Goal: Task Accomplishment & Management: Use online tool/utility

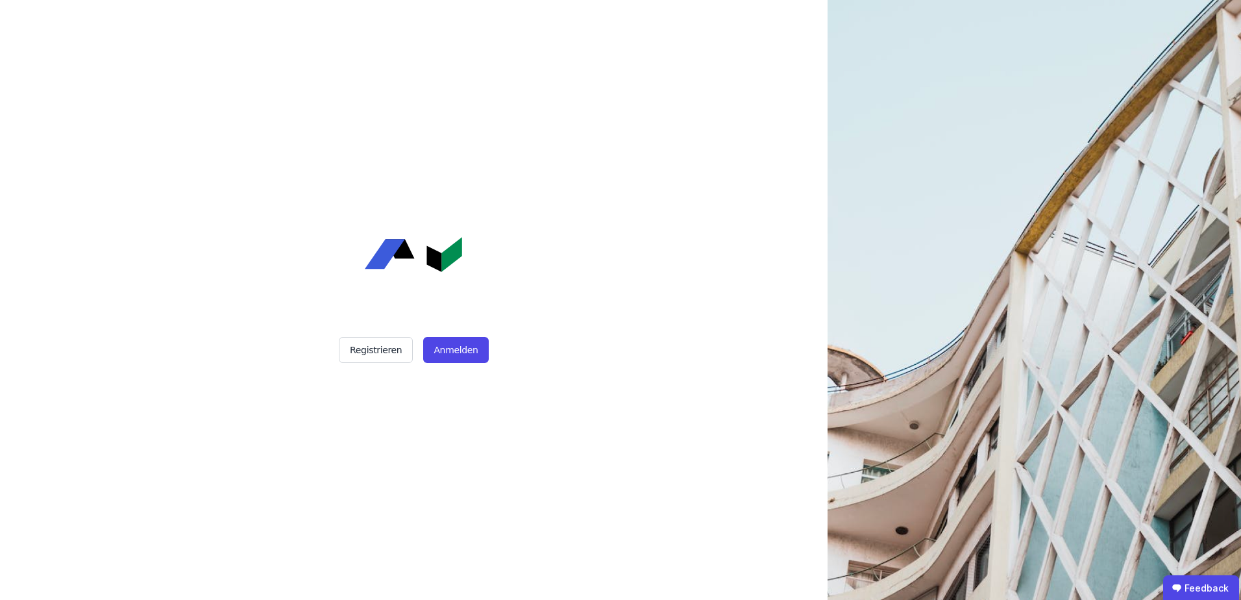
click at [444, 328] on div "Registrieren Anmelden" at bounding box center [413, 300] width 324 height 600
click at [447, 341] on button "Anmelden" at bounding box center [455, 350] width 65 height 26
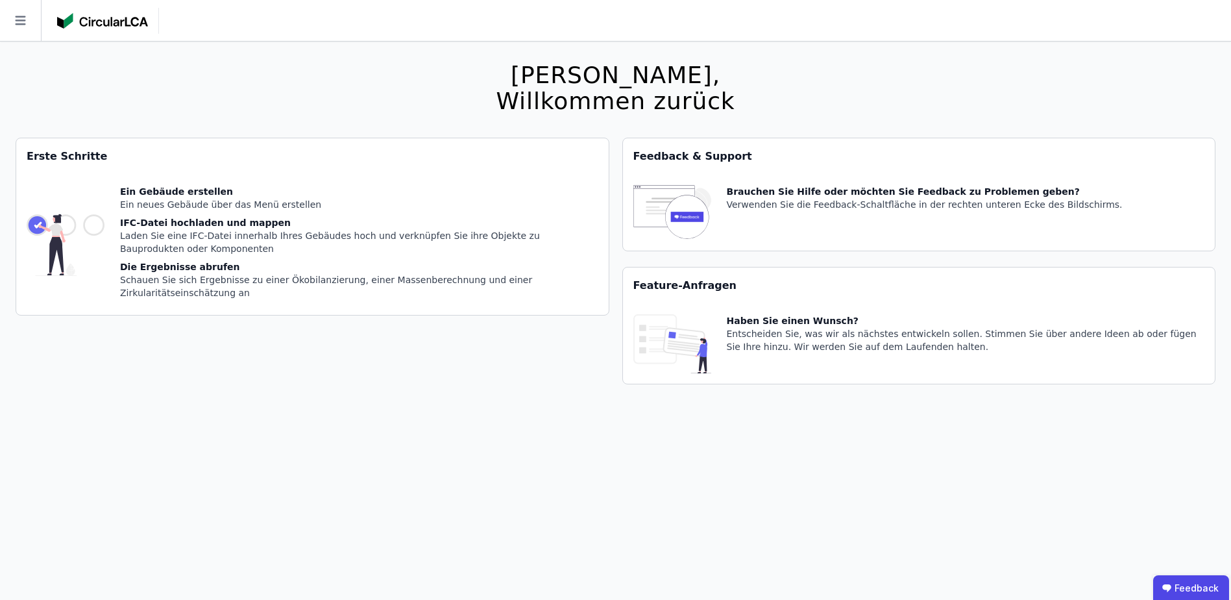
click at [127, 29] on div at bounding box center [108, 21] width 102 height 26
click at [68, 21] on img at bounding box center [102, 21] width 91 height 16
click at [29, 21] on icon at bounding box center [20, 20] width 41 height 41
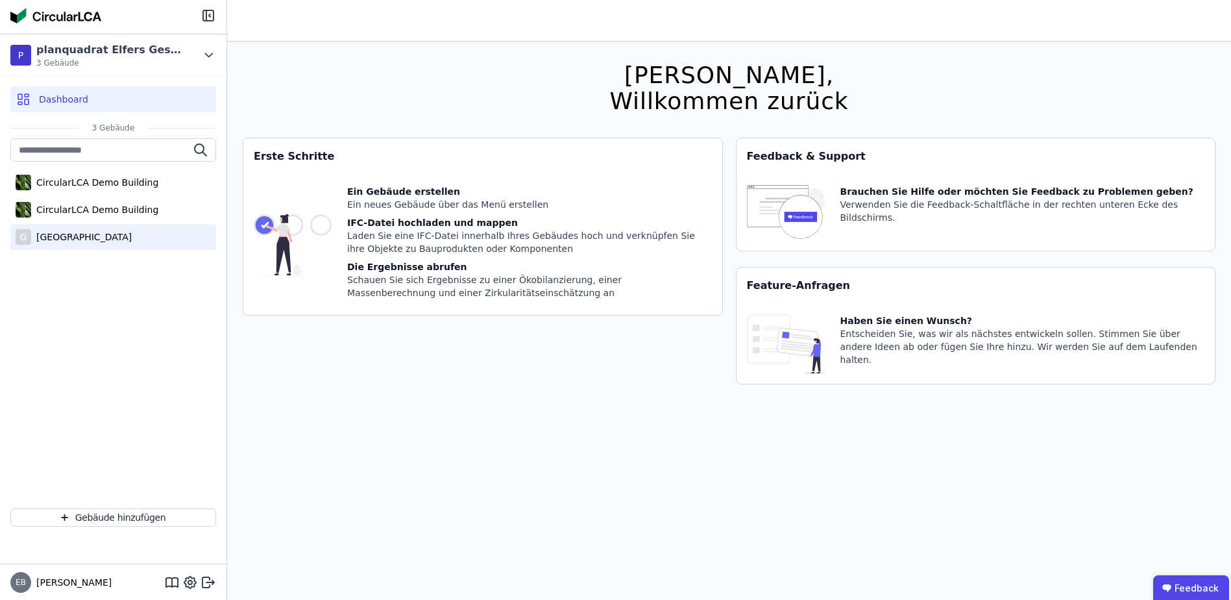
click at [82, 236] on div "[GEOGRAPHIC_DATA]" at bounding box center [81, 236] width 101 height 13
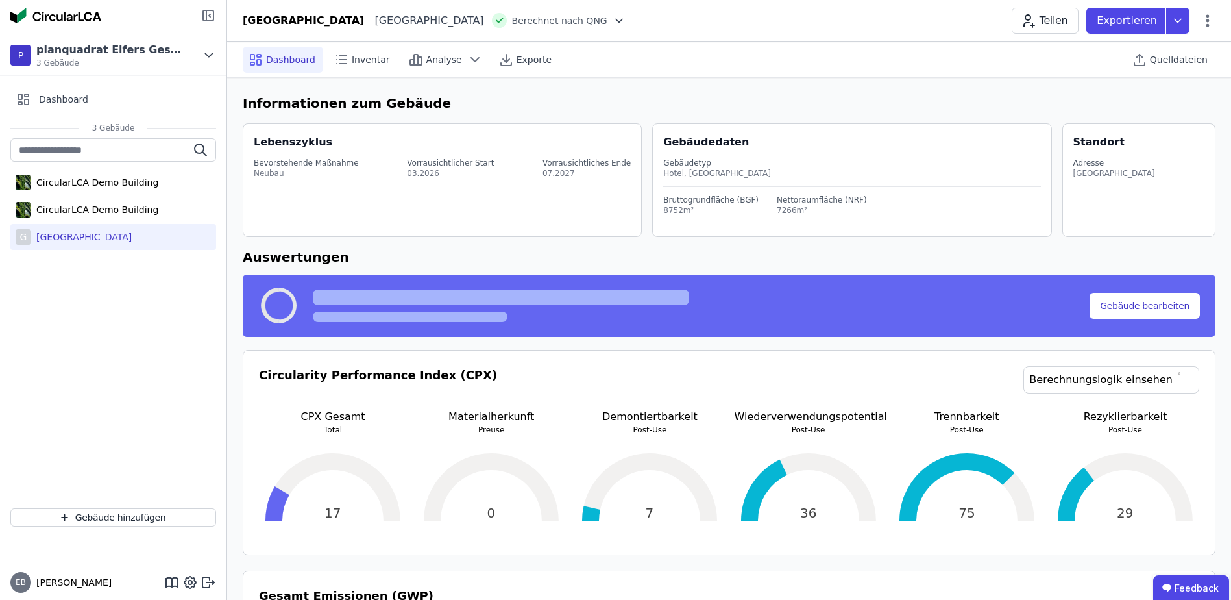
click at [212, 16] on icon at bounding box center [208, 16] width 16 height 16
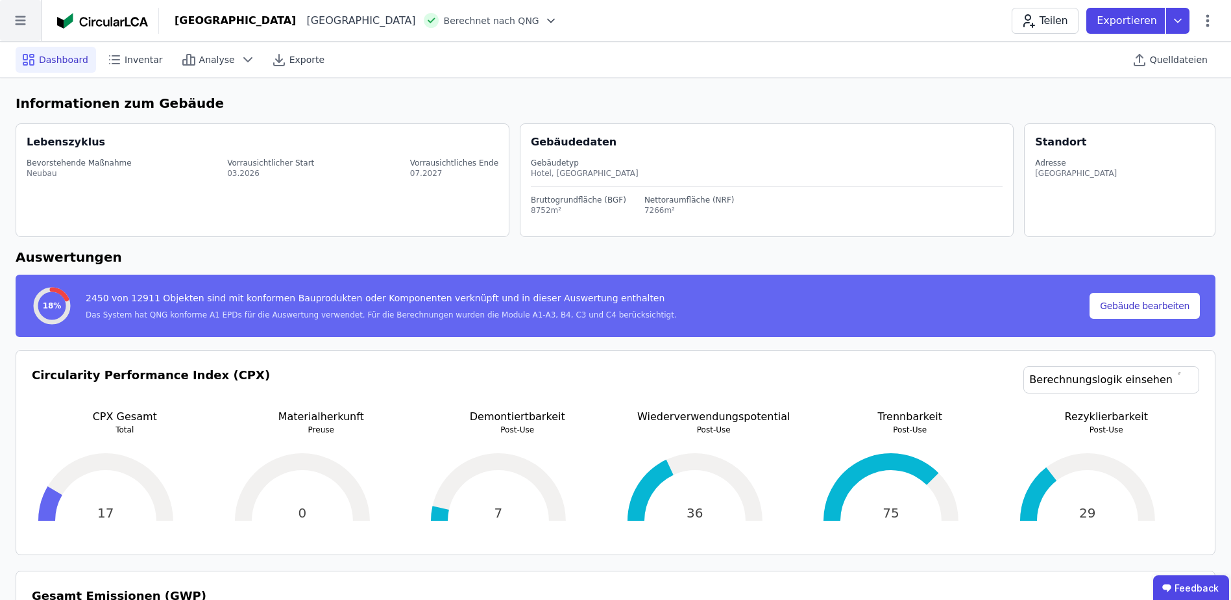
click at [23, 22] on icon at bounding box center [20, 20] width 41 height 41
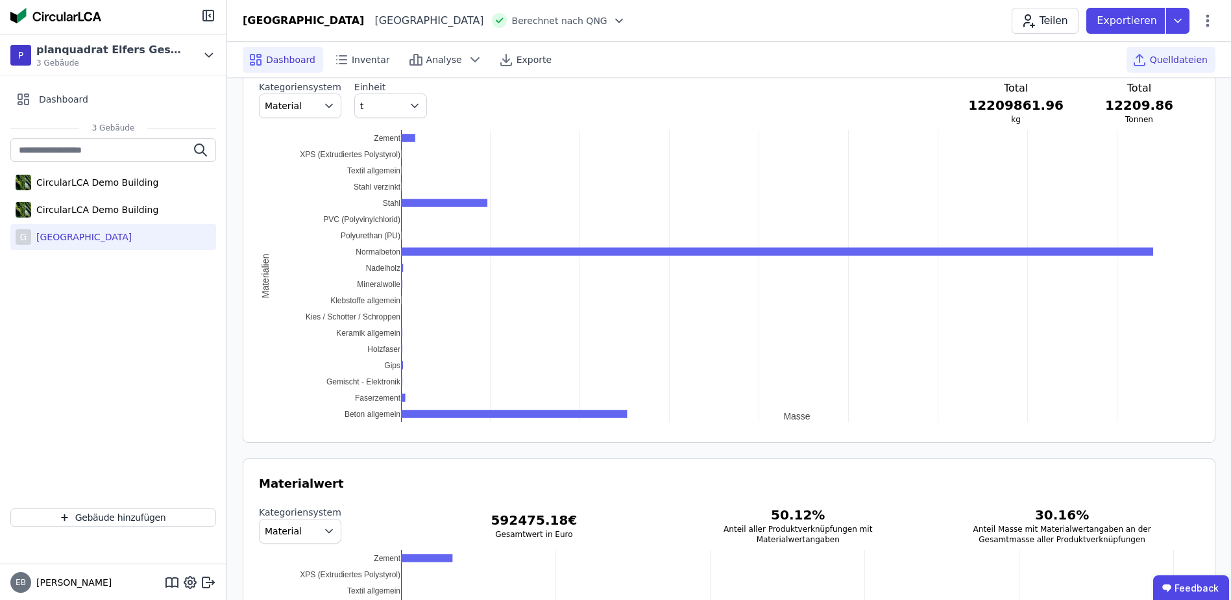
scroll to position [1294, 0]
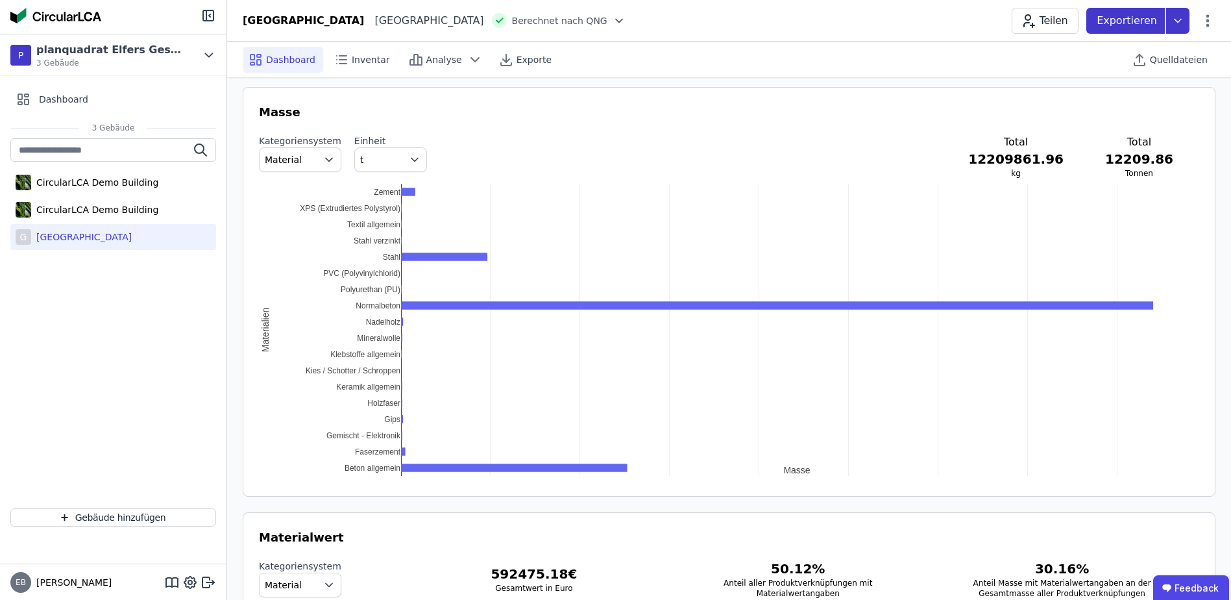
click at [1137, 23] on p "Exportieren" at bounding box center [1128, 21] width 63 height 16
click at [1143, 23] on p "Exportieren" at bounding box center [1128, 21] width 63 height 16
click at [1176, 55] on span "Quelldateien" at bounding box center [1179, 59] width 58 height 13
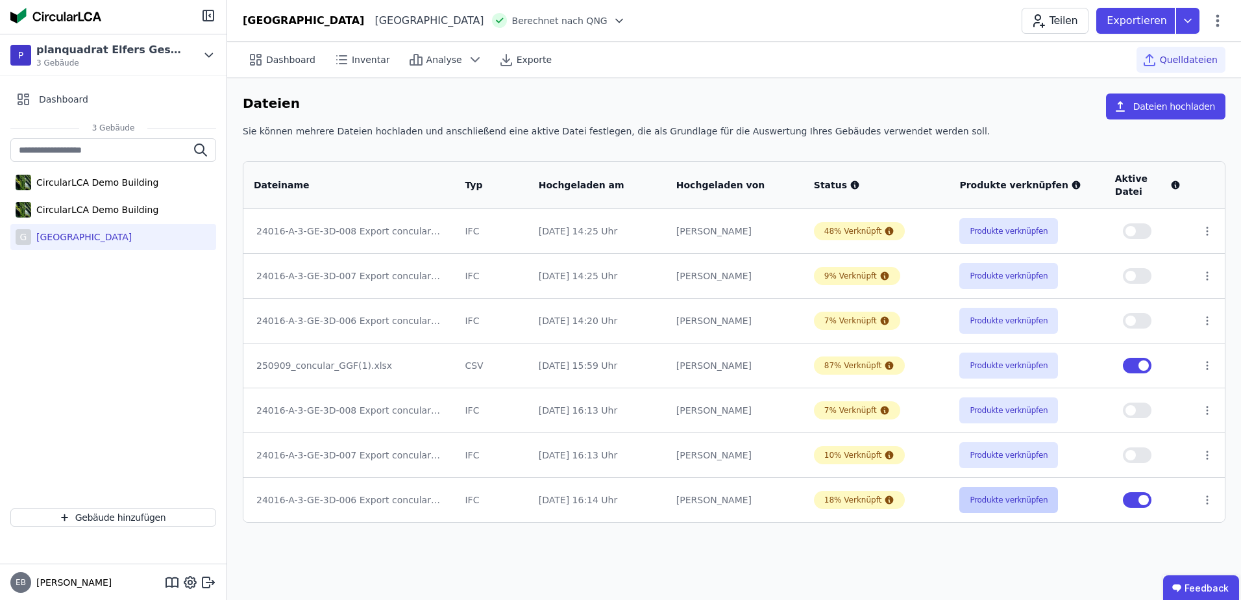
click at [992, 498] on button "Produkte verknüpfen" at bounding box center [1008, 500] width 99 height 26
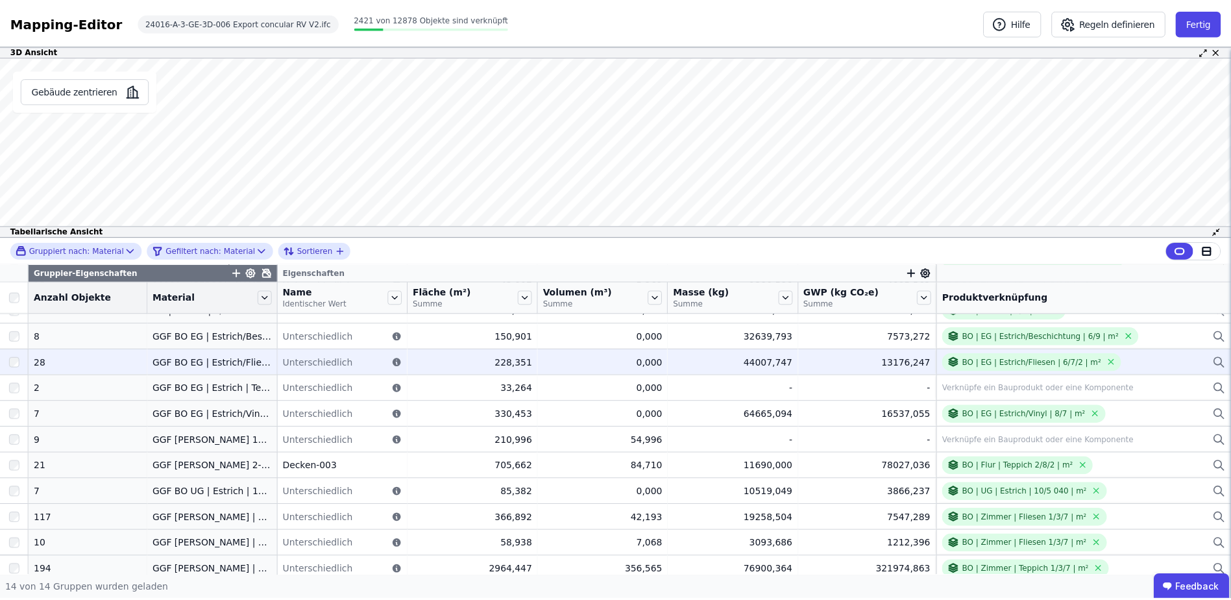
scroll to position [102, 0]
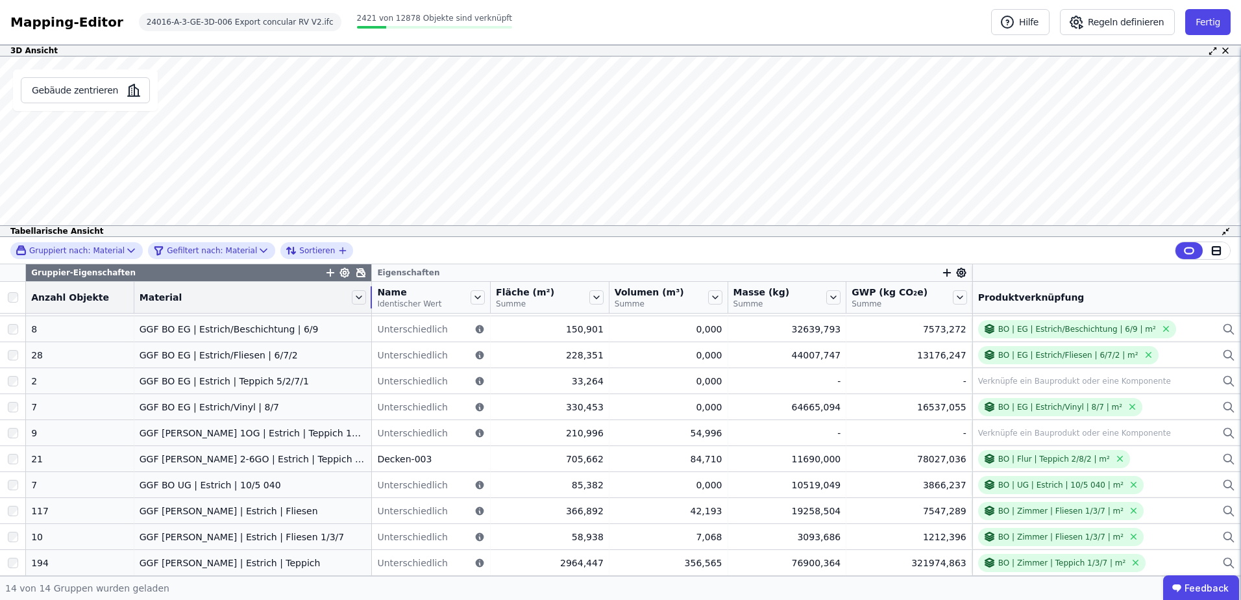
drag, startPoint x: 261, startPoint y: 307, endPoint x: 360, endPoint y: 310, distance: 98.7
click at [360, 310] on tr "Anzahl Objekte Material Name Identischer Wert Fläche (m²) Summe Volumen (m³) Su…" at bounding box center [620, 298] width 1241 height 32
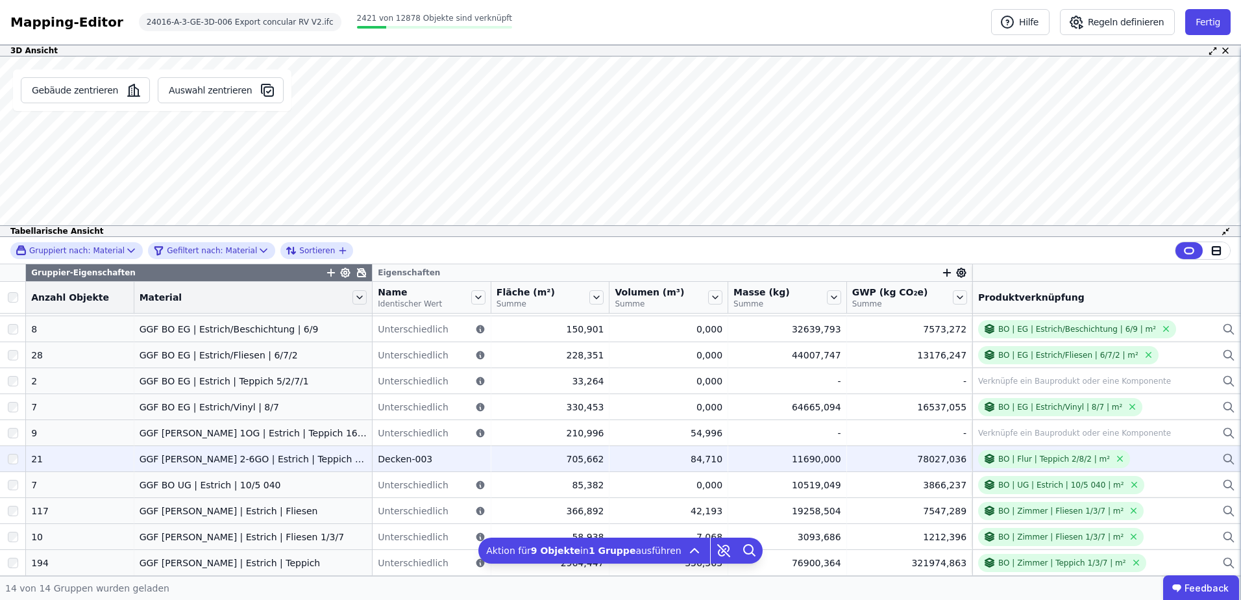
click at [6, 457] on div at bounding box center [12, 458] width 25 height 23
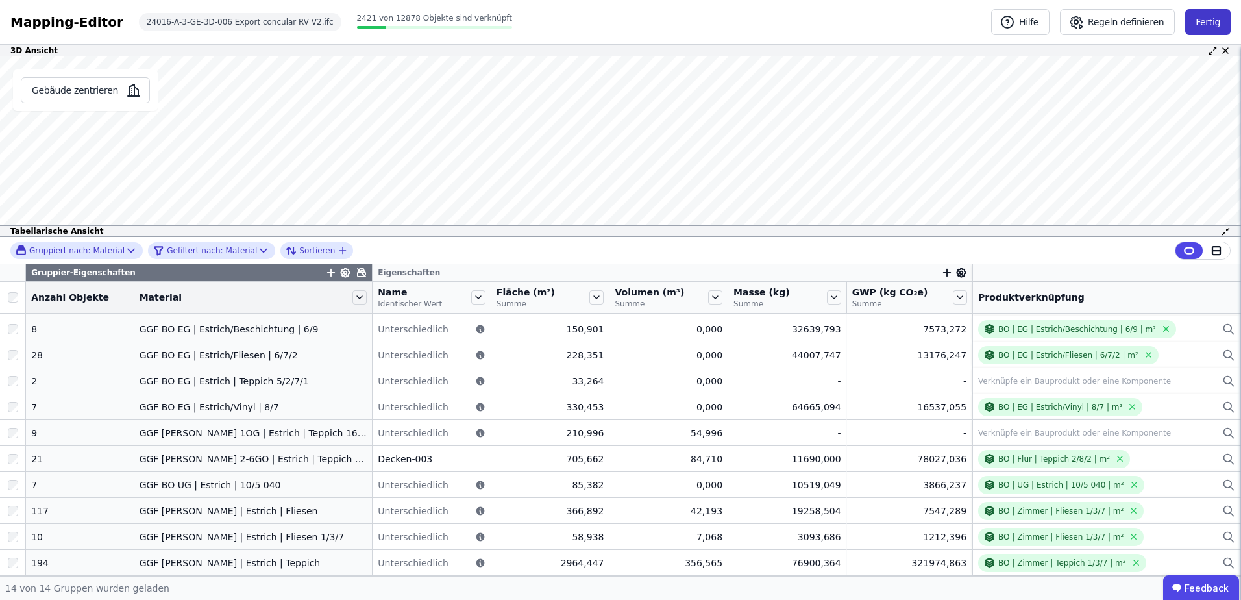
click at [1202, 17] on button "Fertig" at bounding box center [1207, 22] width 45 height 26
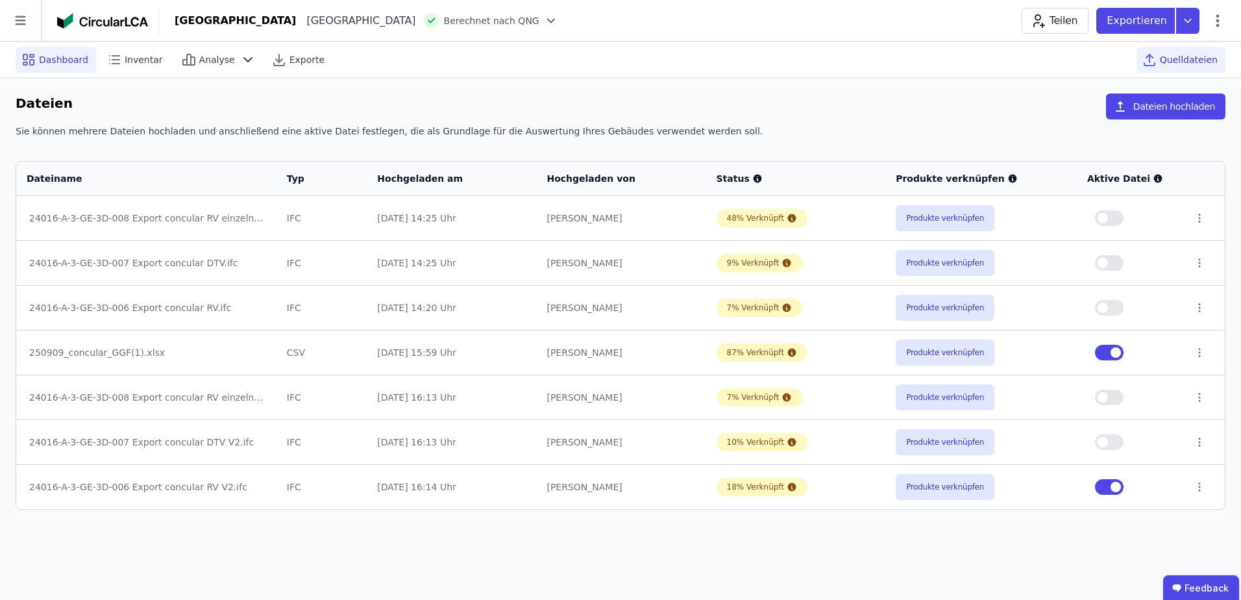
click at [78, 57] on span "Dashboard" at bounding box center [63, 59] width 49 height 13
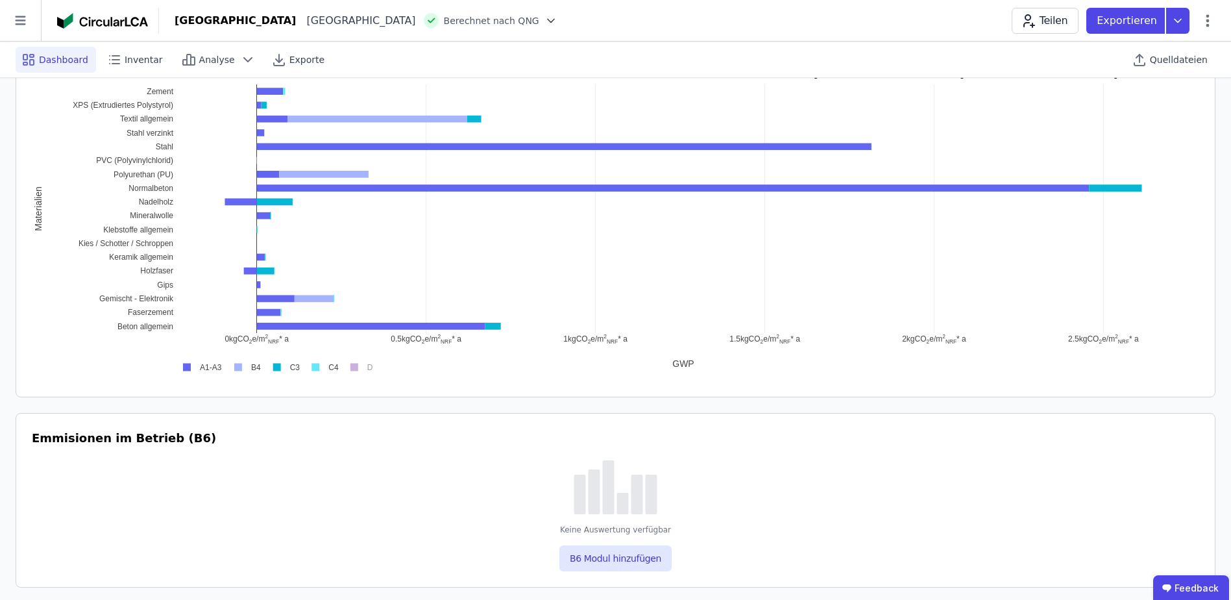
scroll to position [692, 0]
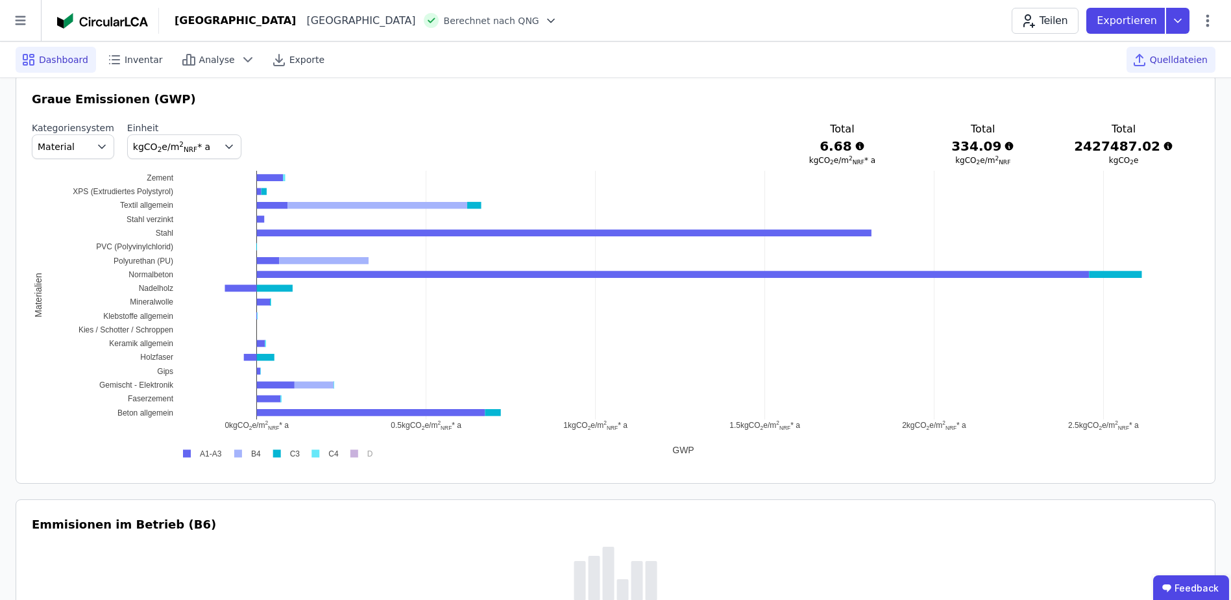
click at [1176, 52] on div "Quelldateien" at bounding box center [1170, 60] width 89 height 26
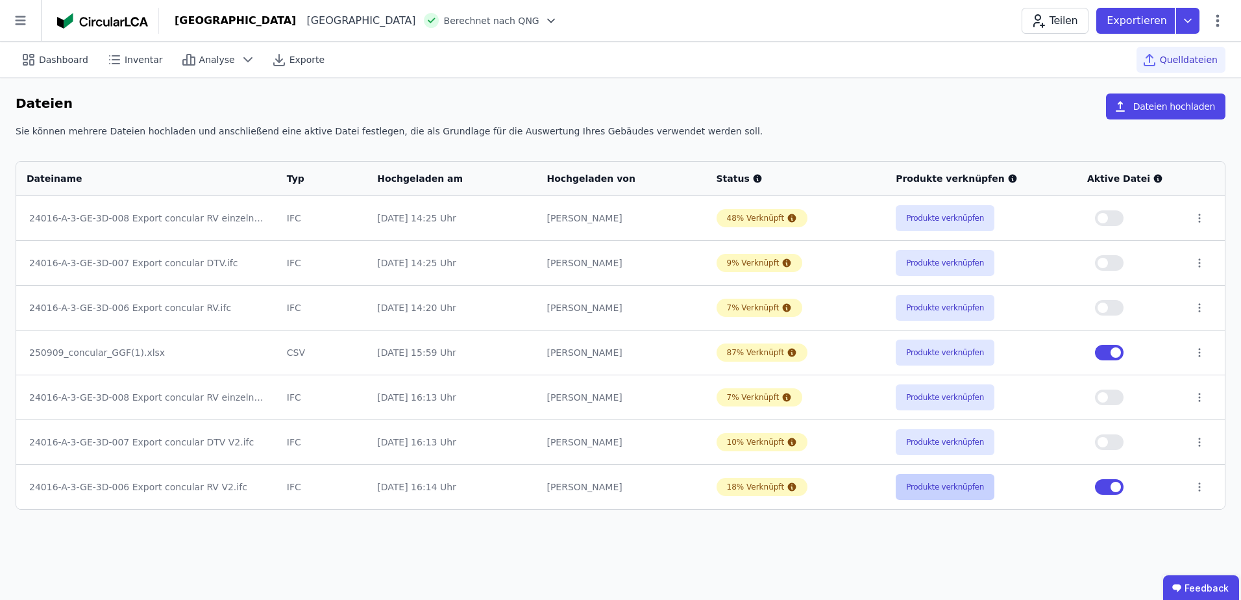
click at [973, 476] on button "Produkte verknüpfen" at bounding box center [944, 487] width 99 height 26
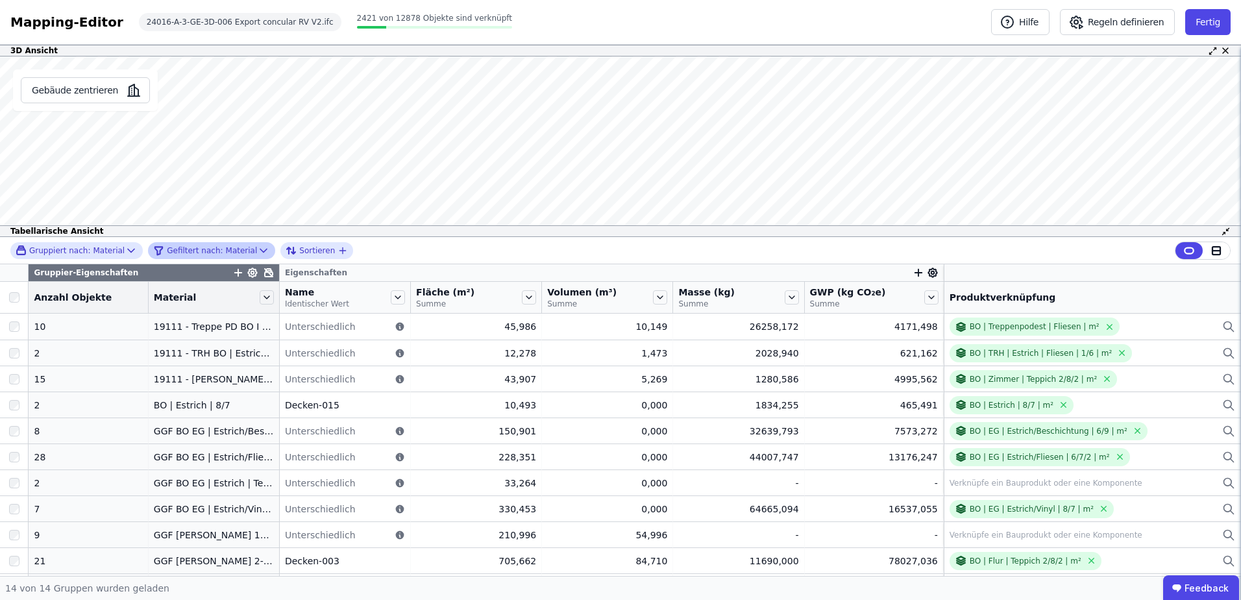
click at [257, 249] on icon at bounding box center [263, 250] width 13 height 13
select select "********"
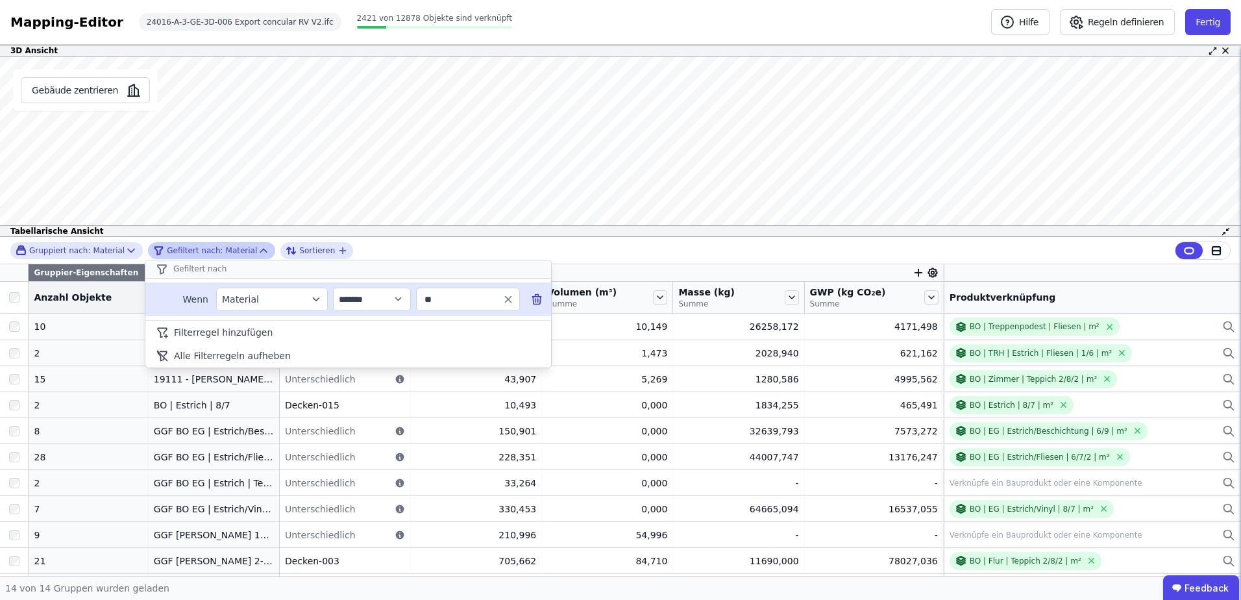
click at [539, 299] on icon at bounding box center [536, 299] width 13 height 13
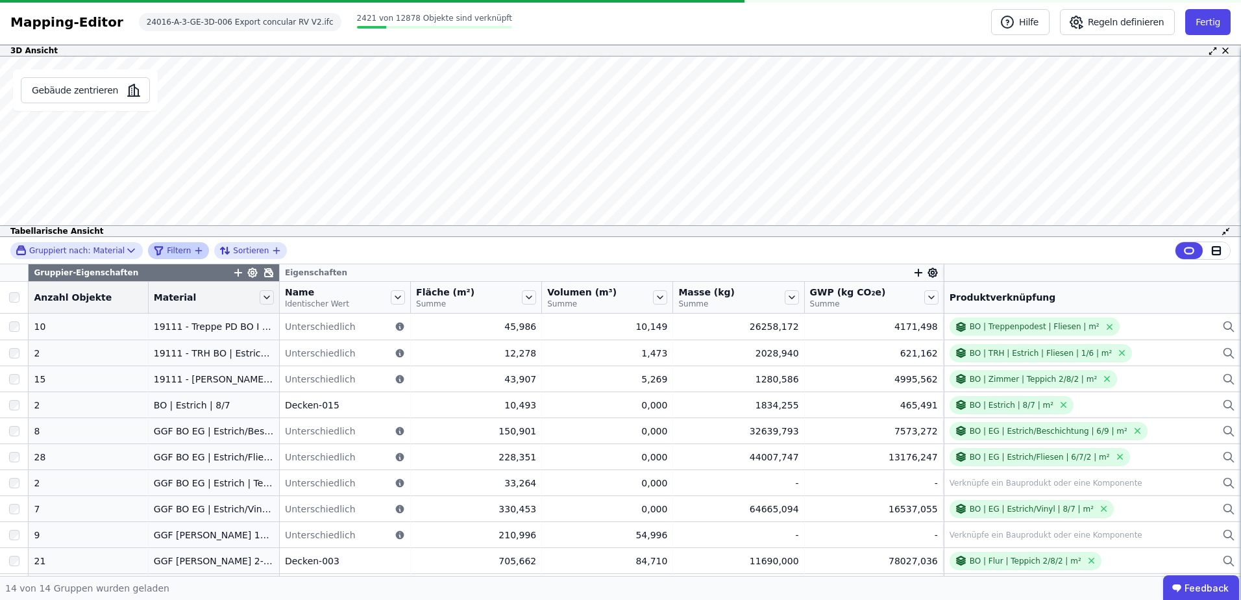
click at [280, 294] on div "Name Identischer Wert" at bounding box center [345, 297] width 130 height 31
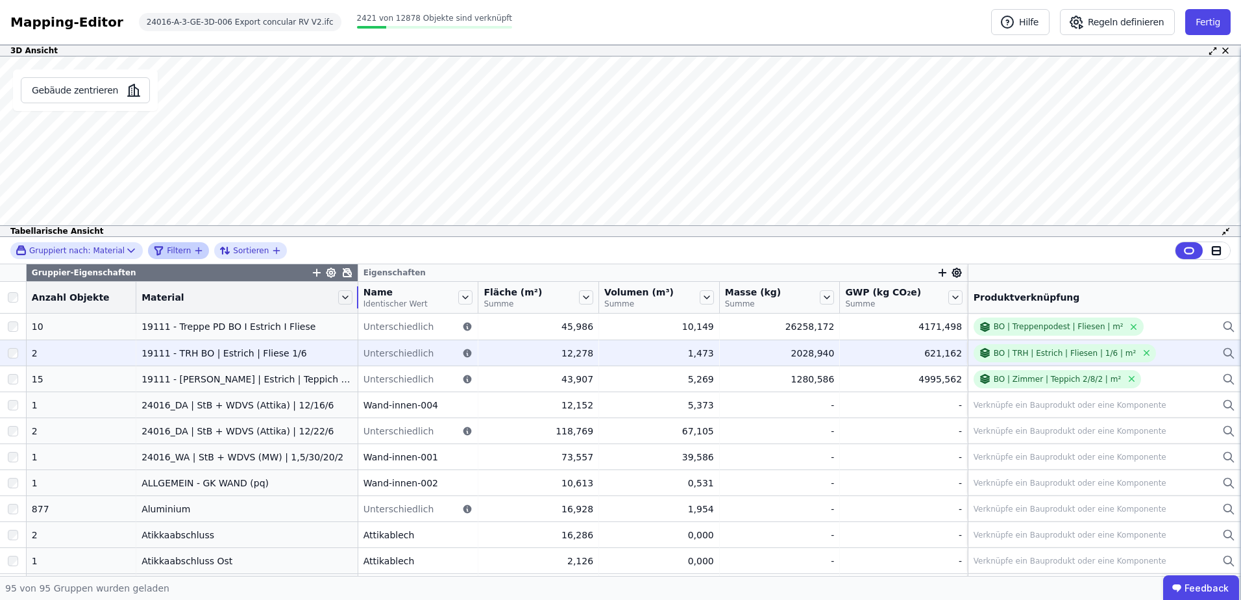
drag, startPoint x: 262, startPoint y: 297, endPoint x: 455, endPoint y: 343, distance: 198.0
click at [378, 303] on tr "Anzahl Objekte Material Name Identischer Wert Fläche (m²) Summe Volumen (m³) Su…" at bounding box center [620, 298] width 1241 height 32
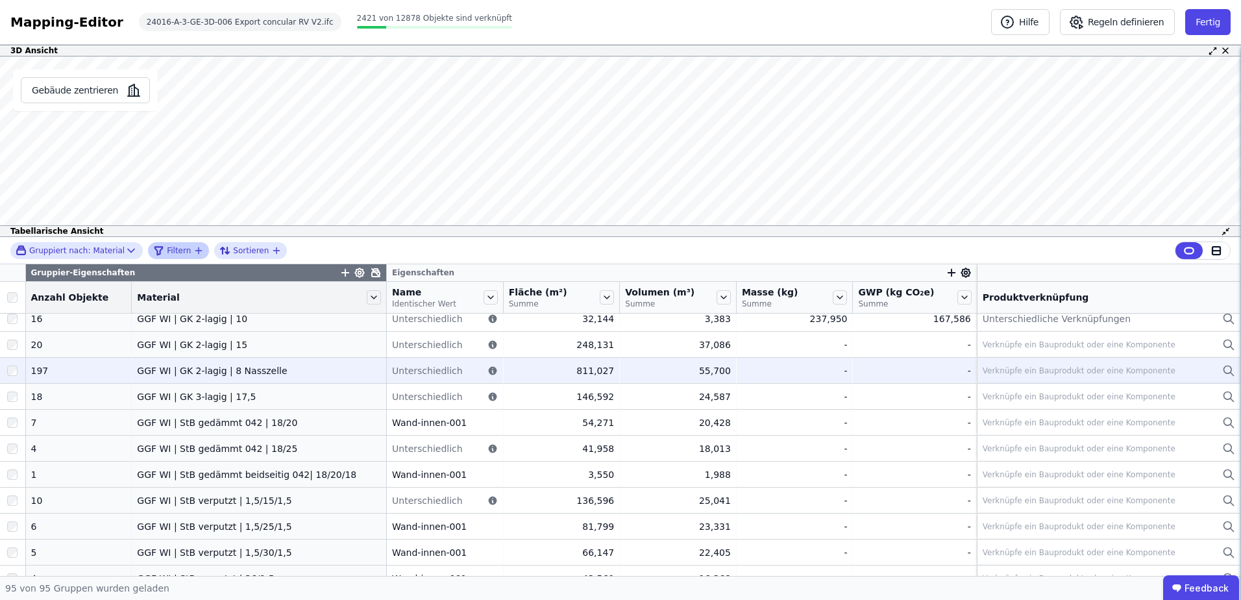
scroll to position [1298, 0]
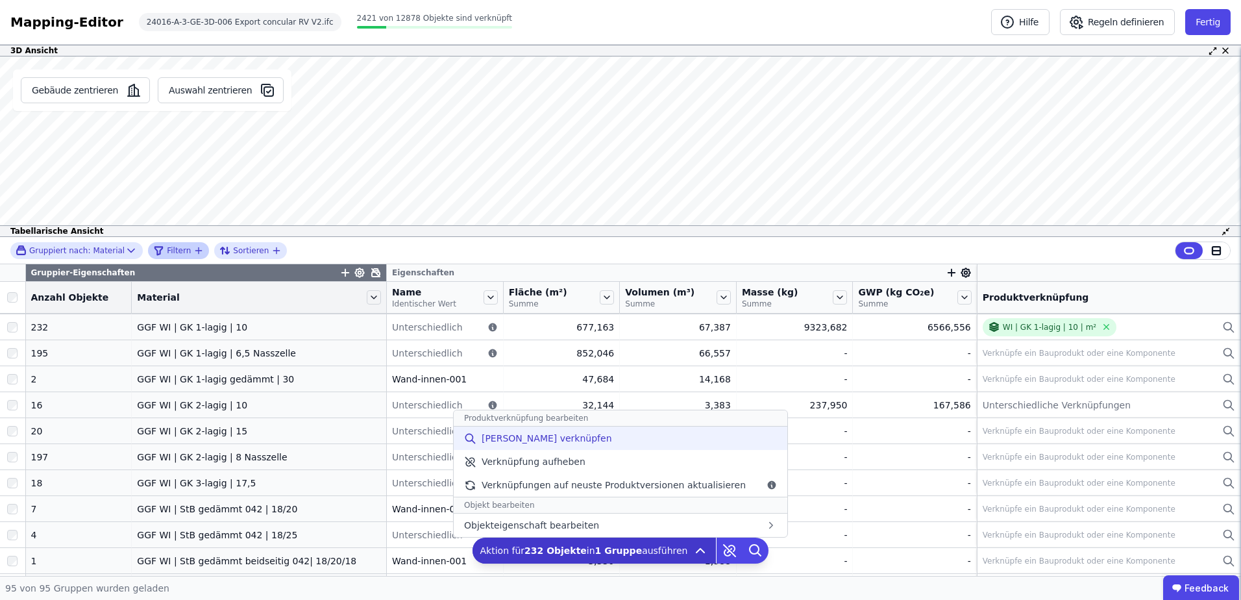
click at [619, 445] on div "[PERSON_NAME] verknüpfen" at bounding box center [621, 437] width 334 height 23
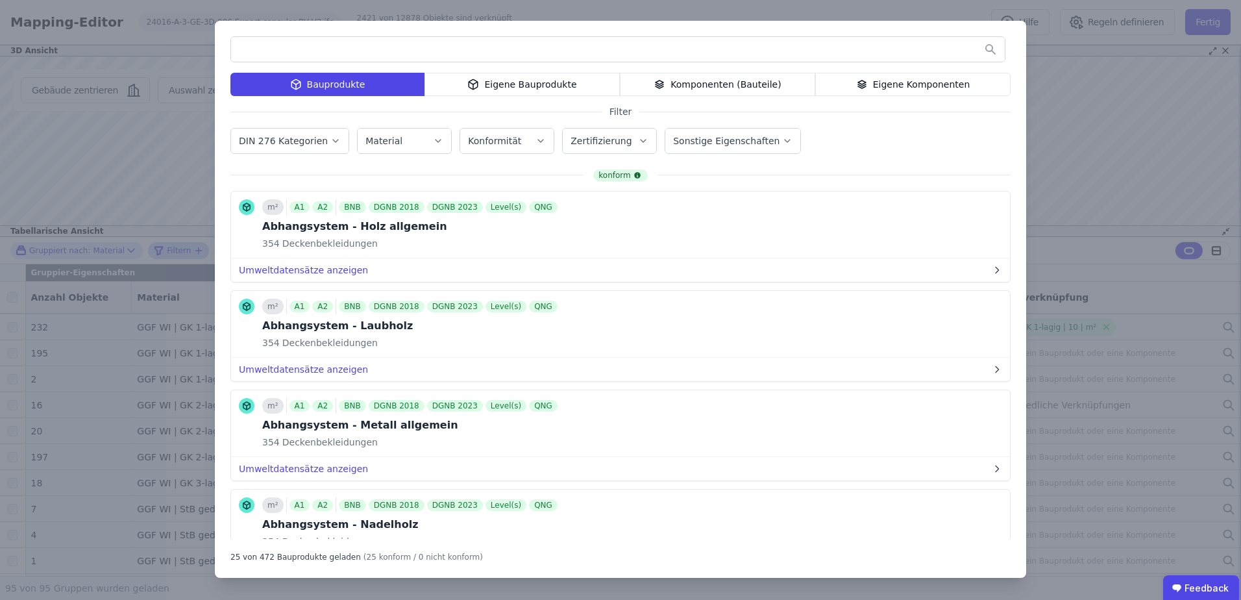
click at [897, 83] on div "Eigene Komponenten" at bounding box center [912, 84] width 195 height 23
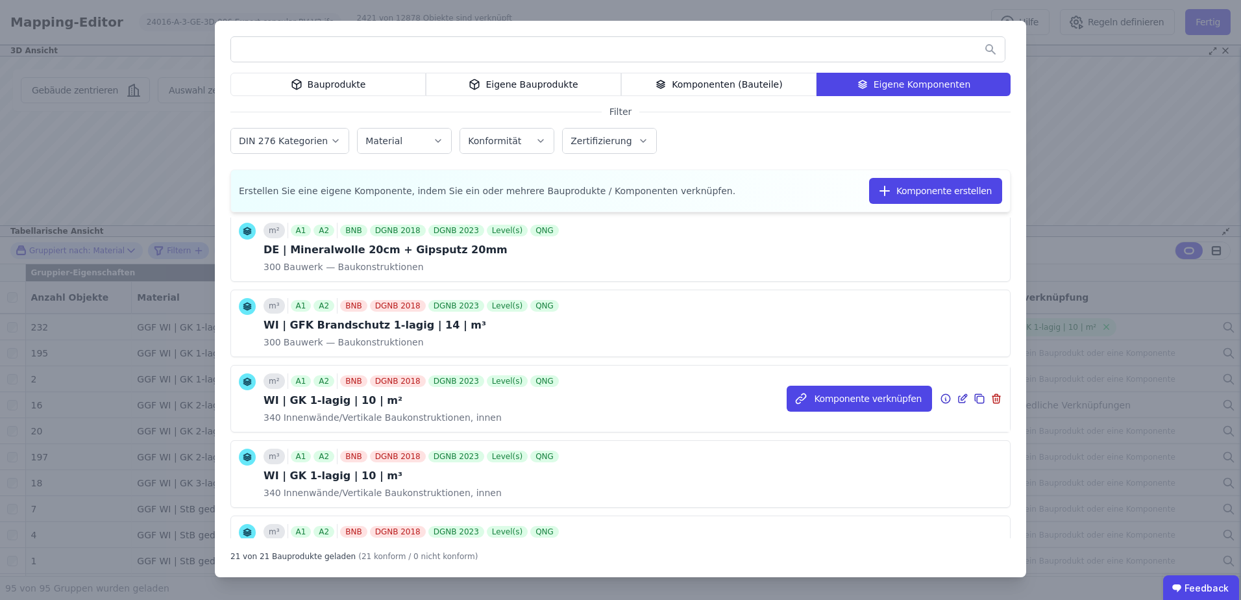
scroll to position [1040, 0]
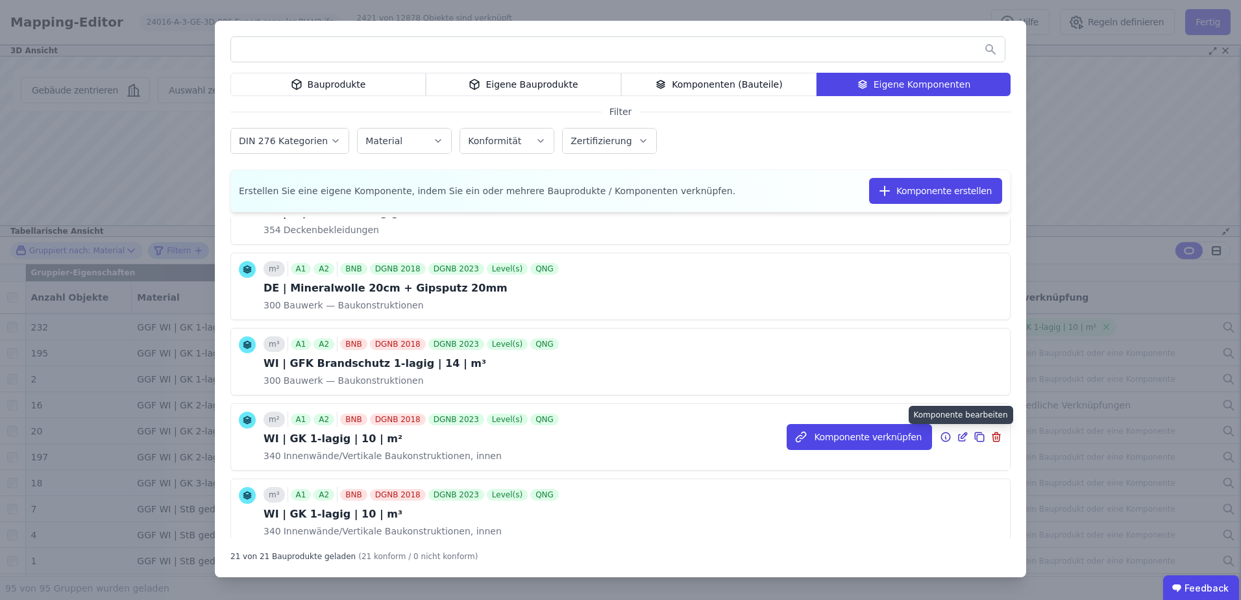
click at [956, 435] on icon at bounding box center [962, 437] width 12 height 16
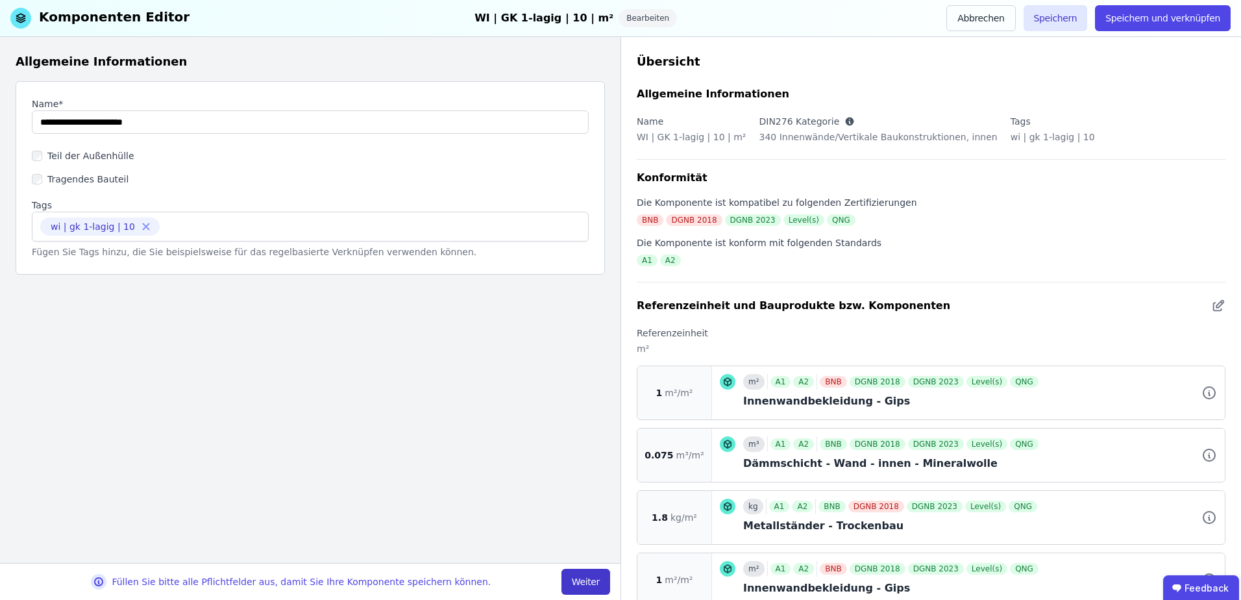
click at [586, 574] on button "Weiter" at bounding box center [585, 581] width 49 height 26
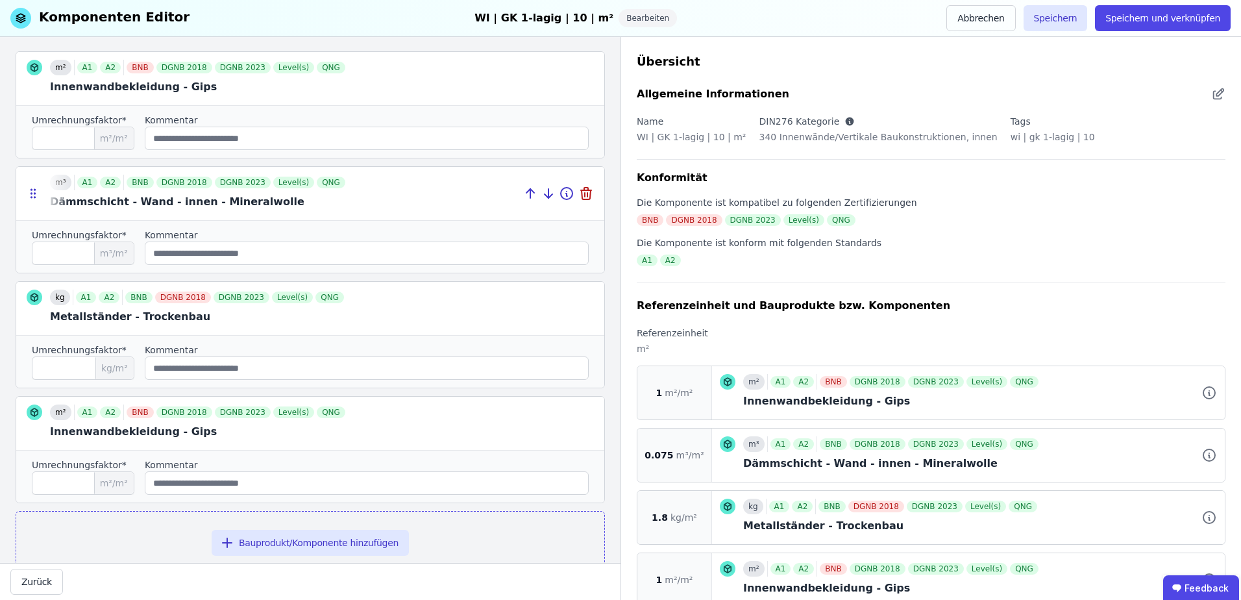
scroll to position [227, 0]
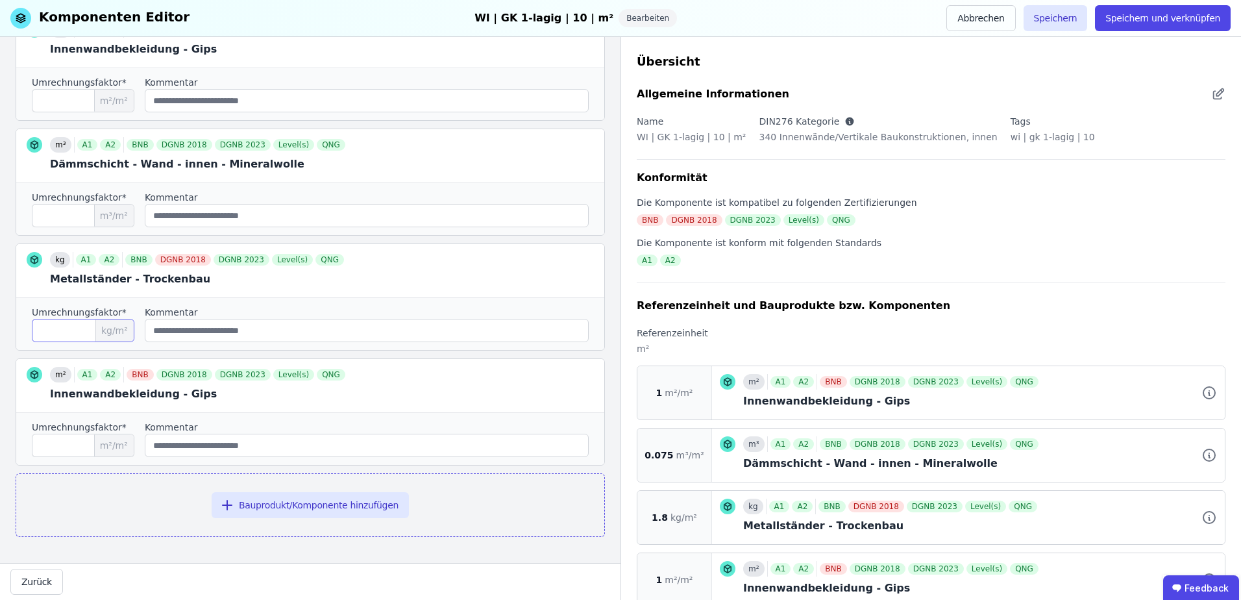
click at [94, 332] on input "***" at bounding box center [83, 330] width 103 height 23
click at [1130, 15] on button "Speichern und verknüpfen" at bounding box center [1163, 18] width 136 height 26
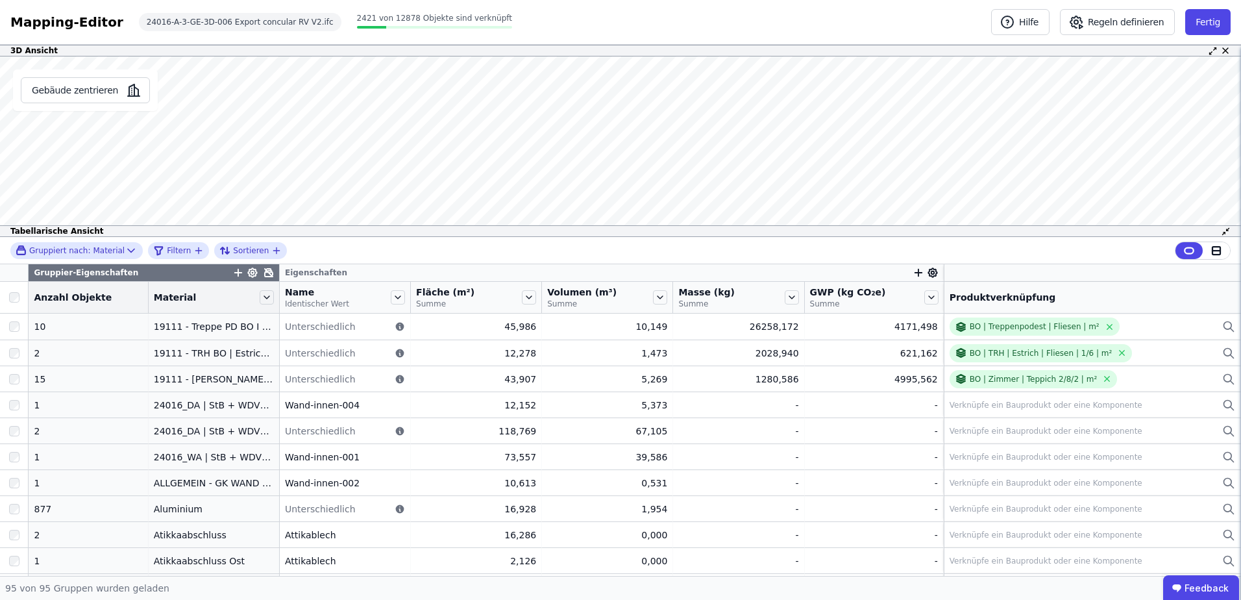
click at [262, 273] on div "Gruppier-Eigenschaften" at bounding box center [154, 272] width 250 height 17
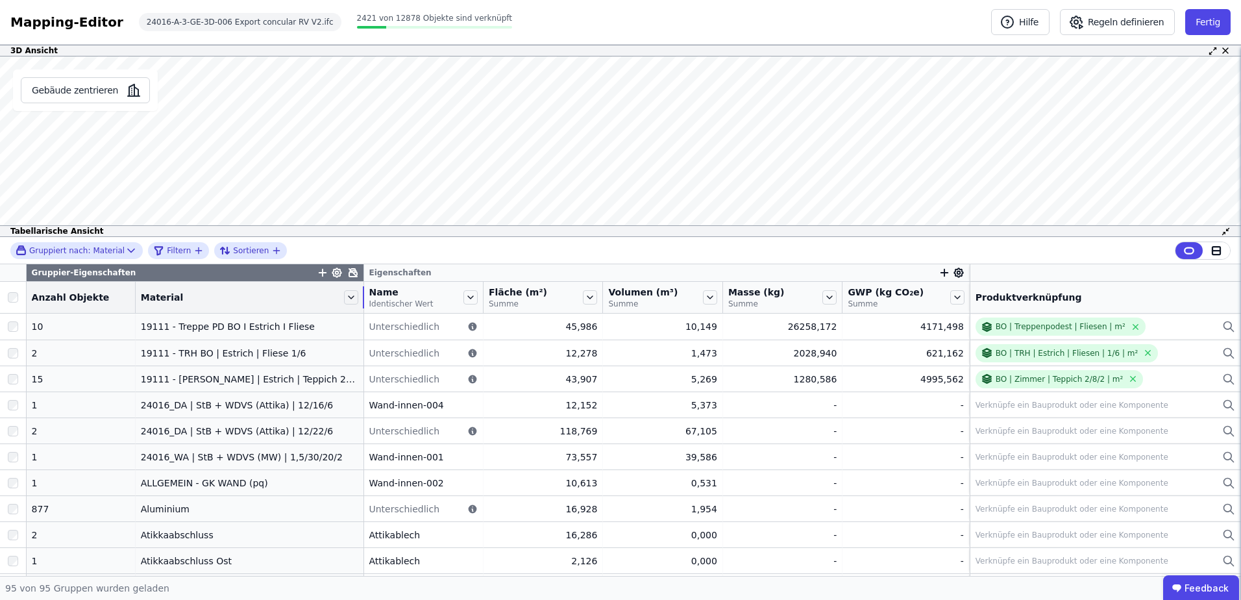
drag, startPoint x: 262, startPoint y: 297, endPoint x: 363, endPoint y: 300, distance: 100.6
click at [363, 300] on tr "Anzahl Objekte Material Name Identischer Wert Fläche (m²) Summe Volumen (m³) Su…" at bounding box center [620, 298] width 1241 height 32
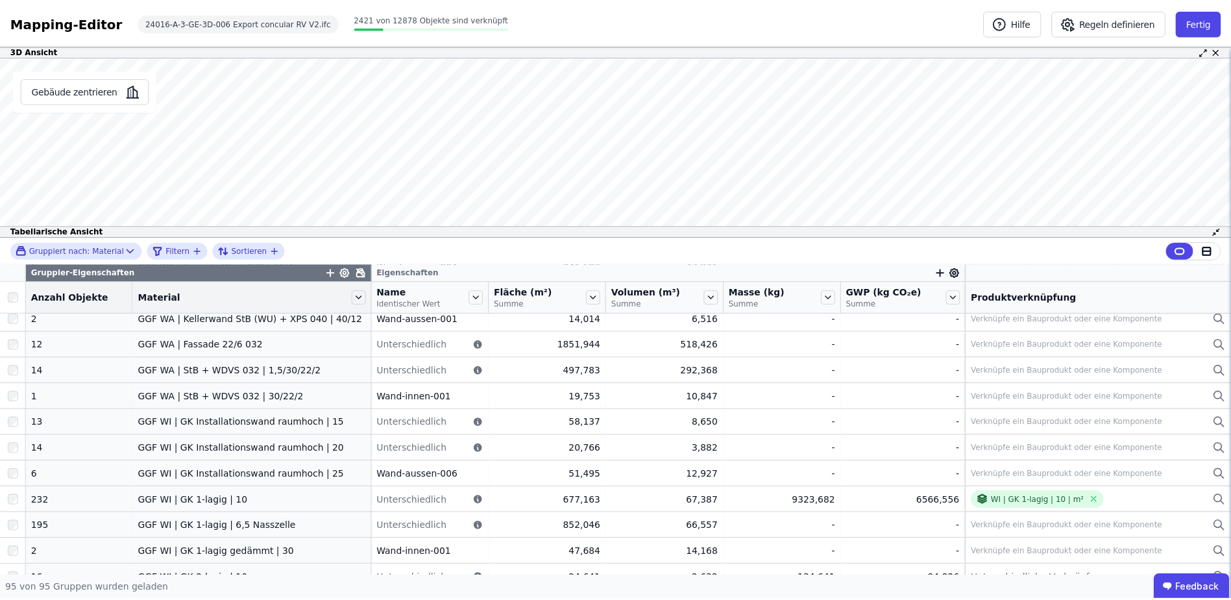
scroll to position [1211, 0]
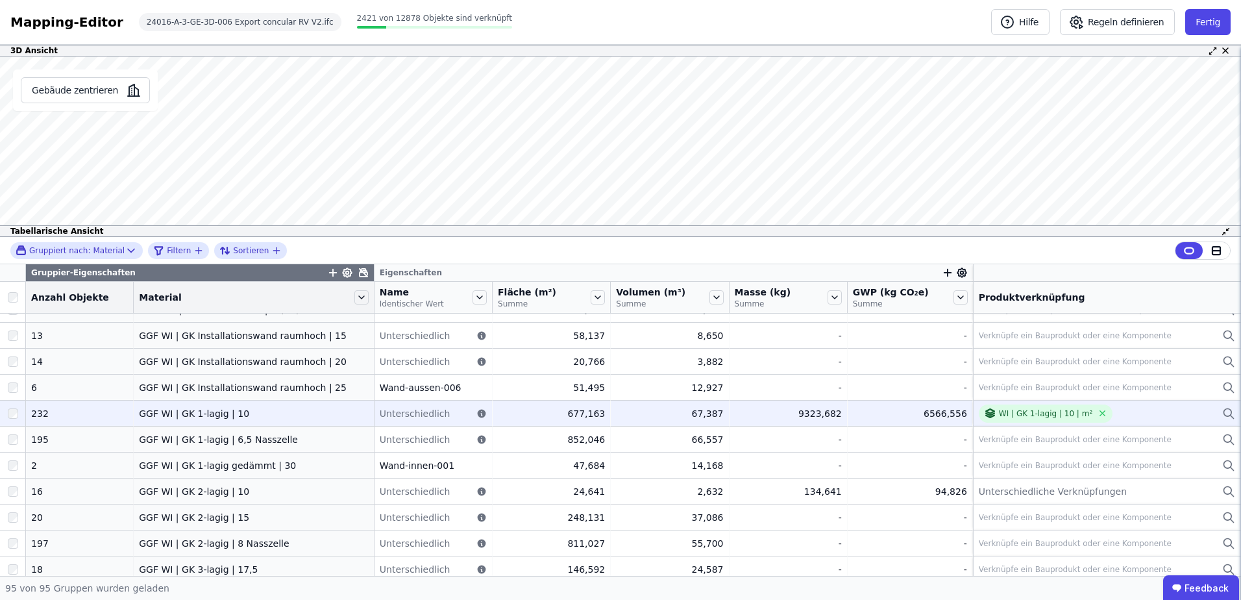
click at [6, 415] on div at bounding box center [12, 413] width 25 height 23
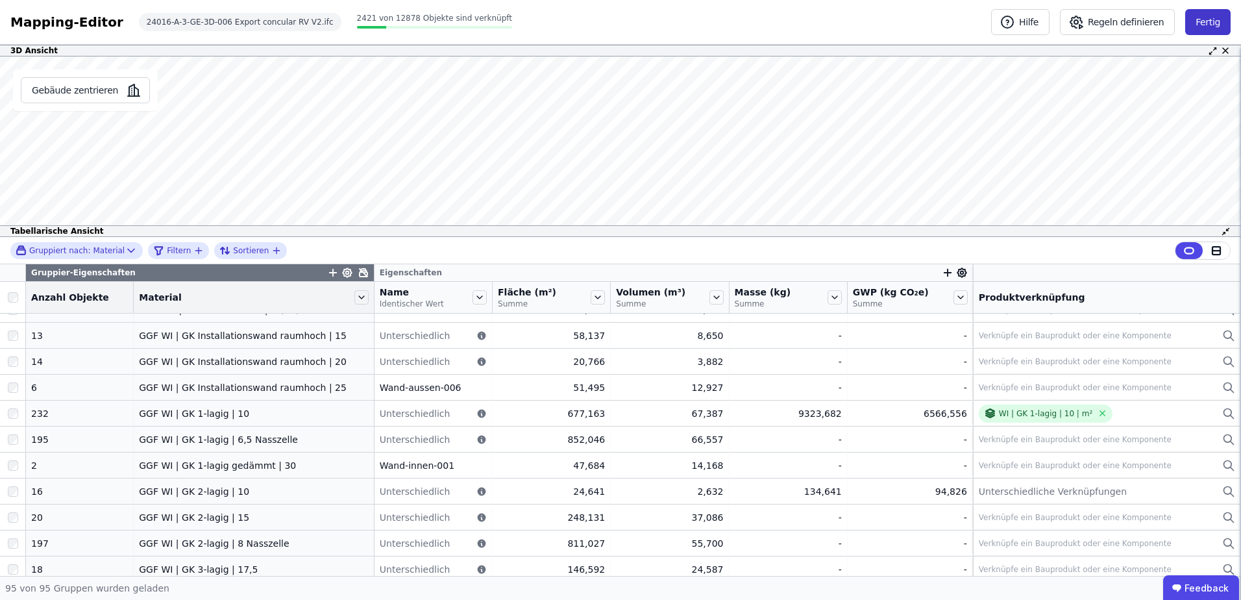
click at [1217, 19] on button "Fertig" at bounding box center [1207, 22] width 45 height 26
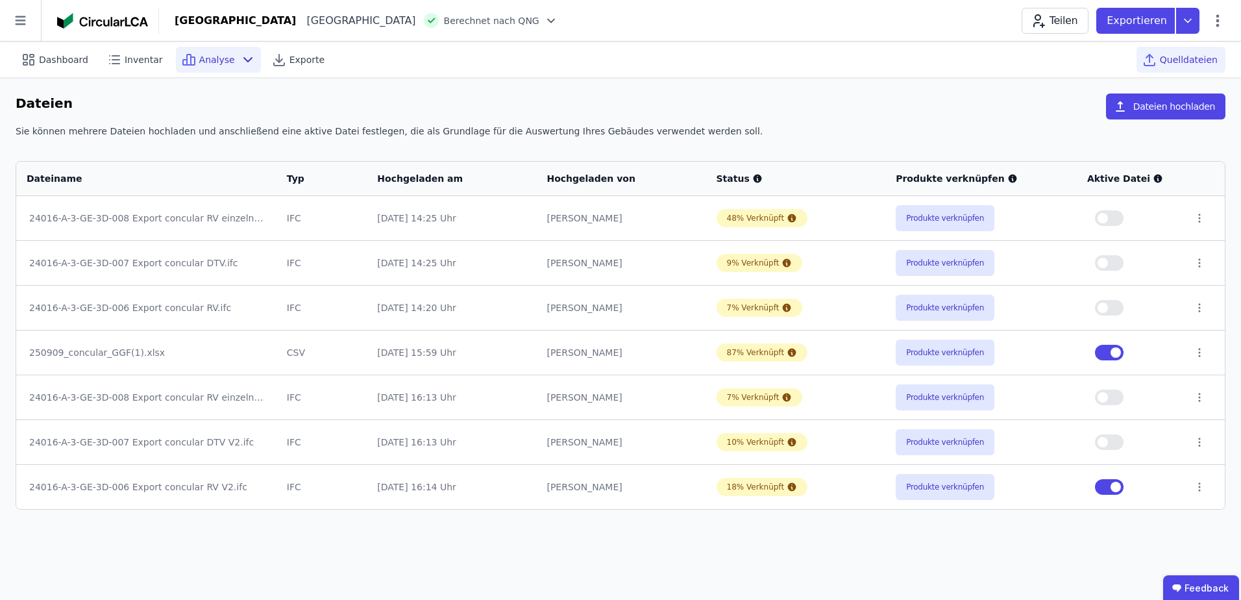
click at [206, 64] on span "Analyse" at bounding box center [217, 59] width 36 height 13
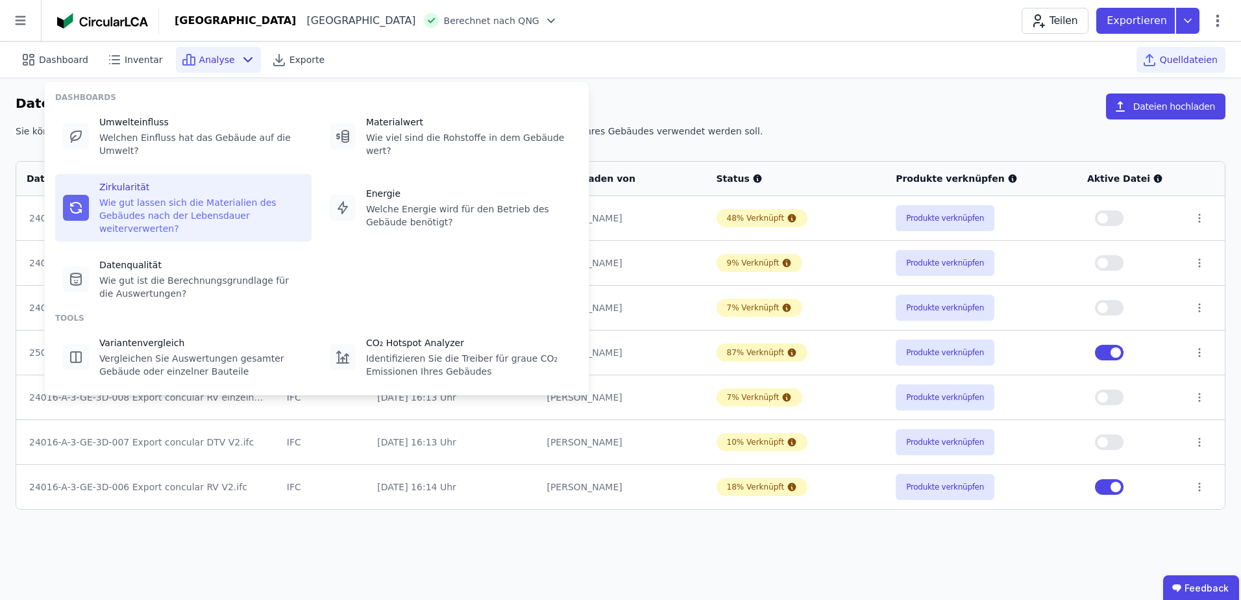
click at [242, 197] on div "Wie gut lassen sich die Materialien des Gebäudes nach der Lebensdauer weiterver…" at bounding box center [201, 215] width 204 height 39
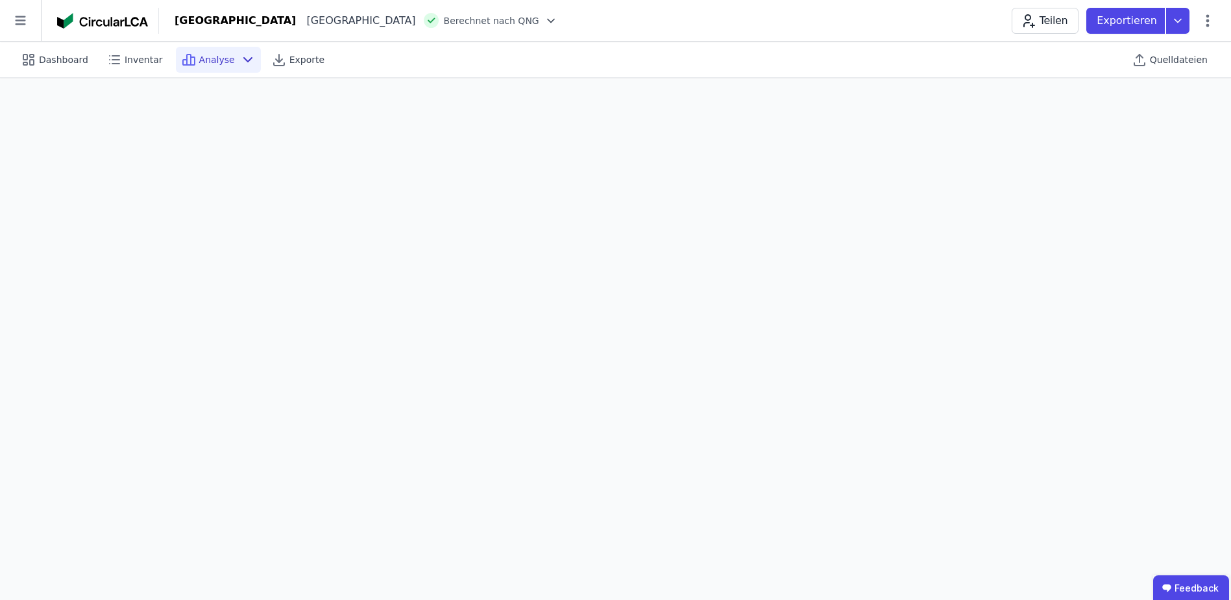
scroll to position [36, 0]
click at [235, 68] on div "Analyse" at bounding box center [218, 60] width 85 height 26
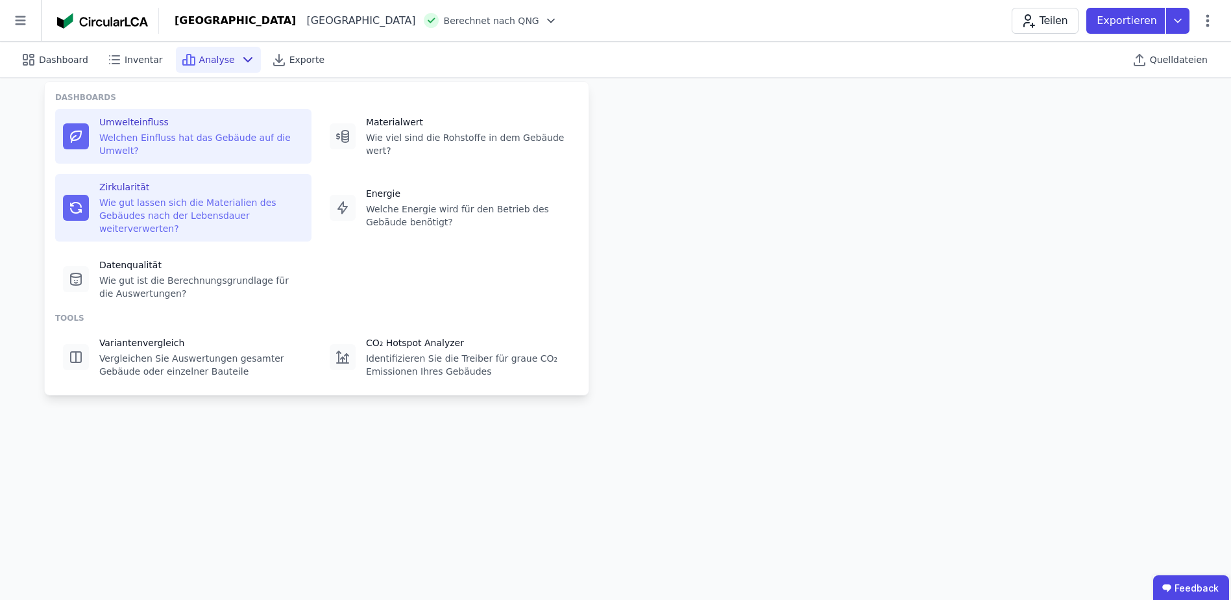
click at [212, 128] on div "Umwelteinfluss" at bounding box center [201, 121] width 204 height 13
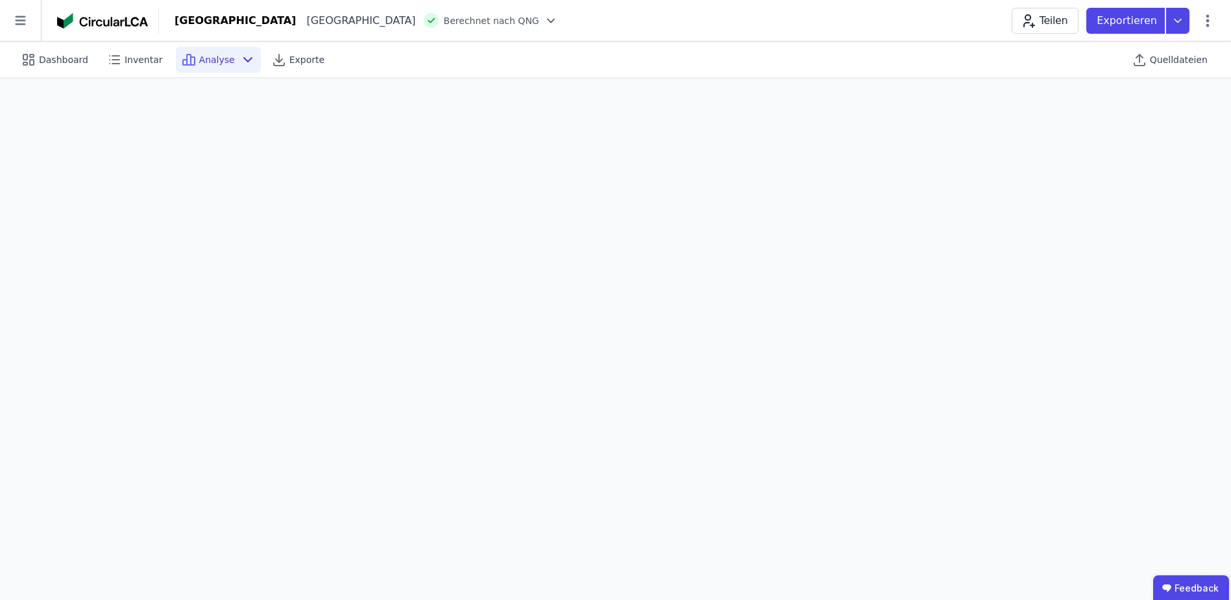
click at [240, 57] on icon at bounding box center [248, 60] width 16 height 16
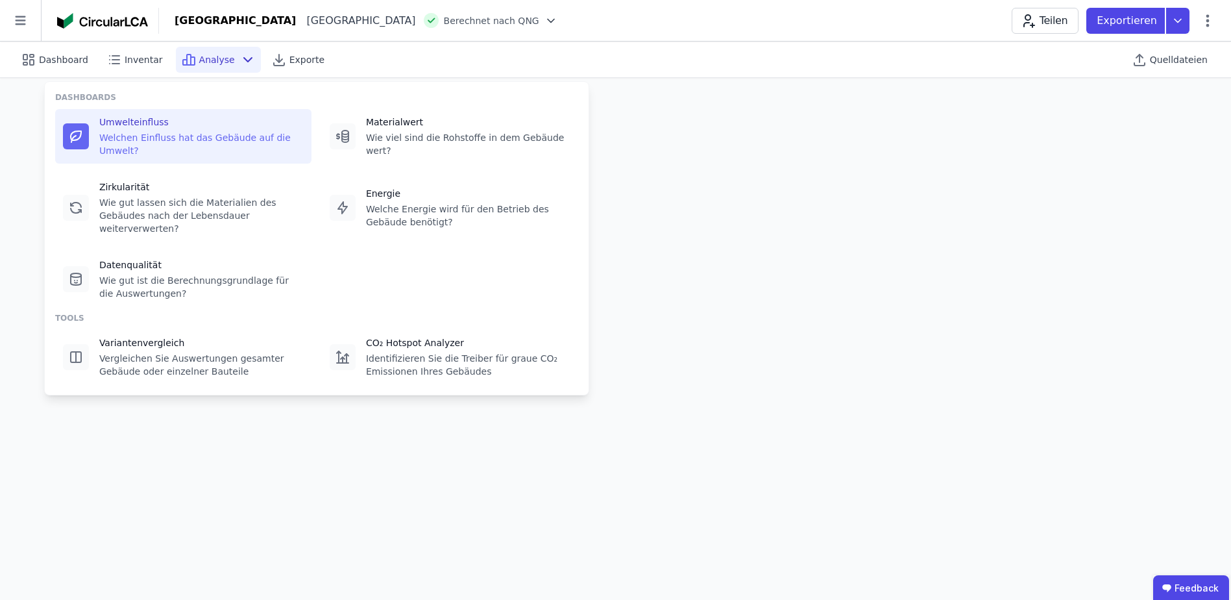
click at [199, 55] on span "Analyse" at bounding box center [217, 59] width 36 height 13
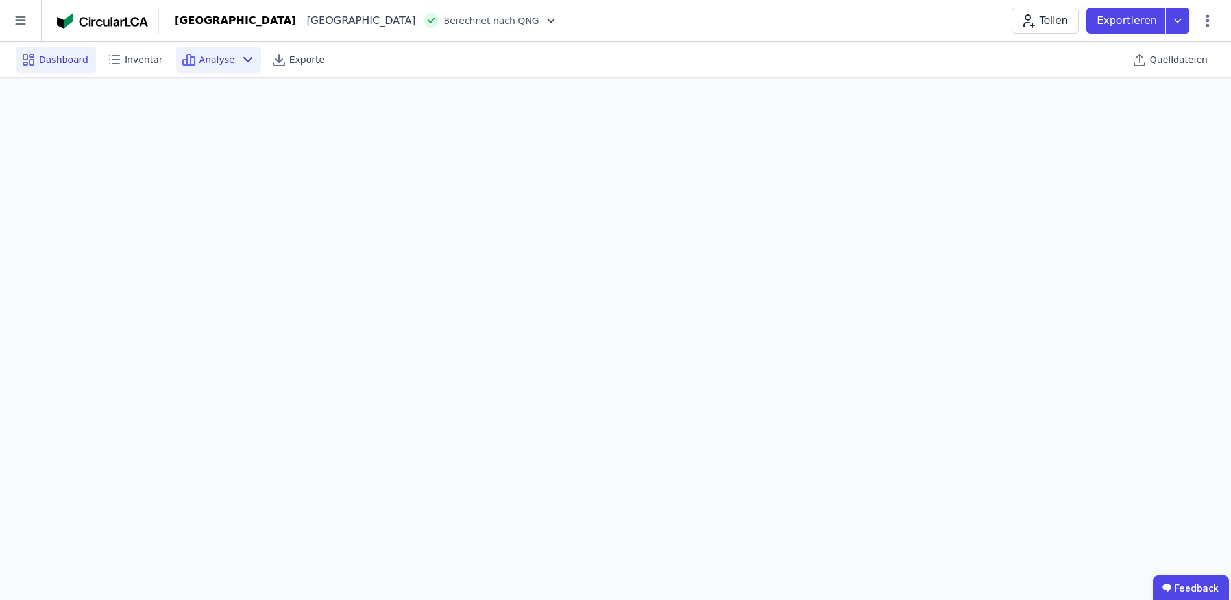
click at [63, 51] on div "Dashboard" at bounding box center [56, 60] width 80 height 26
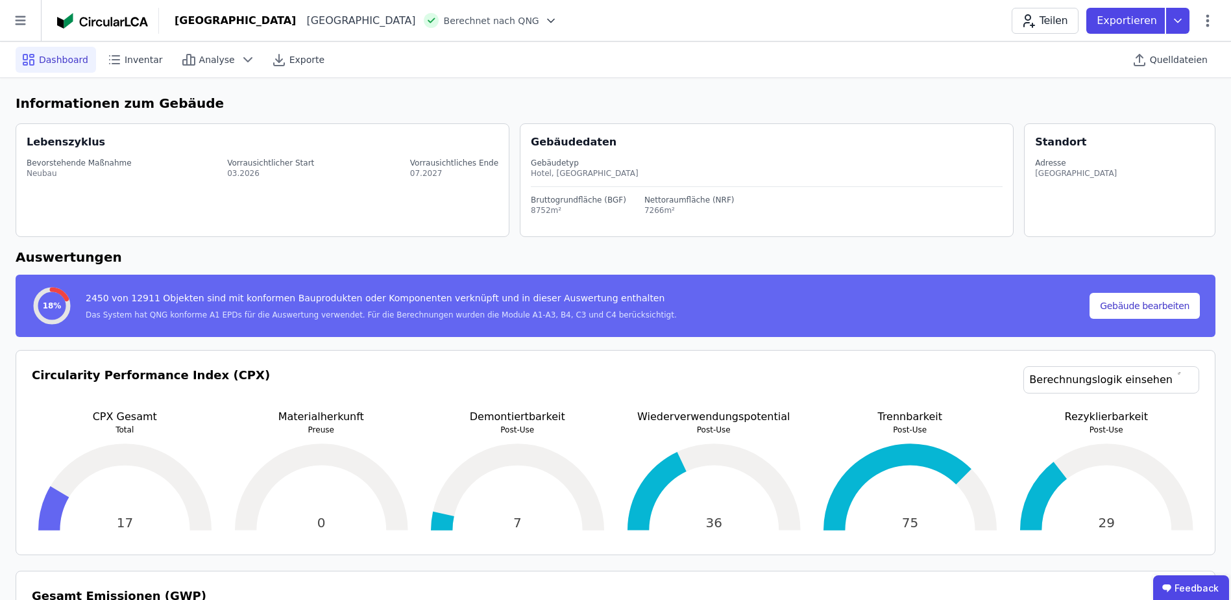
click at [88, 11] on div at bounding box center [108, 21] width 102 height 26
click at [115, 20] on img at bounding box center [102, 21] width 91 height 16
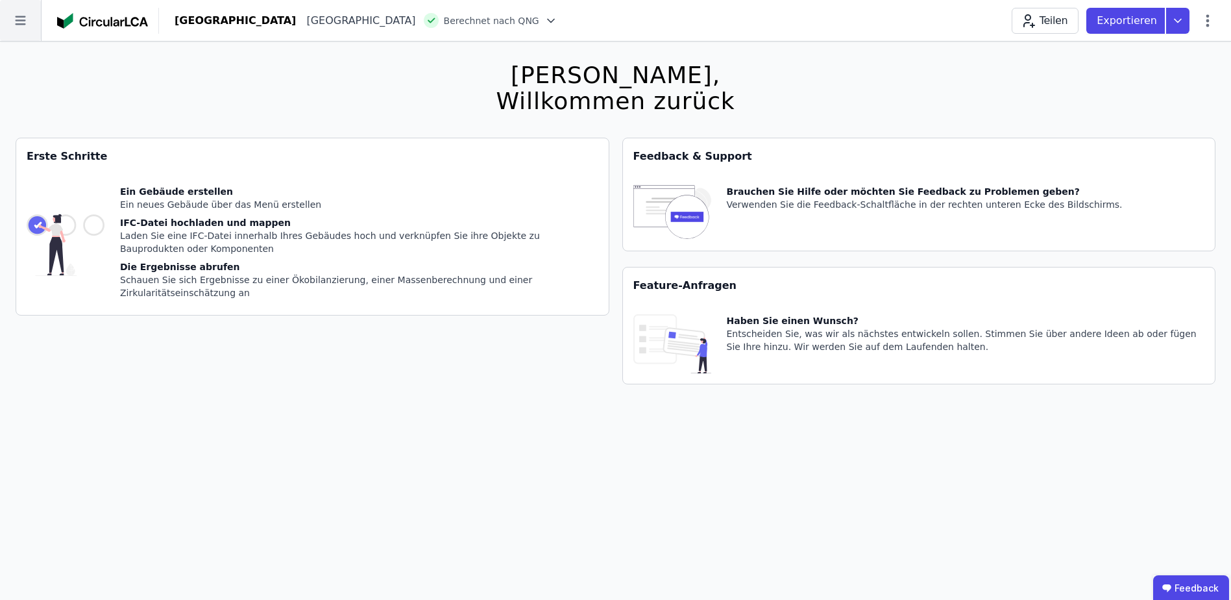
click at [32, 21] on icon at bounding box center [20, 20] width 41 height 41
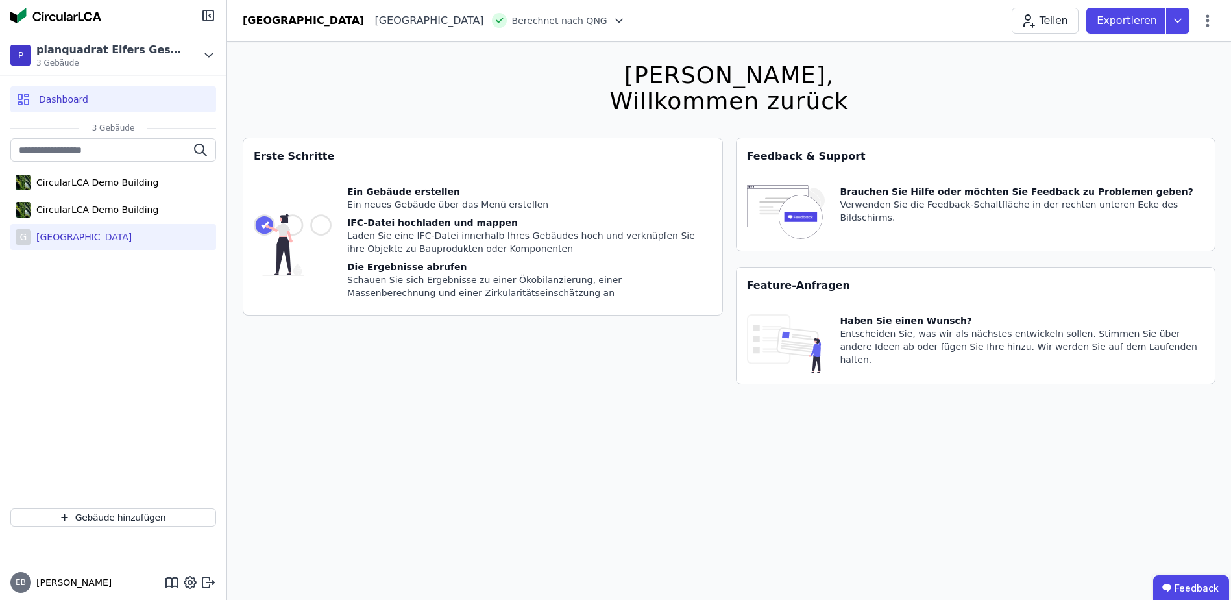
click at [104, 241] on div "[GEOGRAPHIC_DATA]" at bounding box center [81, 236] width 101 height 13
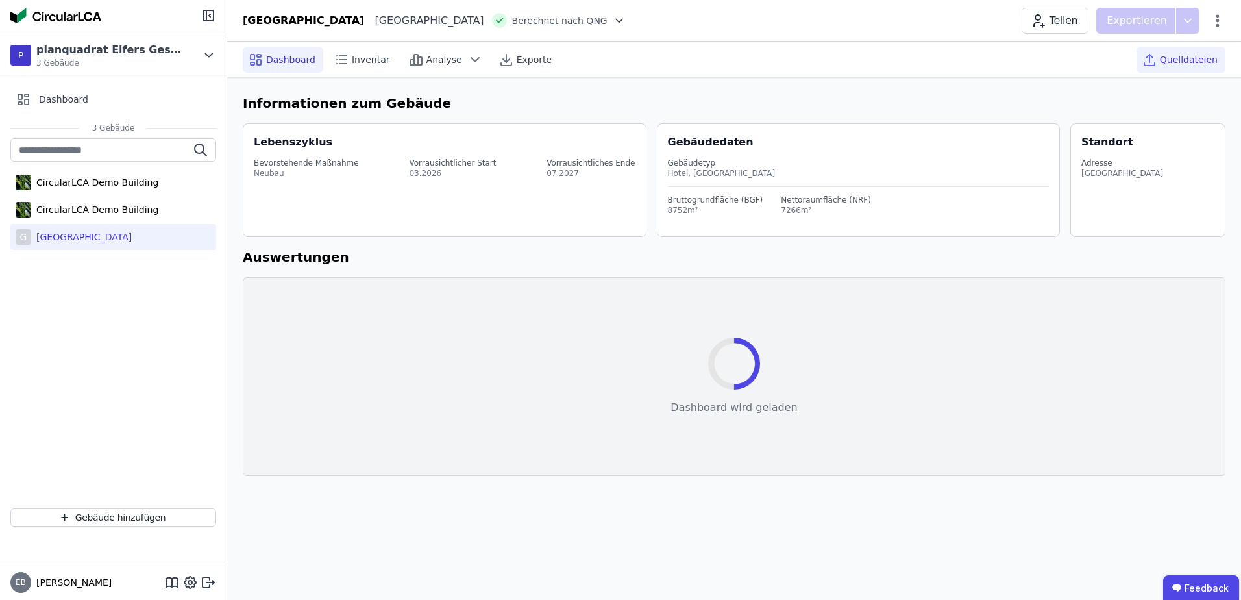
click at [1198, 56] on span "Quelldateien" at bounding box center [1189, 59] width 58 height 13
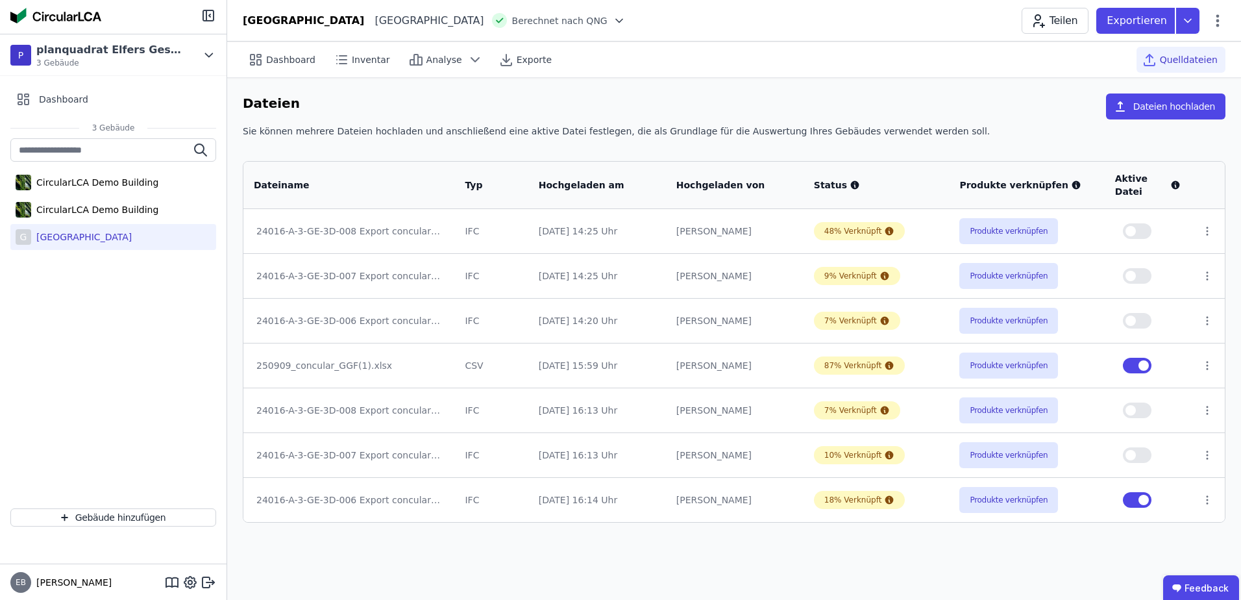
click at [1010, 498] on button "Produkte verknüpfen" at bounding box center [1008, 500] width 99 height 26
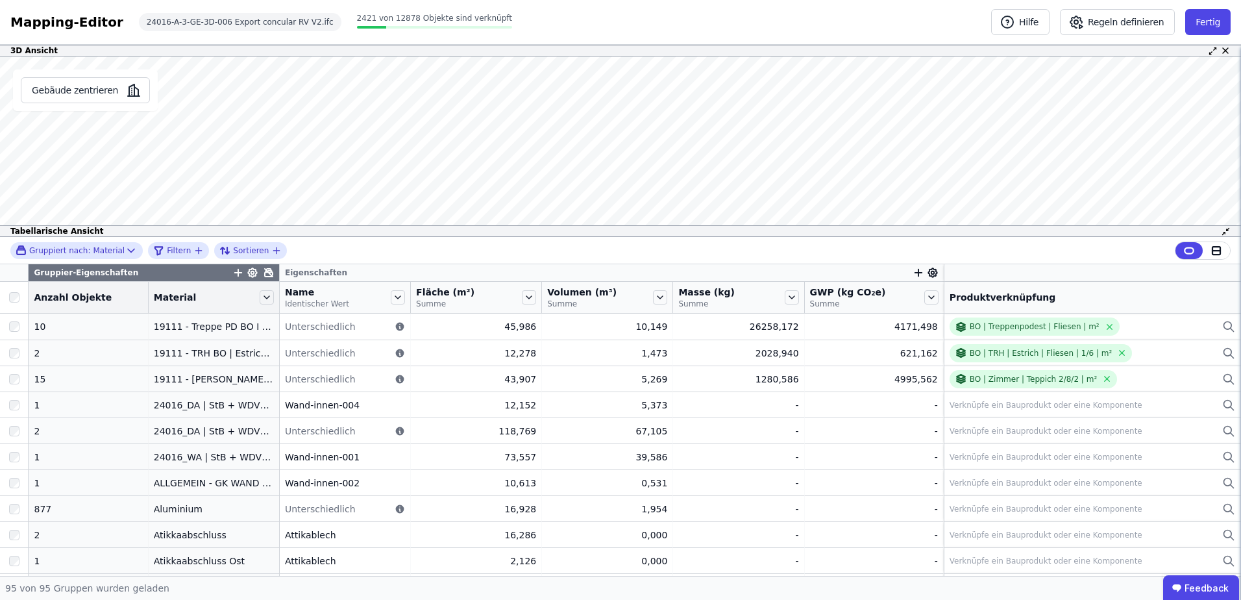
click at [280, 288] on div "Name Identischer Wert" at bounding box center [345, 297] width 130 height 31
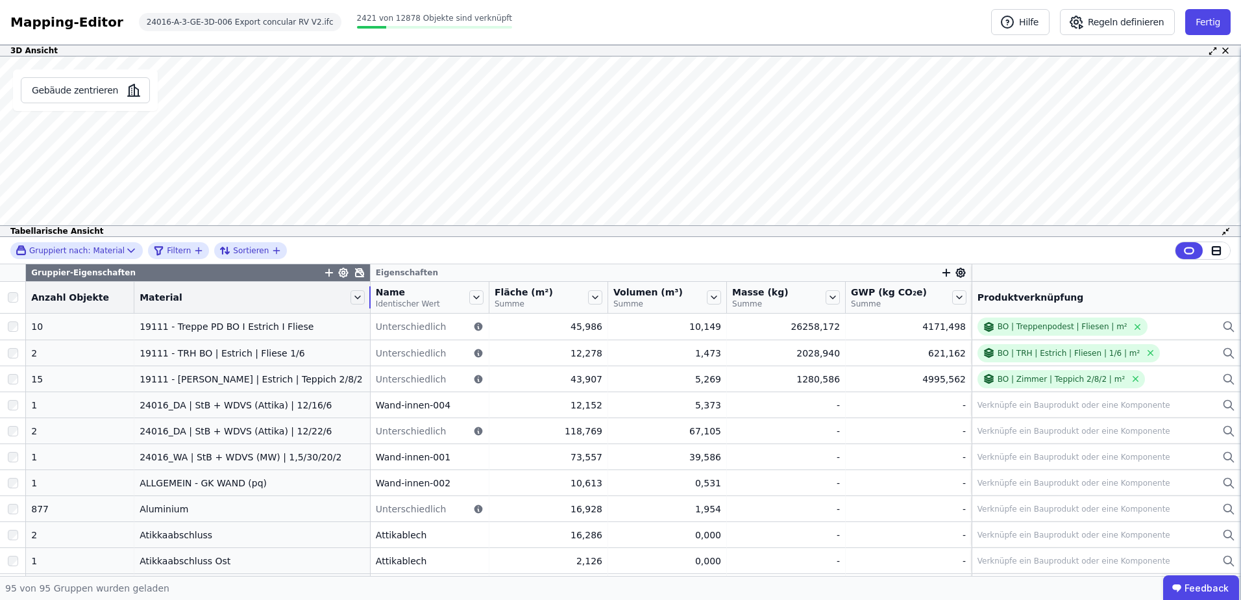
drag, startPoint x: 262, startPoint y: 306, endPoint x: 385, endPoint y: 306, distance: 122.6
click at [385, 306] on tr "Anzahl Objekte Material Name Identischer Wert Fläche (m²) Summe Volumen (m³) Su…" at bounding box center [620, 298] width 1241 height 32
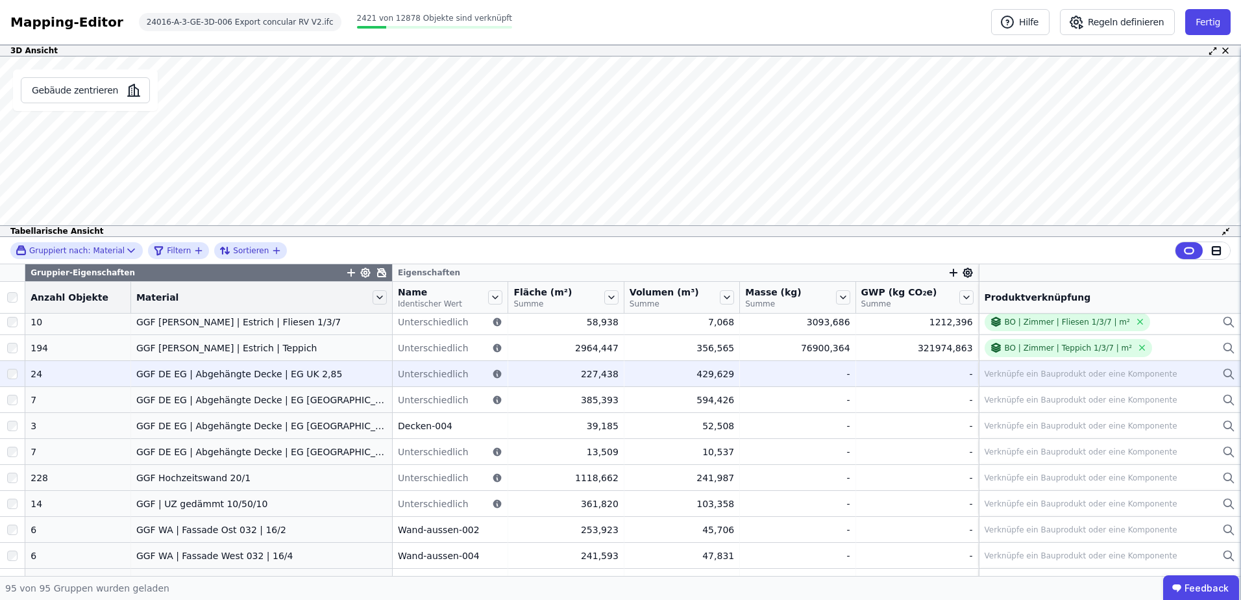
scroll to position [865, 0]
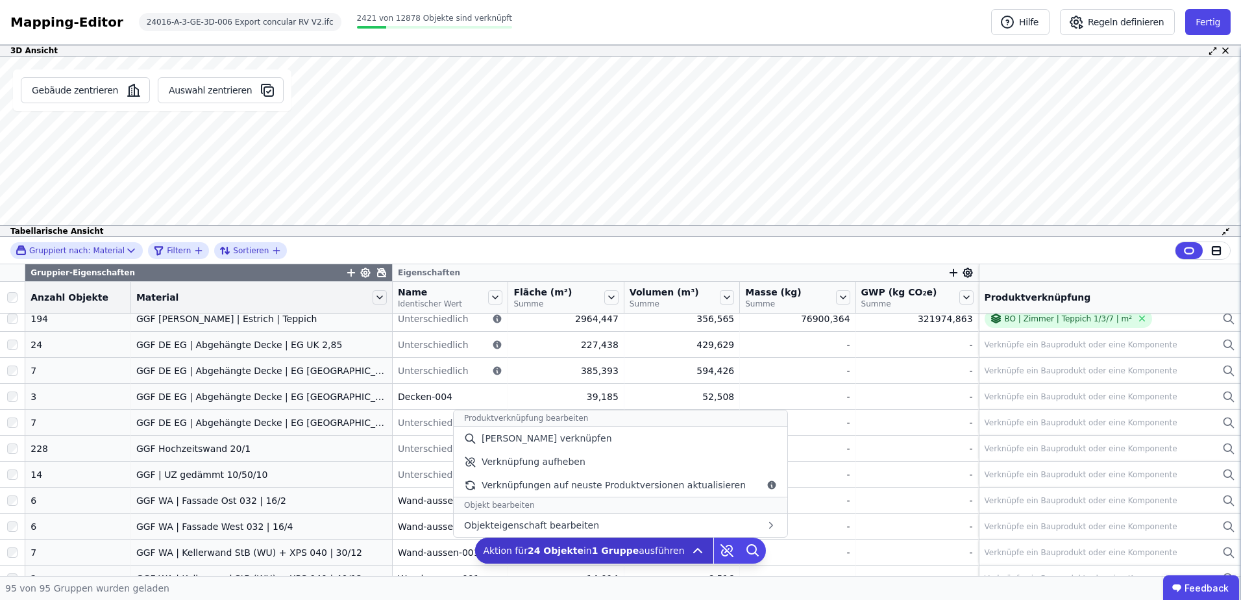
click at [600, 556] on span "Aktion für 24 Objekte in 1 Gruppe ausführen" at bounding box center [583, 550] width 201 height 13
click at [599, 436] on div "[PERSON_NAME] verknüpfen" at bounding box center [621, 437] width 334 height 23
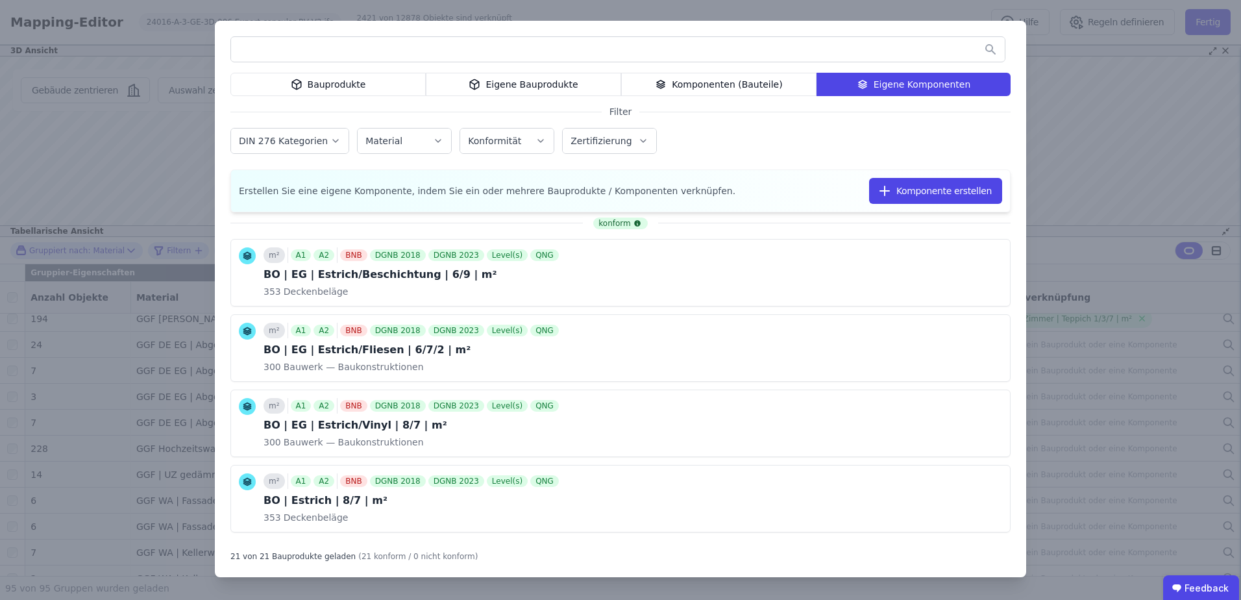
click at [692, 55] on input "text" at bounding box center [617, 49] width 773 height 23
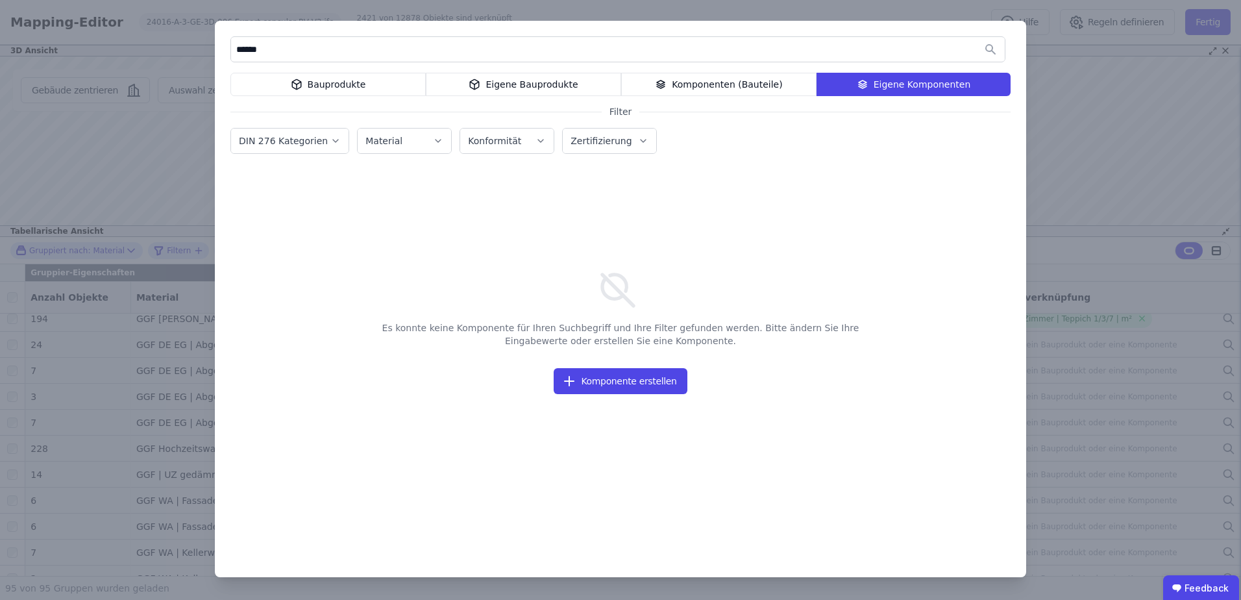
drag, startPoint x: 385, startPoint y: 51, endPoint x: 351, endPoint y: 46, distance: 34.1
click at [351, 46] on input "******" at bounding box center [617, 49] width 773 height 23
type input "*"
click at [722, 90] on div "Komponenten (Bauteile)" at bounding box center [718, 84] width 195 height 23
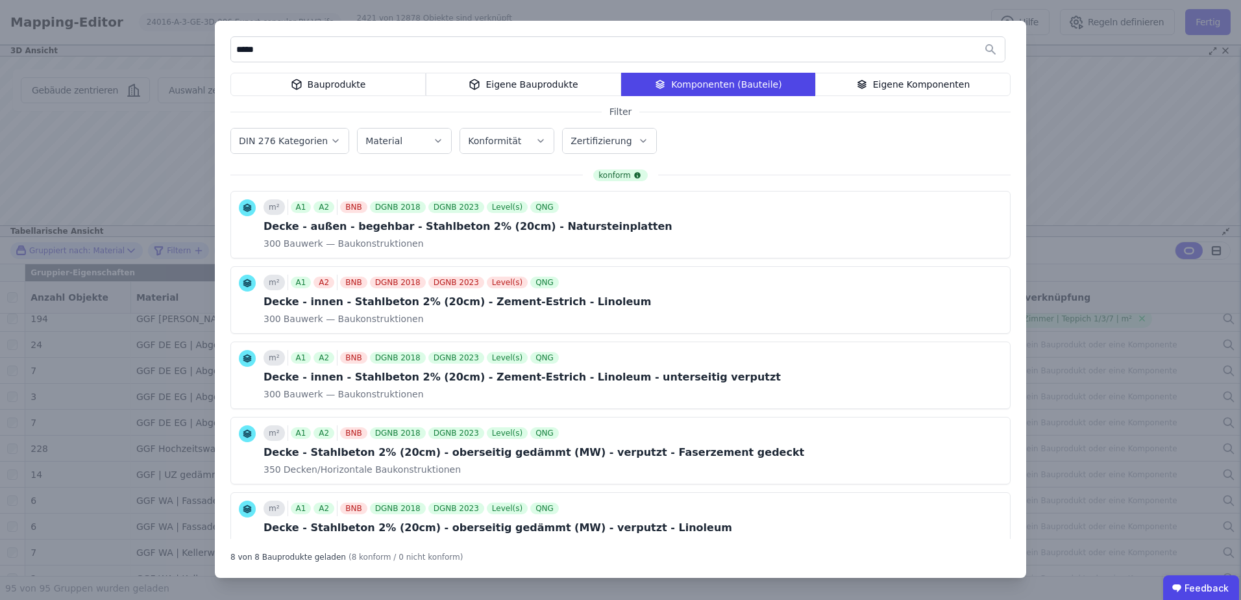
drag, startPoint x: 369, startPoint y: 46, endPoint x: 200, endPoint y: 49, distance: 168.7
click at [200, 49] on div "***** Bauprodukte Eigene Bauprodukte Komponenten (Bauteile) Eigene Komponenten …" at bounding box center [620, 300] width 1241 height 600
click at [327, 50] on input "*****" at bounding box center [617, 49] width 773 height 23
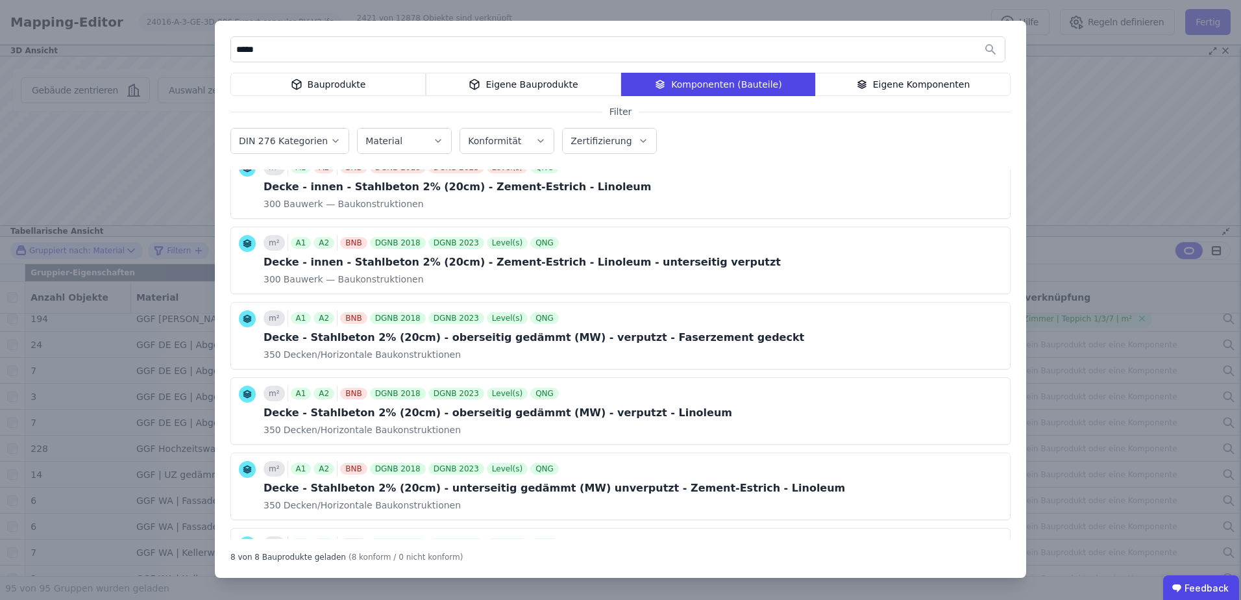
scroll to position [0, 0]
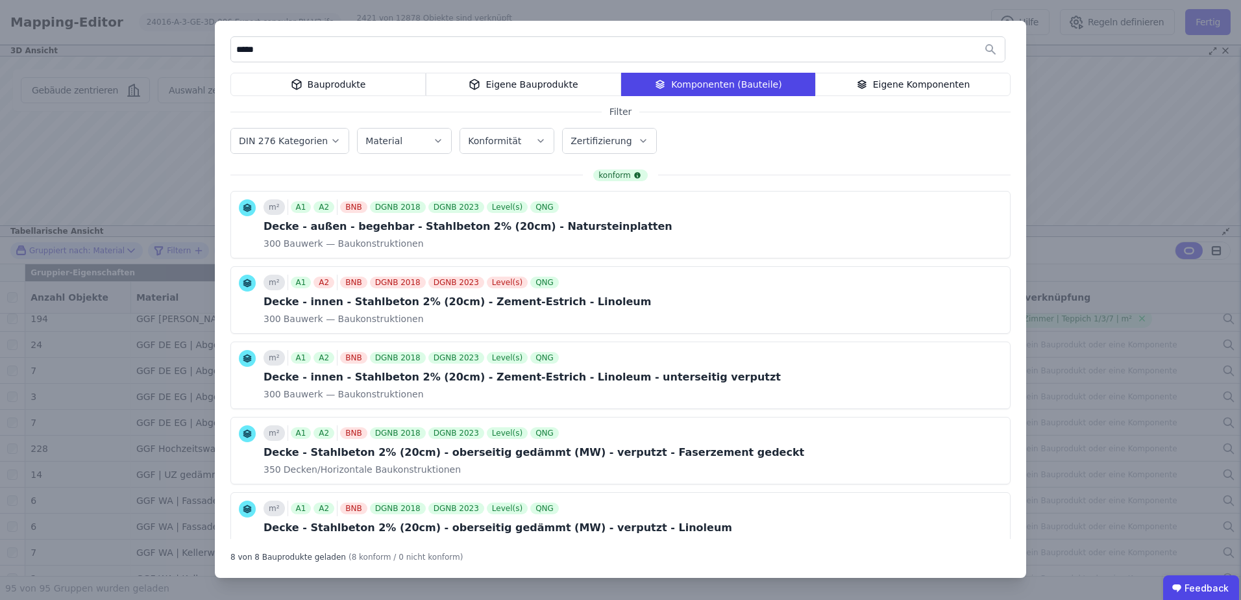
drag, startPoint x: 230, startPoint y: 43, endPoint x: 151, endPoint y: 40, distance: 79.9
click at [151, 40] on div "***** Bauprodukte Eigene Bauprodukte Komponenten (Bauteile) Eigene Komponenten …" at bounding box center [620, 300] width 1241 height 600
type input "******"
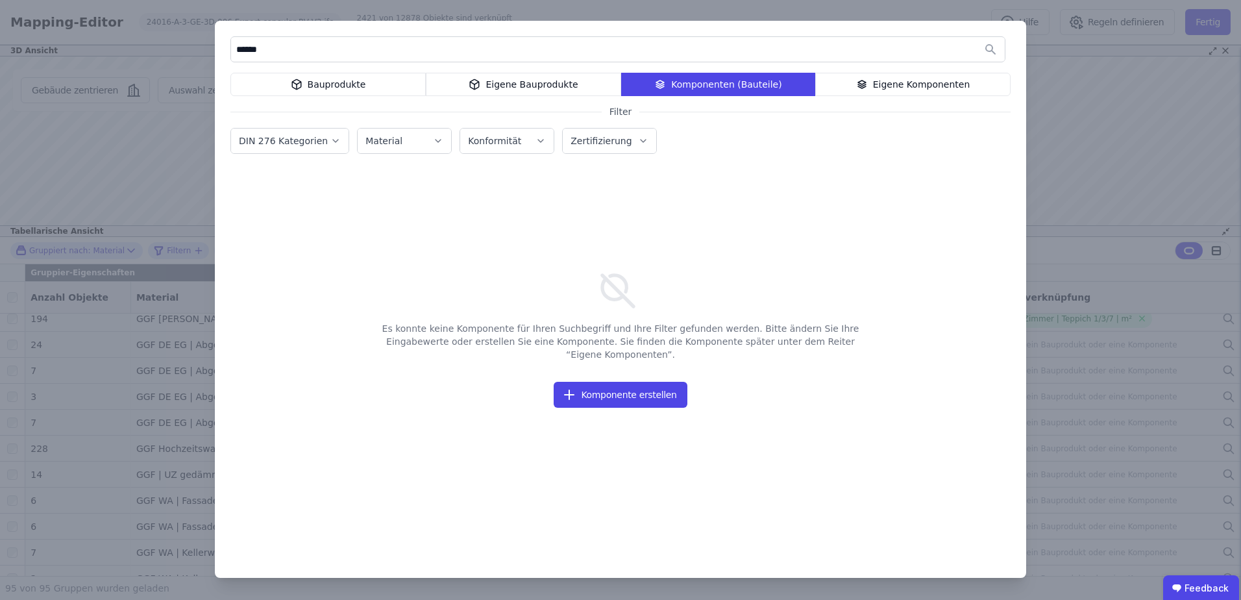
drag, startPoint x: 379, startPoint y: 50, endPoint x: 180, endPoint y: 47, distance: 199.2
click at [180, 47] on div "****** Bauprodukte Eigene Bauprodukte Komponenten (Bauteile) Eigene Komponenten…" at bounding box center [620, 300] width 1241 height 600
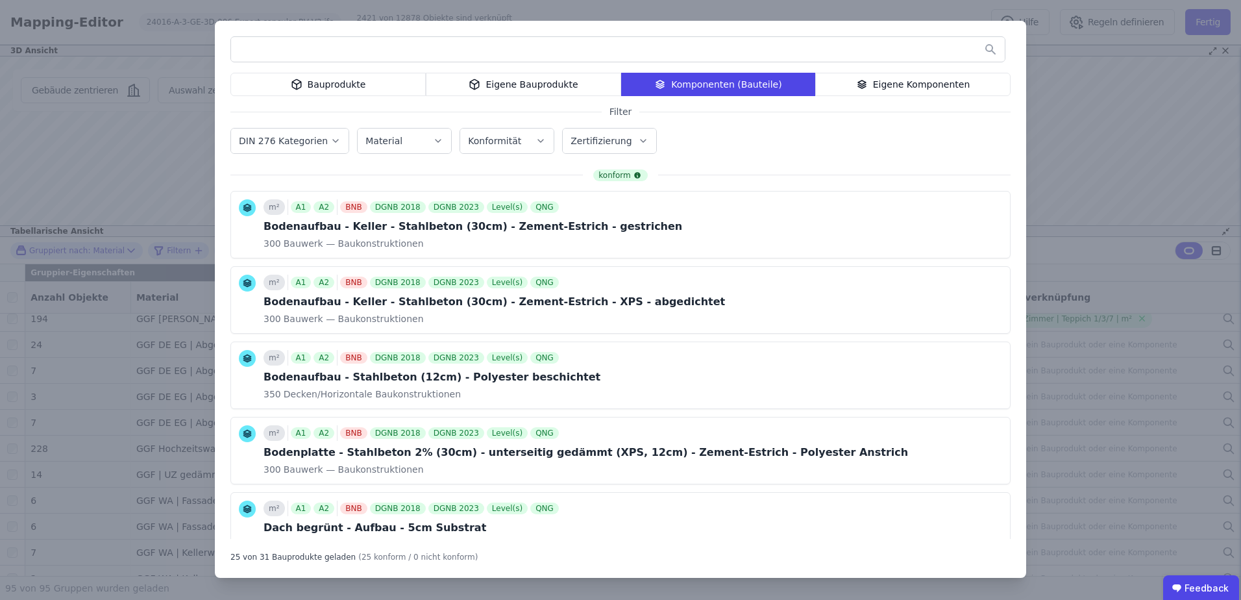
click at [880, 91] on div "Eigene Komponenten" at bounding box center [912, 84] width 195 height 23
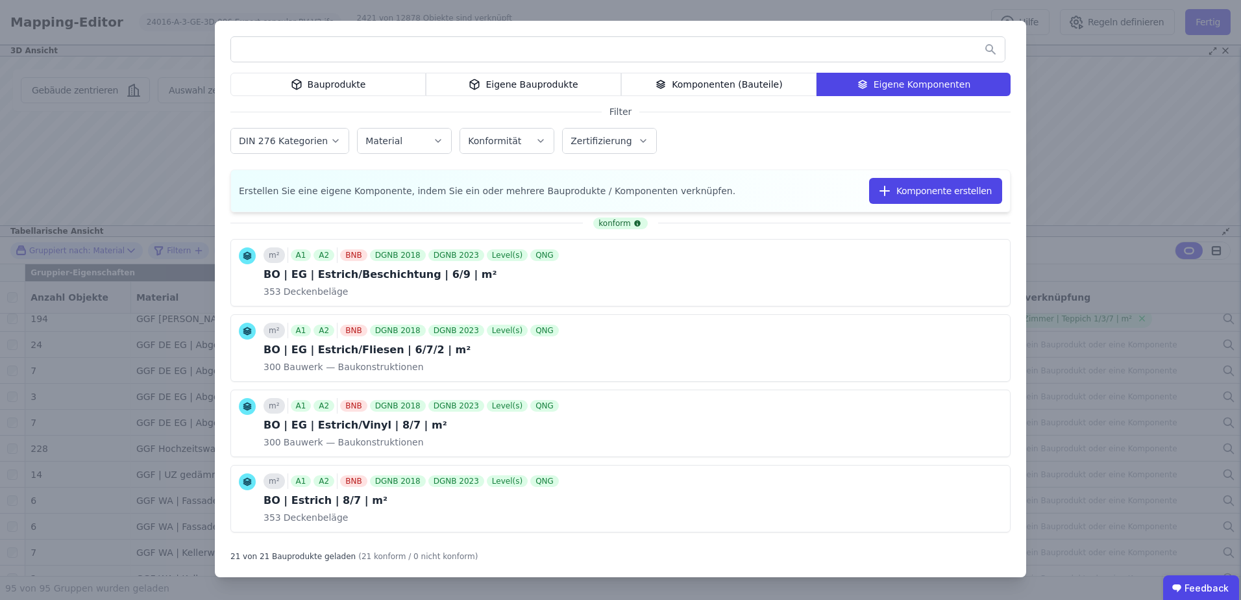
click at [622, 62] on div at bounding box center [617, 49] width 775 height 26
click at [635, 47] on input "text" at bounding box center [617, 49] width 773 height 23
type input "*******"
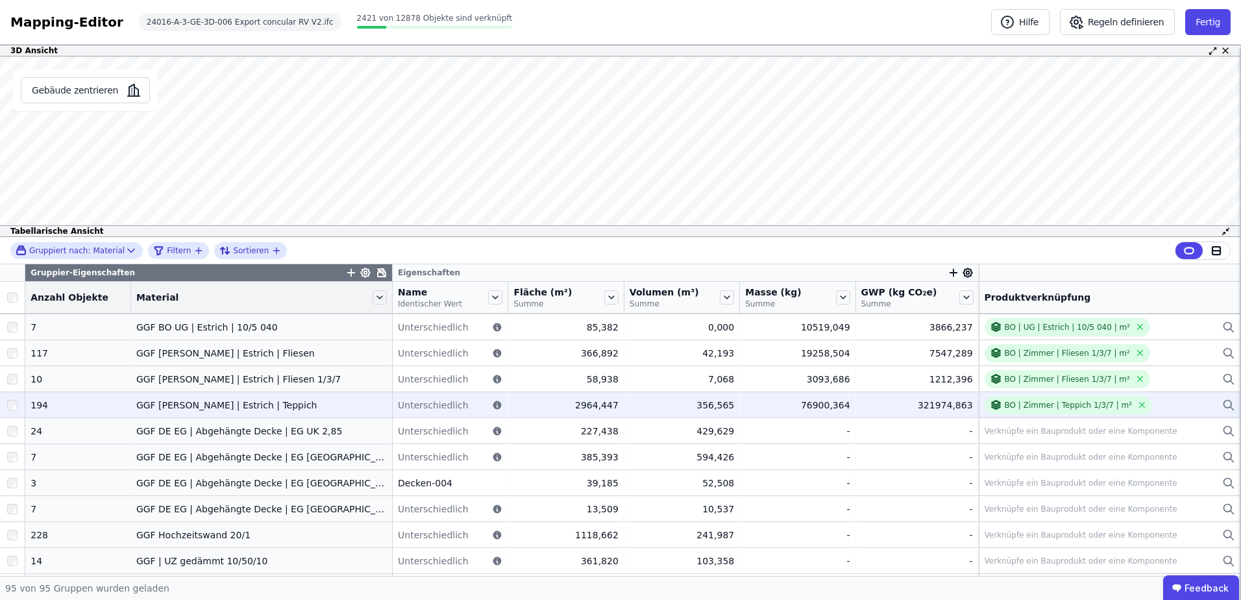
scroll to position [605, 0]
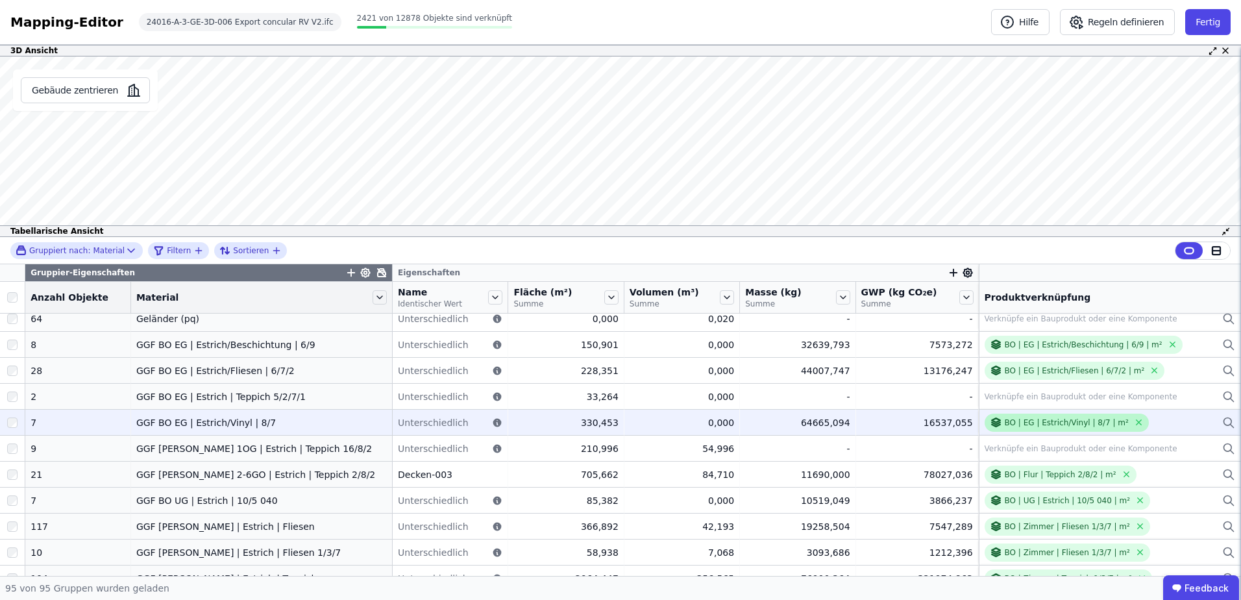
click at [1060, 424] on div "BO | EG | Estrich/Vinyl | 8/7 | m²" at bounding box center [1066, 422] width 124 height 10
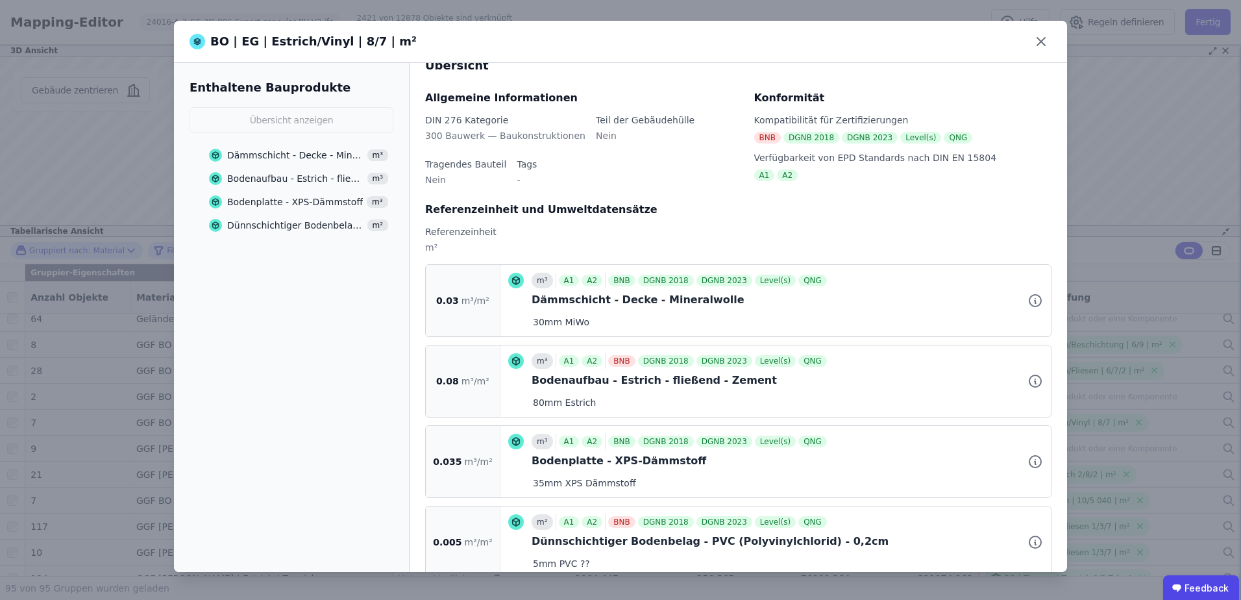
scroll to position [52, 0]
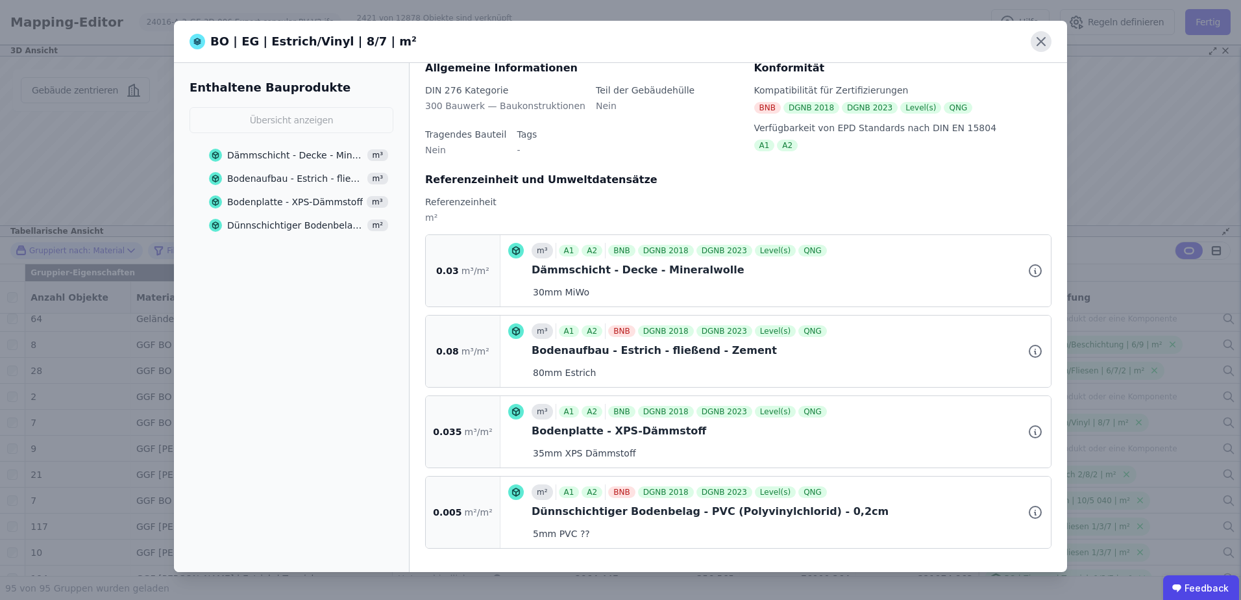
click at [1039, 43] on icon at bounding box center [1041, 42] width 8 height 8
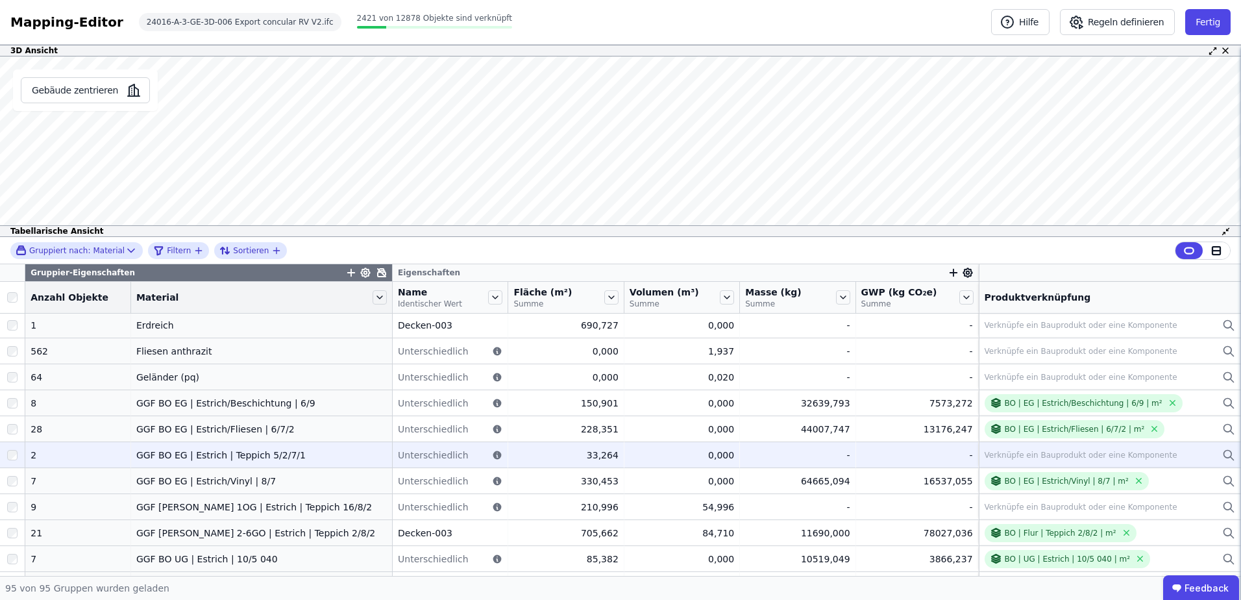
scroll to position [519, 0]
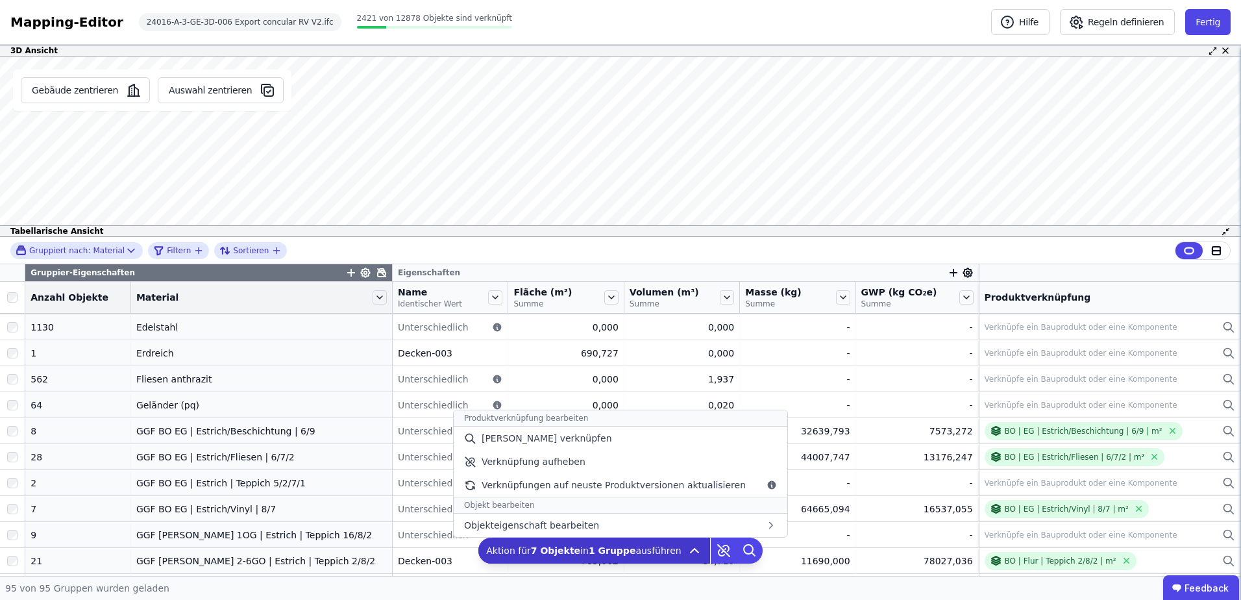
click at [603, 547] on b "1 Gruppe" at bounding box center [612, 550] width 47 height 10
click at [624, 439] on div "[PERSON_NAME] verknüpfen" at bounding box center [621, 437] width 334 height 23
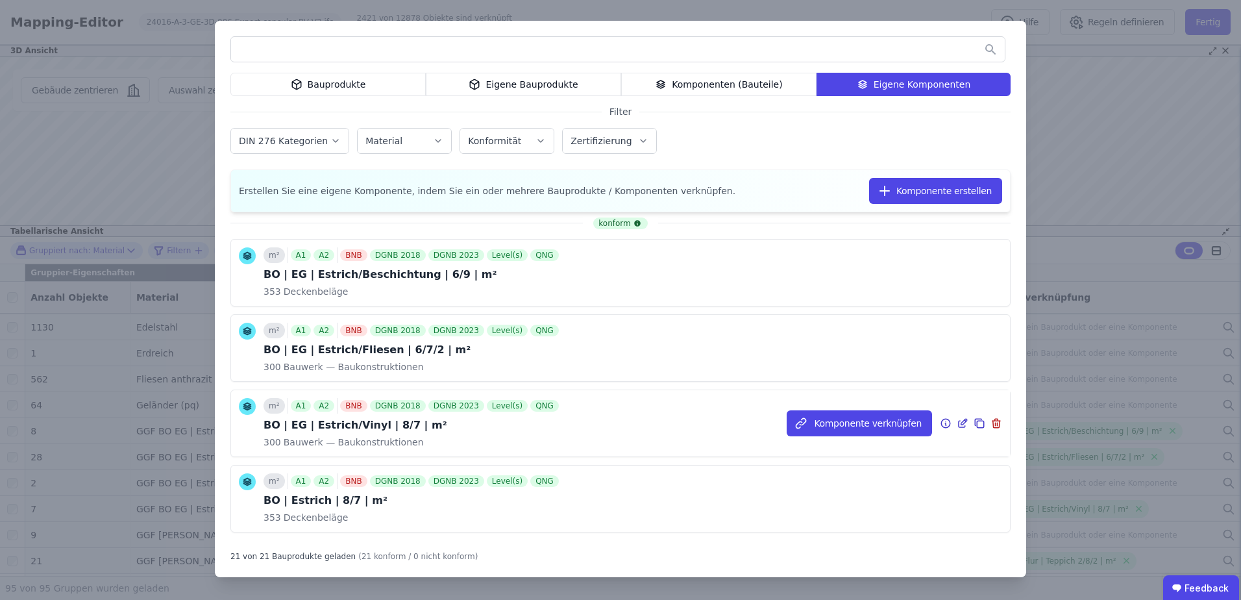
click at [961, 422] on icon at bounding box center [964, 422] width 6 height 6
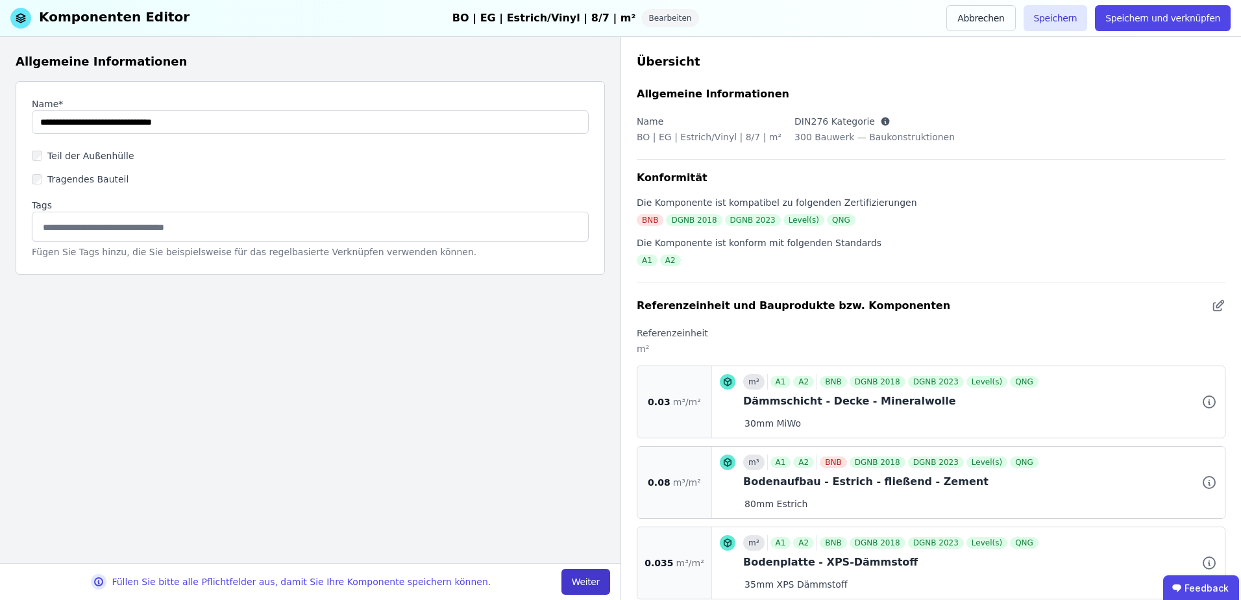
click at [599, 583] on button "Weiter" at bounding box center [585, 581] width 49 height 26
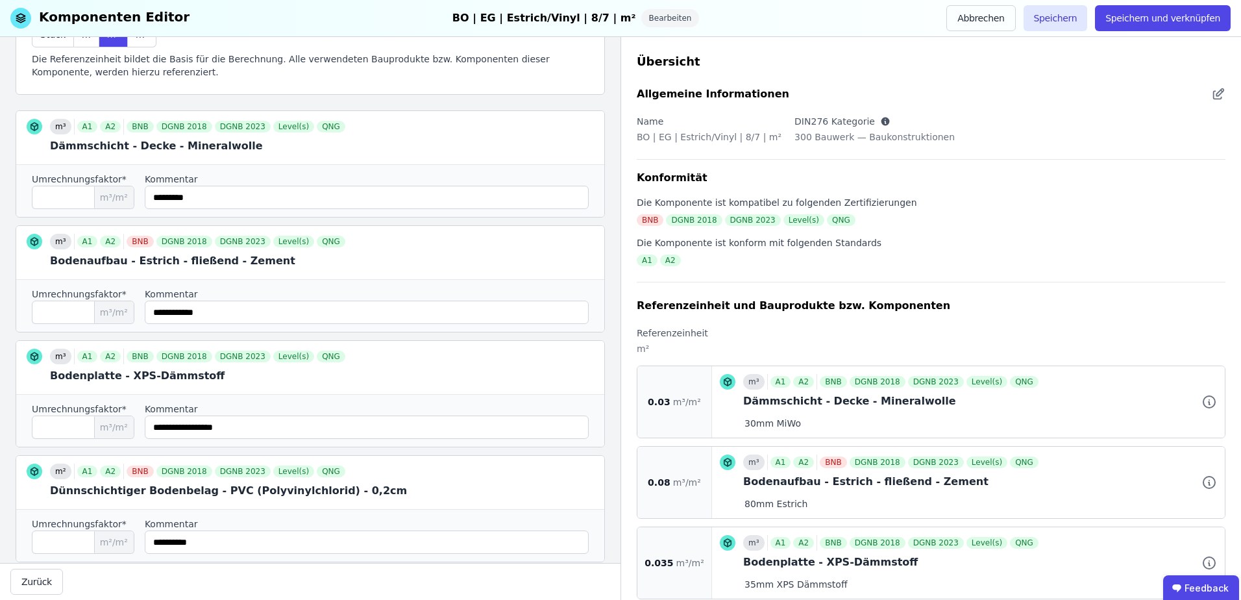
scroll to position [173, 0]
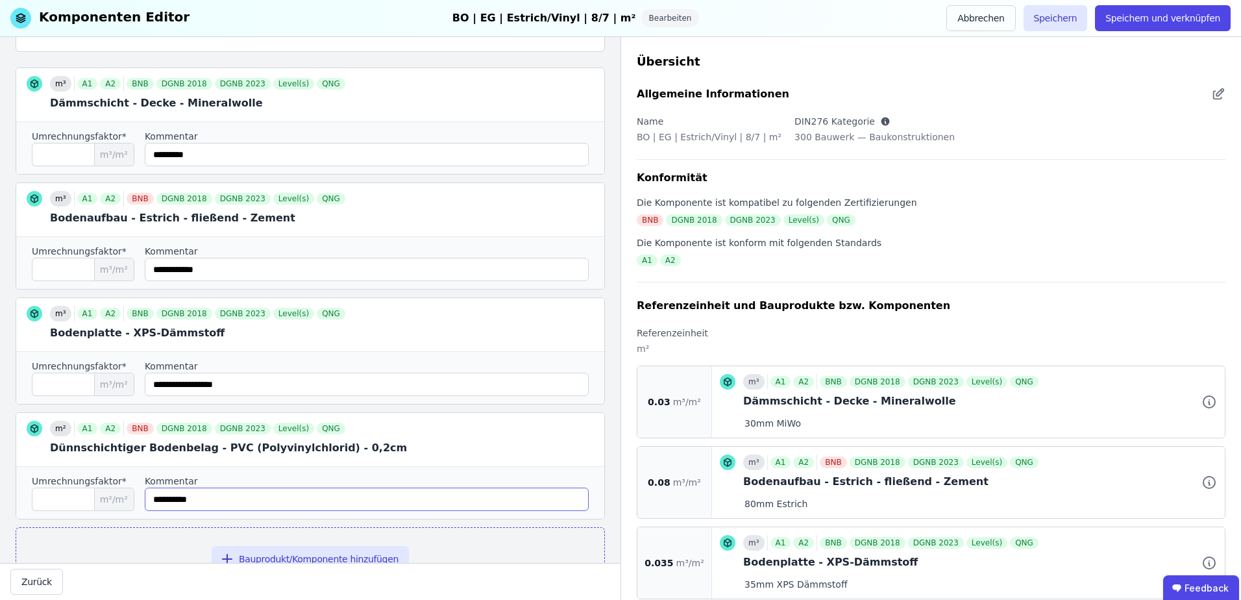
drag, startPoint x: 219, startPoint y: 500, endPoint x: 200, endPoint y: 500, distance: 18.2
click at [200, 500] on input "string" at bounding box center [367, 498] width 444 height 23
type input "*******"
click at [130, 499] on div "Umrechnungsfaktor* ***** m²/m² Kommentar" at bounding box center [310, 492] width 588 height 53
drag, startPoint x: 71, startPoint y: 500, endPoint x: -18, endPoint y: 500, distance: 88.2
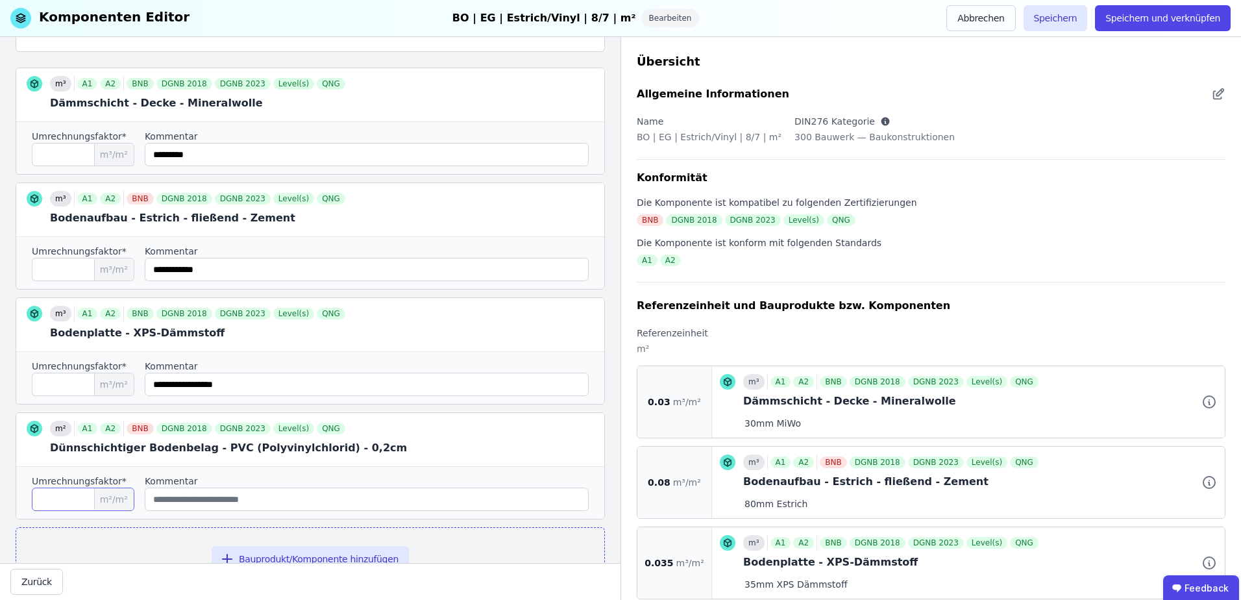
click at [0, 500] on html "P planquadrat Elfers Geskes Krämer GmbH 3 Gebäude Dashboard 3 Gebäude CircularL…" at bounding box center [620, 300] width 1241 height 600
type input "*"
click at [188, 495] on input "string" at bounding box center [367, 498] width 444 height 23
click at [66, 502] on input "*" at bounding box center [83, 498] width 103 height 23
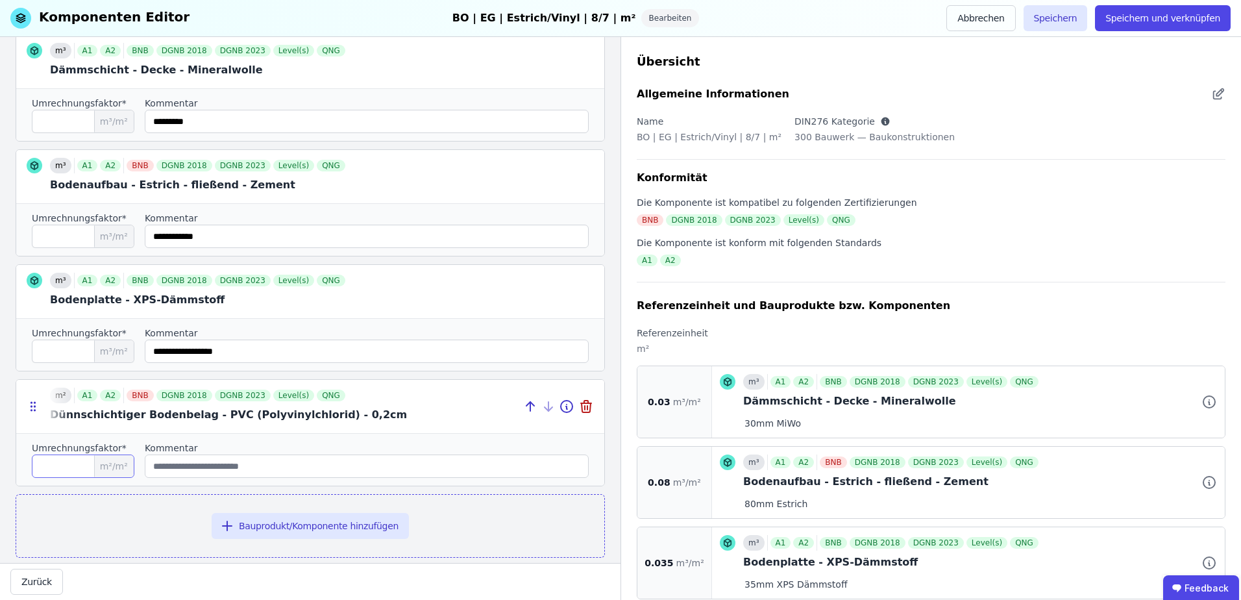
scroll to position [227, 0]
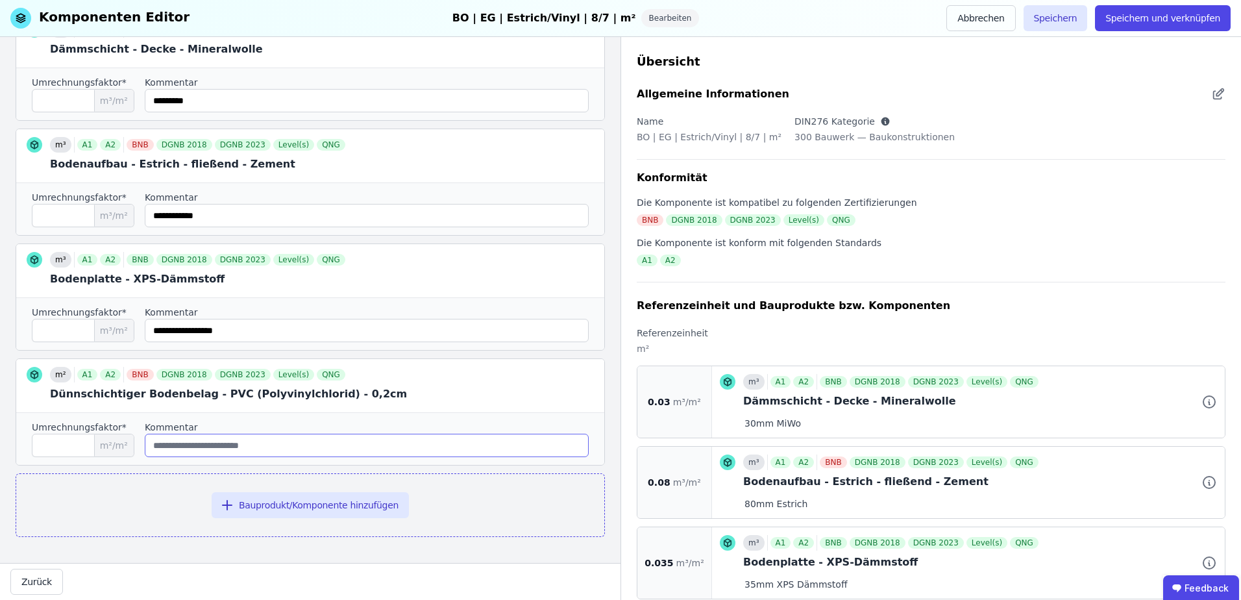
click at [221, 453] on input "string" at bounding box center [367, 444] width 444 height 23
click at [1158, 18] on button "Speichern und verknüpfen" at bounding box center [1163, 18] width 136 height 26
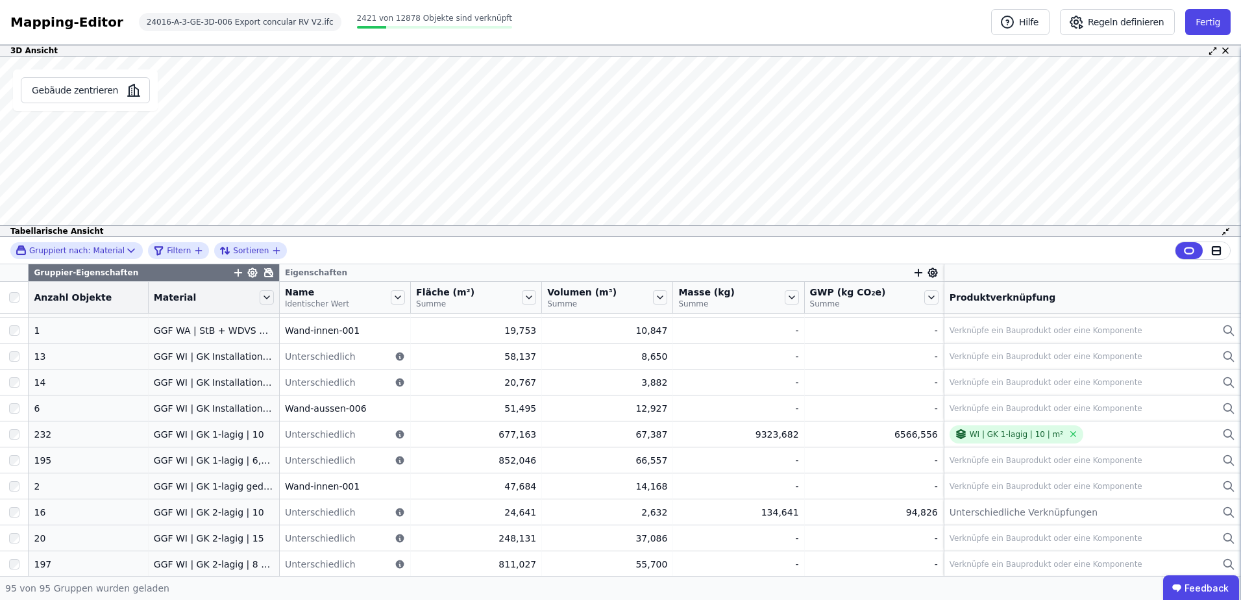
scroll to position [1211, 0]
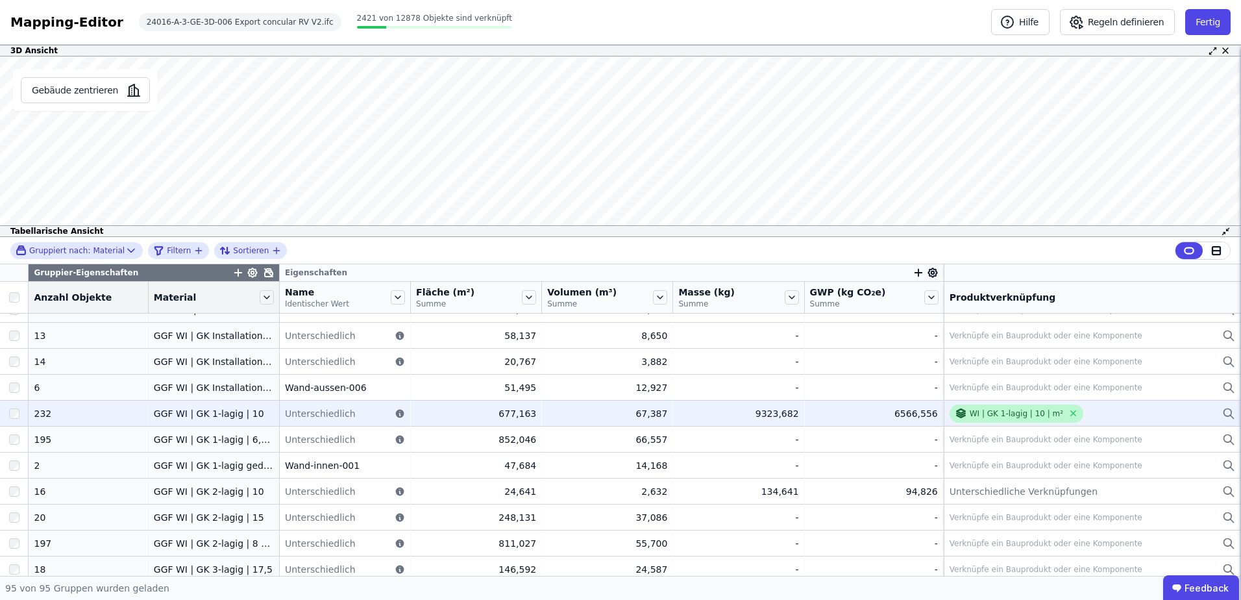
click at [997, 411] on div "WI | GK 1-lagig | 10 | m²" at bounding box center [1015, 413] width 93 height 10
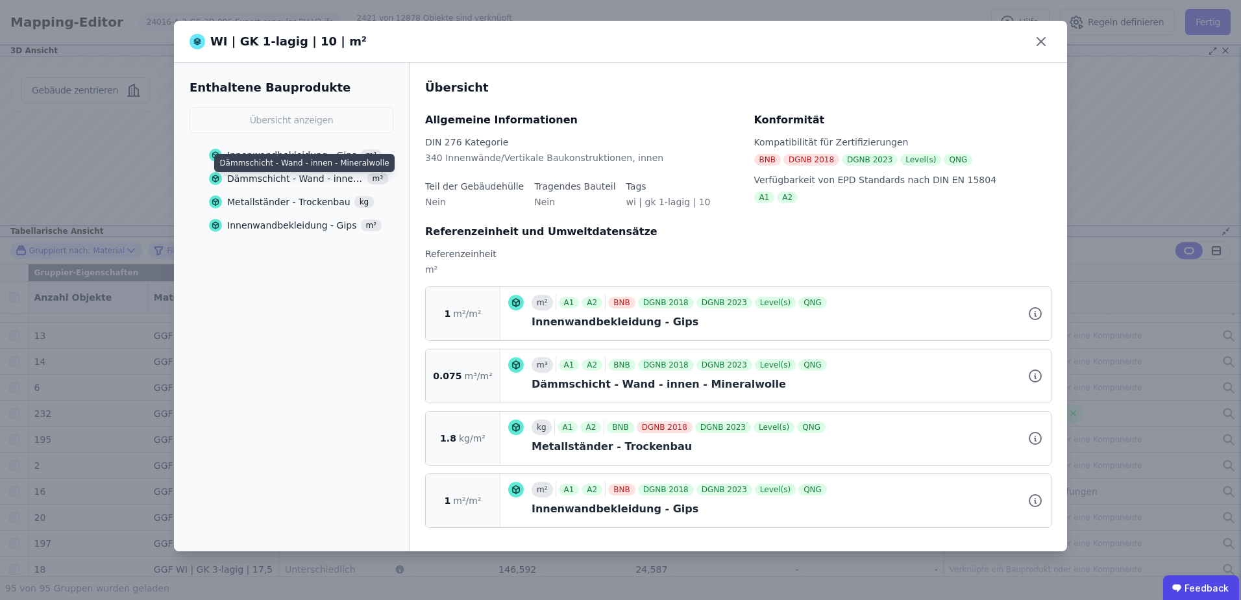
click at [345, 175] on div "Dämmschicht - Wand - innen - Mineralwolle" at bounding box center [295, 178] width 136 height 13
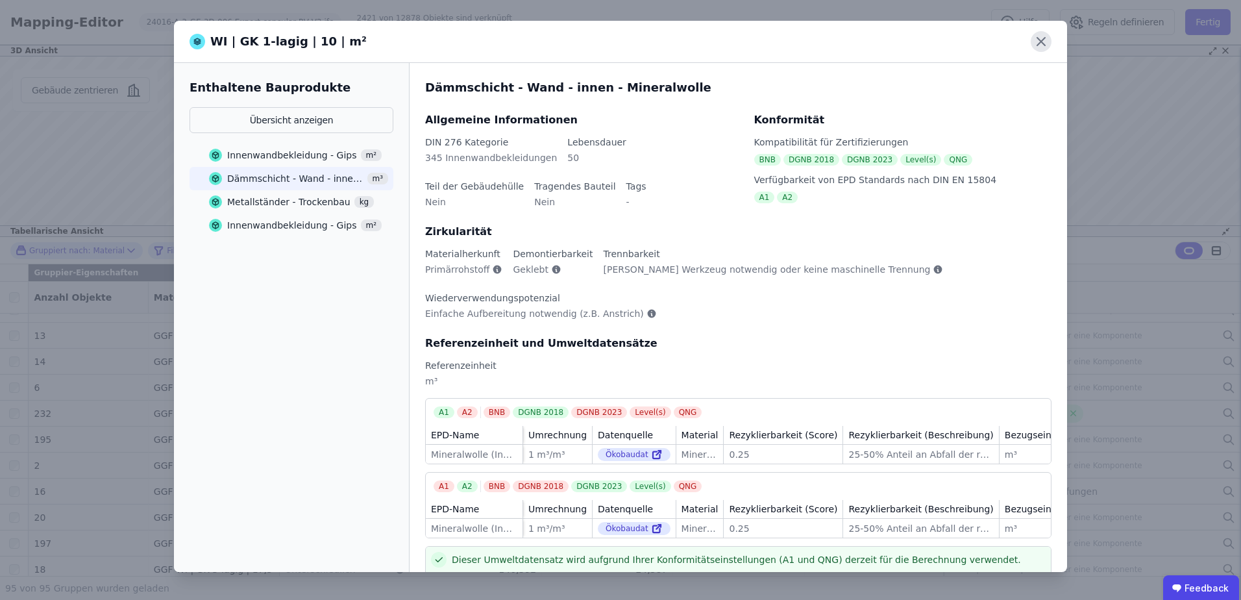
click at [1038, 38] on icon at bounding box center [1040, 41] width 21 height 21
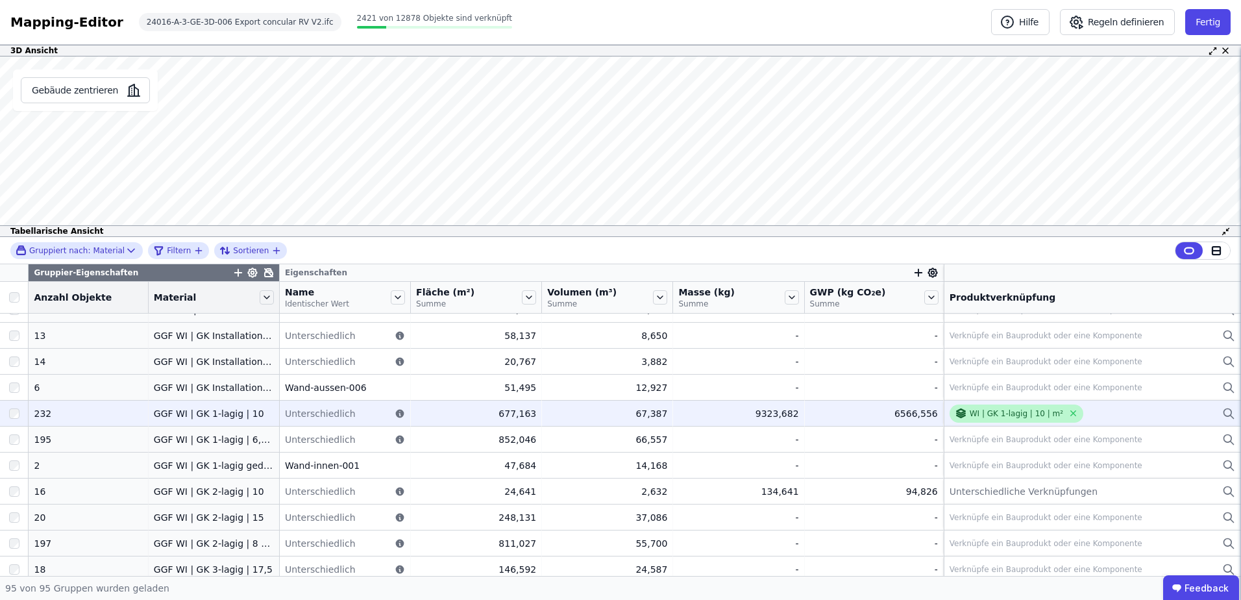
click at [1001, 417] on div "WI | GK 1-lagig | 10 | m²" at bounding box center [1015, 413] width 93 height 10
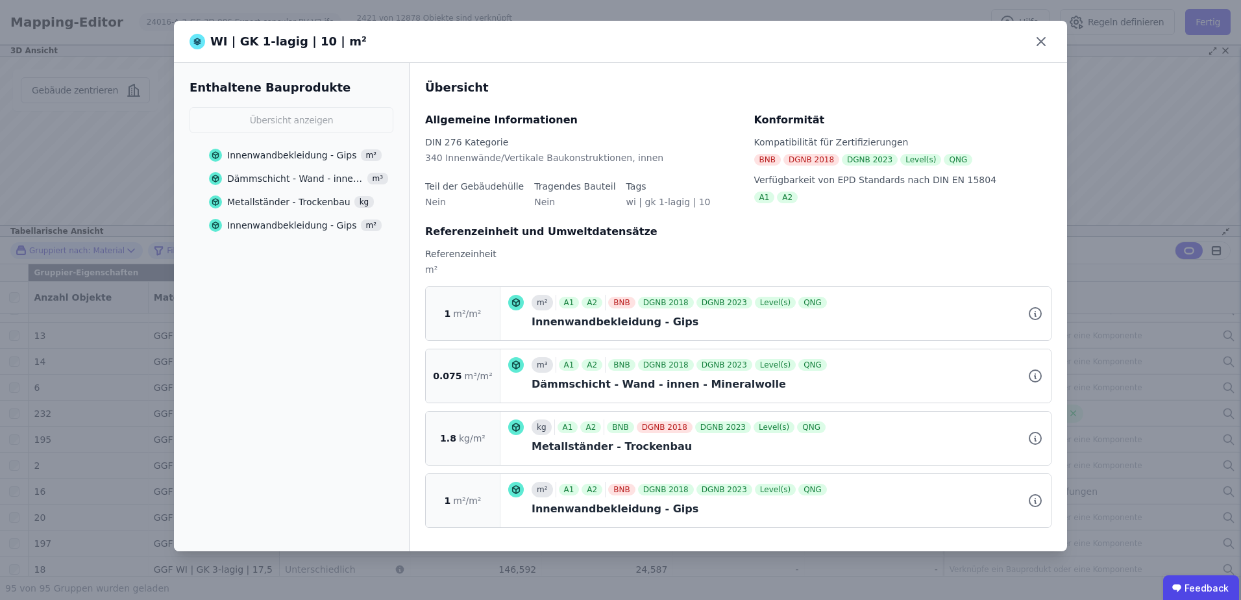
click at [1039, 29] on div "WI | GK 1-lagig | 10 | m²" at bounding box center [620, 42] width 893 height 42
click at [1037, 38] on icon at bounding box center [1041, 42] width 8 height 8
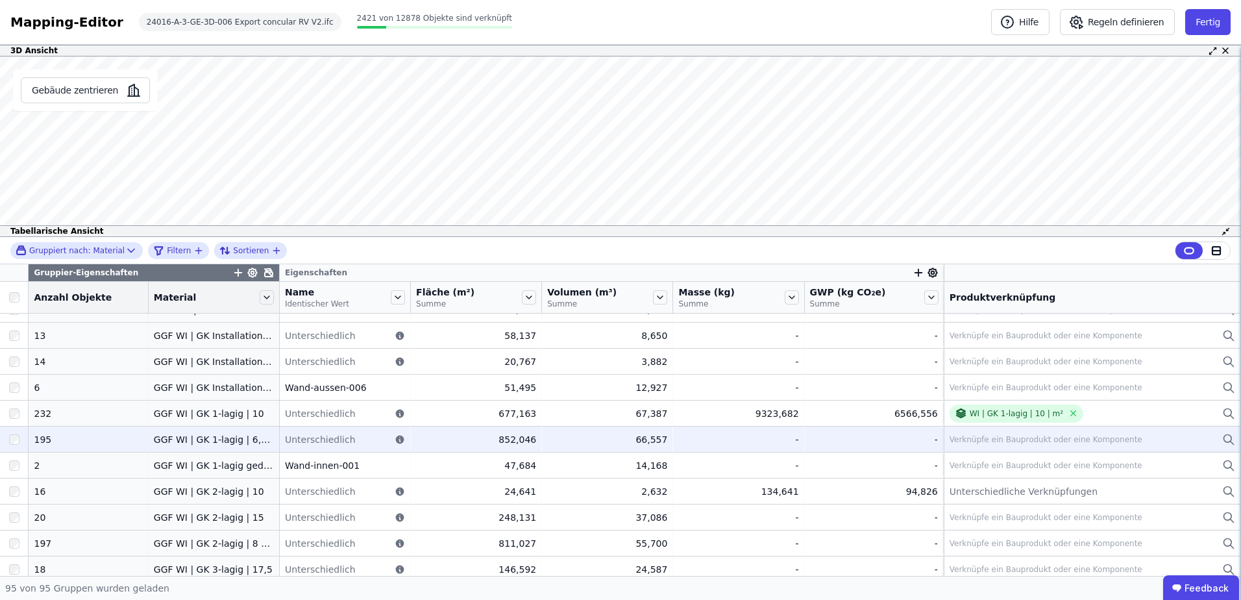
click at [21, 430] on div at bounding box center [14, 439] width 28 height 23
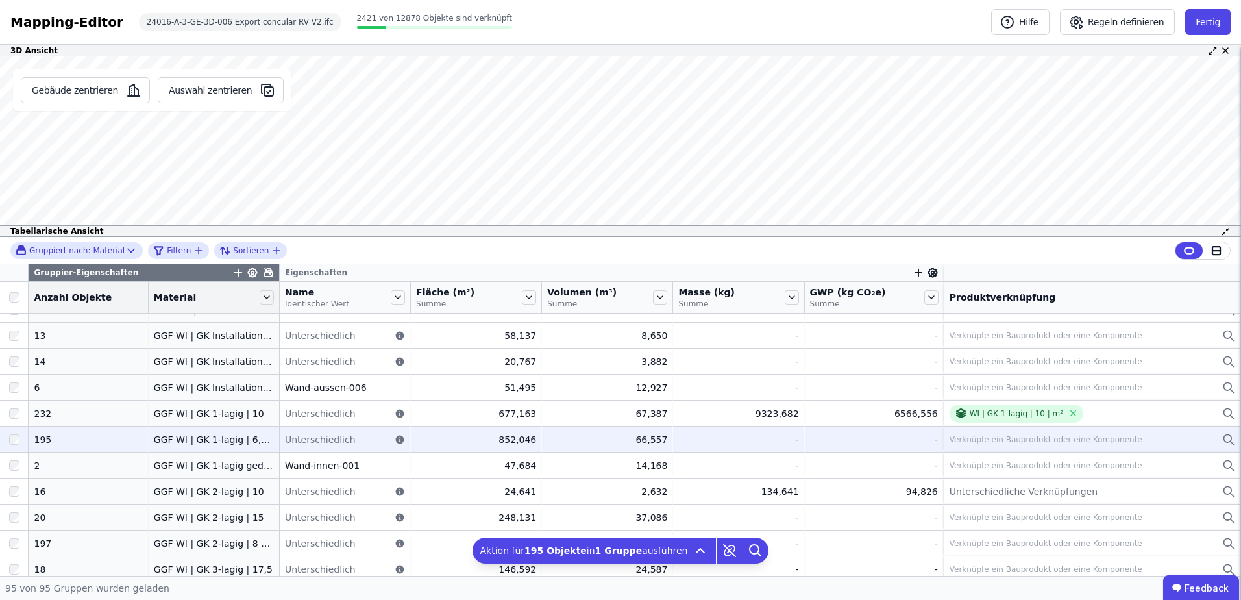
click at [21, 430] on div at bounding box center [14, 439] width 28 height 23
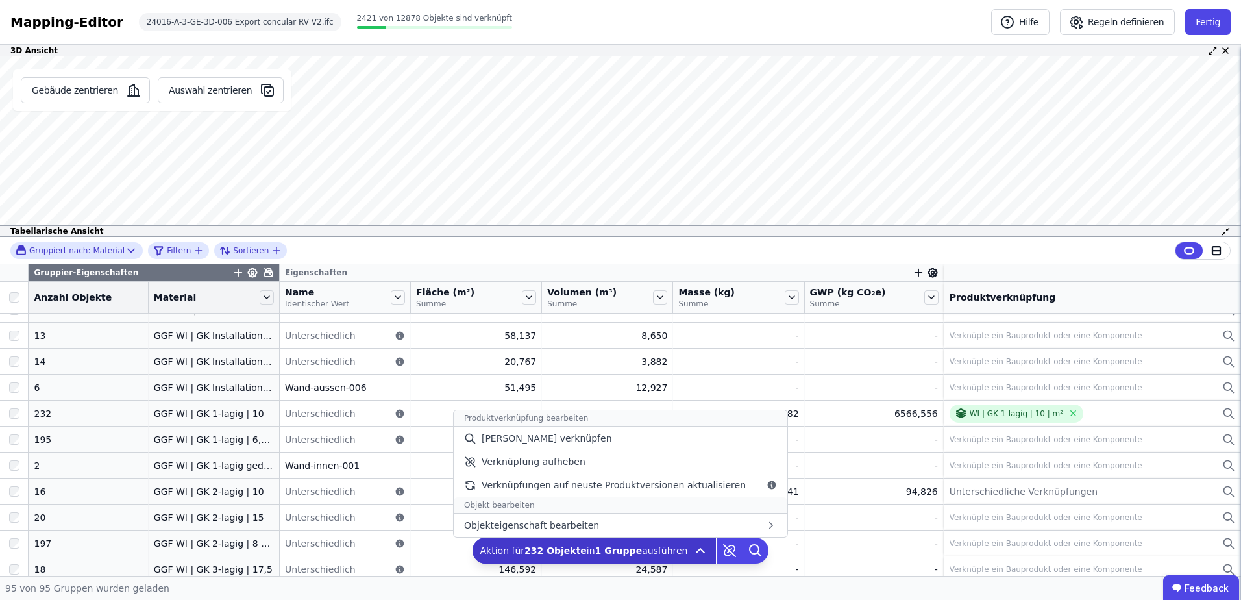
click at [662, 544] on span "Aktion für 232 Objekte in 1 Gruppe ausführen" at bounding box center [584, 550] width 208 height 13
click at [659, 439] on div "[PERSON_NAME] verknüpfen" at bounding box center [621, 437] width 334 height 23
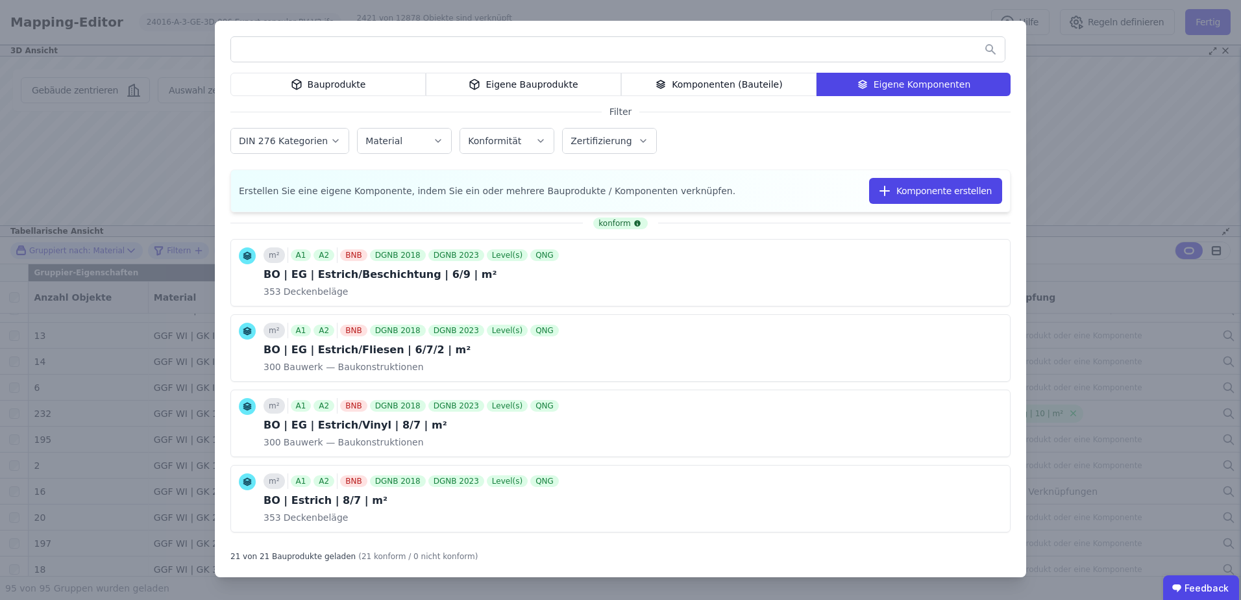
click at [501, 53] on input "text" at bounding box center [617, 49] width 773 height 23
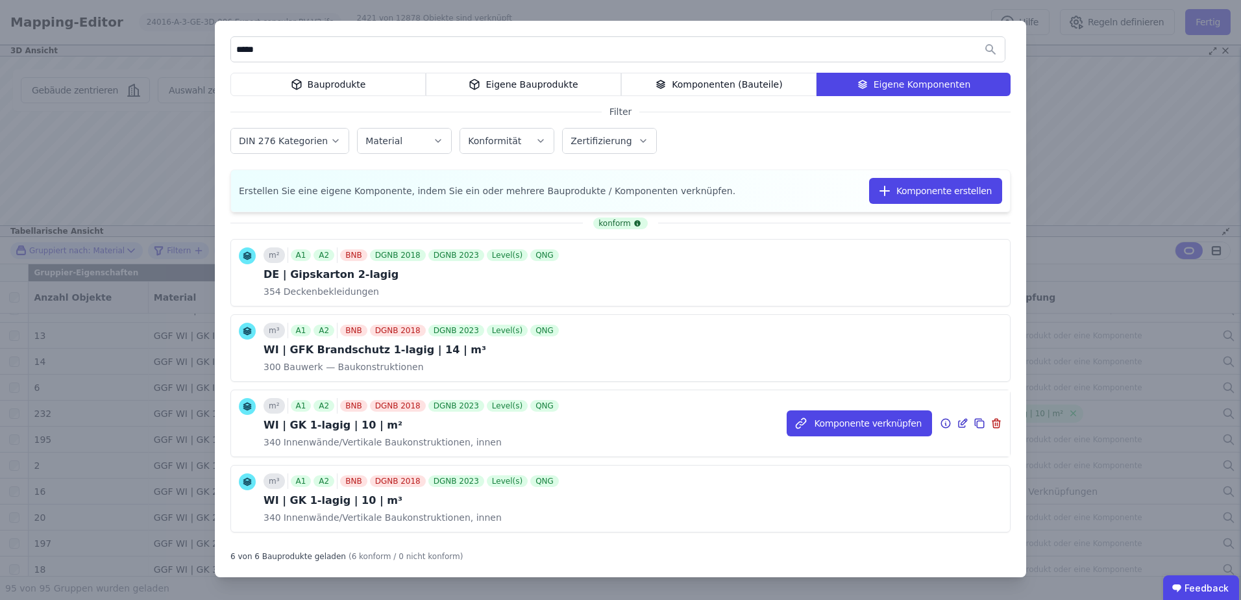
type input "*****"
click at [430, 428] on div "WI | GK 1-lagig | 10 | m²" at bounding box center [412, 425] width 298 height 16
click at [956, 421] on icon at bounding box center [962, 423] width 12 height 16
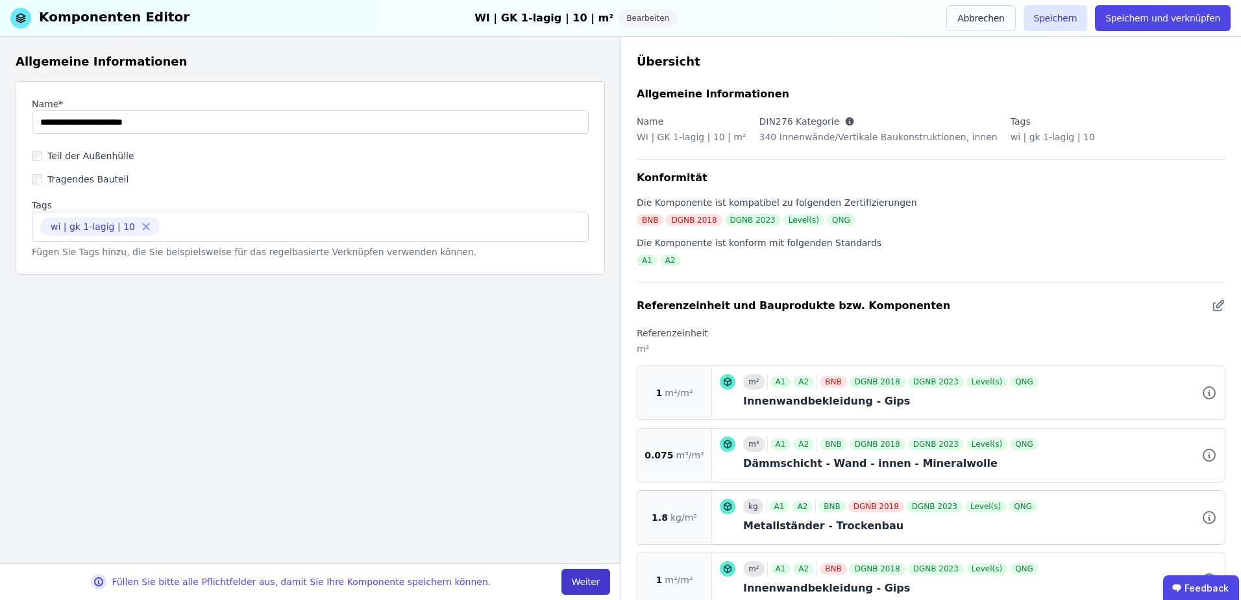
click at [574, 579] on button "Weiter" at bounding box center [585, 581] width 49 height 26
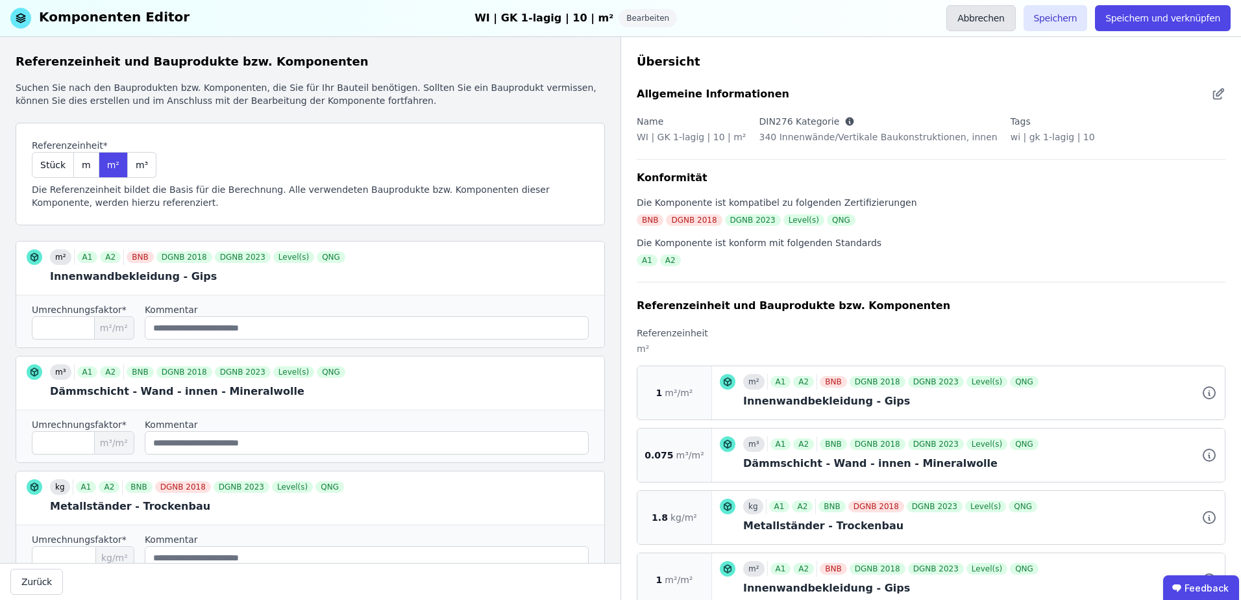
click at [1001, 23] on button "Abbrechen" at bounding box center [980, 18] width 69 height 26
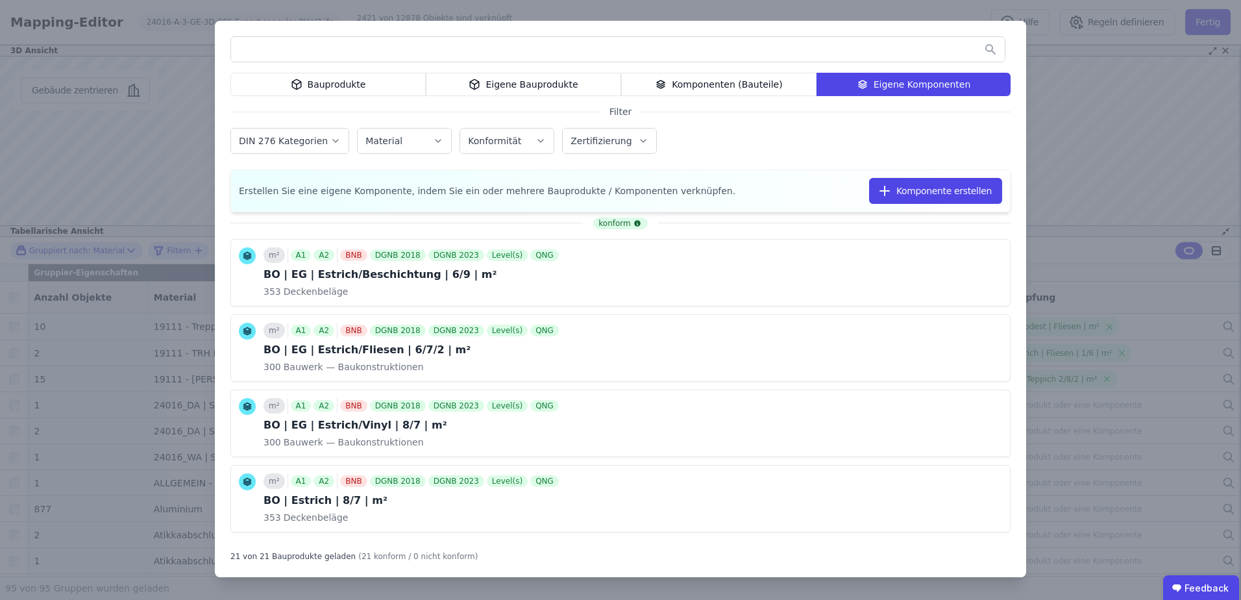
click at [1128, 149] on div "Bauprodukte Eigene Bauprodukte Komponenten (Bauteile) Eigene Komponenten Filter…" at bounding box center [620, 300] width 1241 height 600
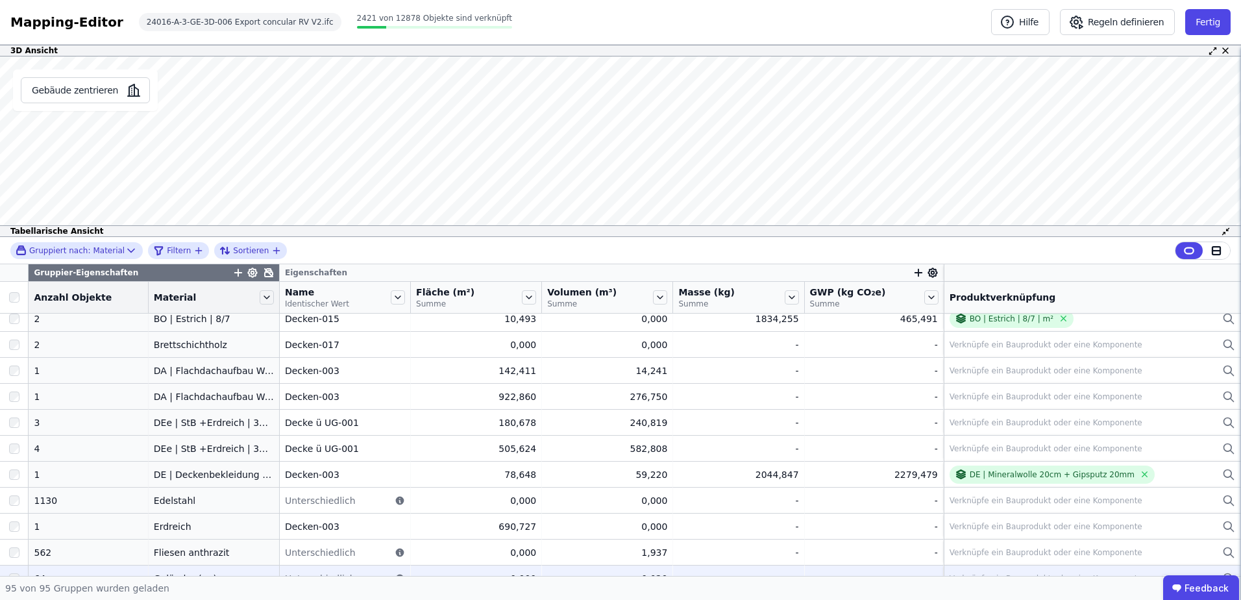
scroll to position [519, 0]
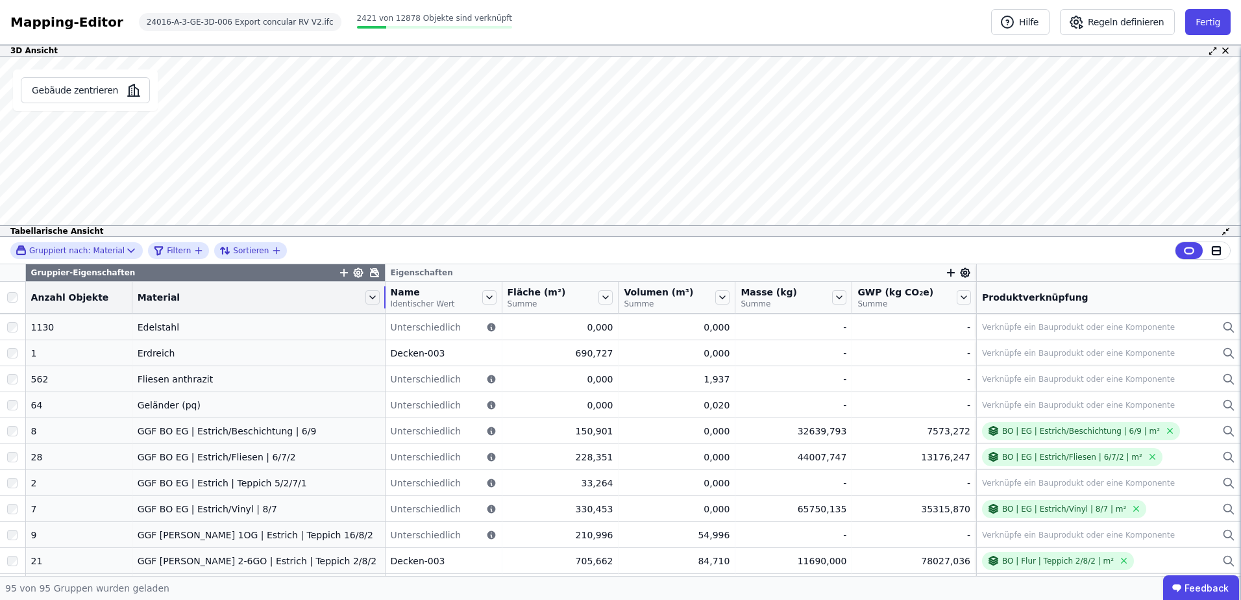
drag, startPoint x: 262, startPoint y: 294, endPoint x: 368, endPoint y: 295, distance: 105.8
click at [368, 295] on div "Material" at bounding box center [258, 297] width 252 height 22
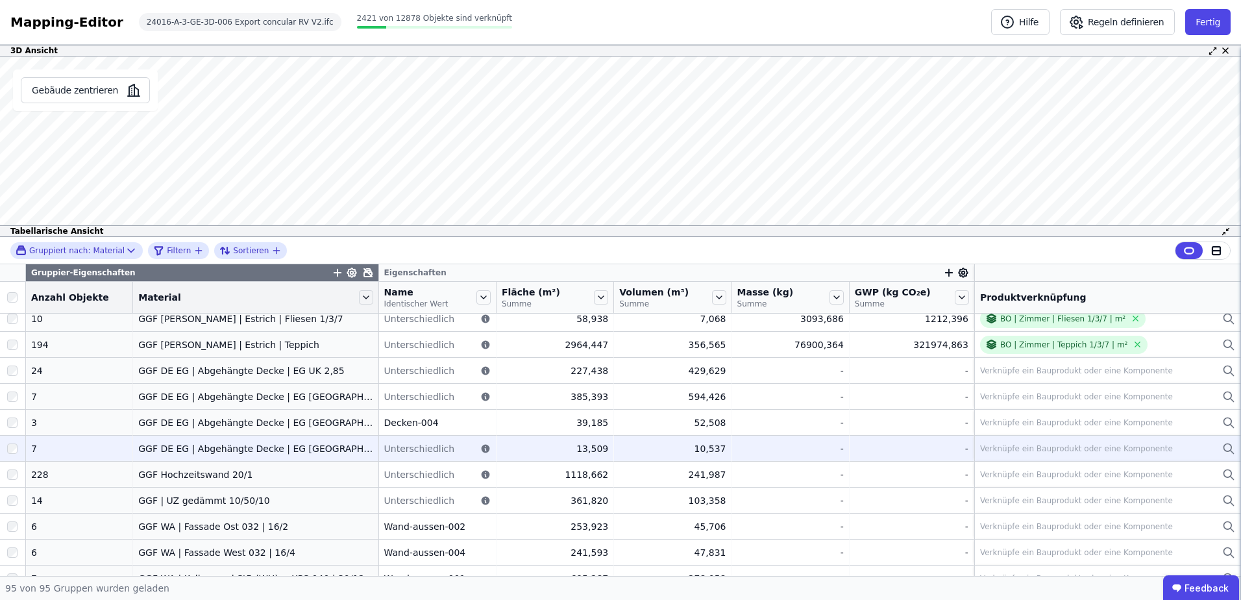
scroll to position [865, 0]
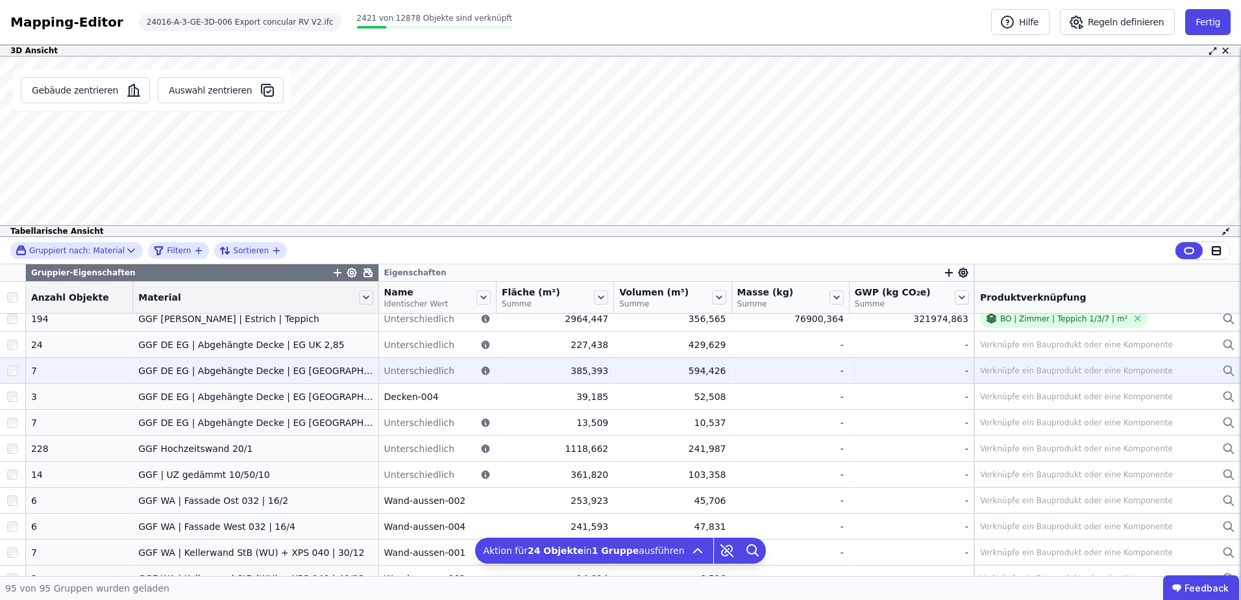
click at [20, 371] on div at bounding box center [12, 370] width 25 height 23
click at [12, 363] on div at bounding box center [12, 370] width 25 height 23
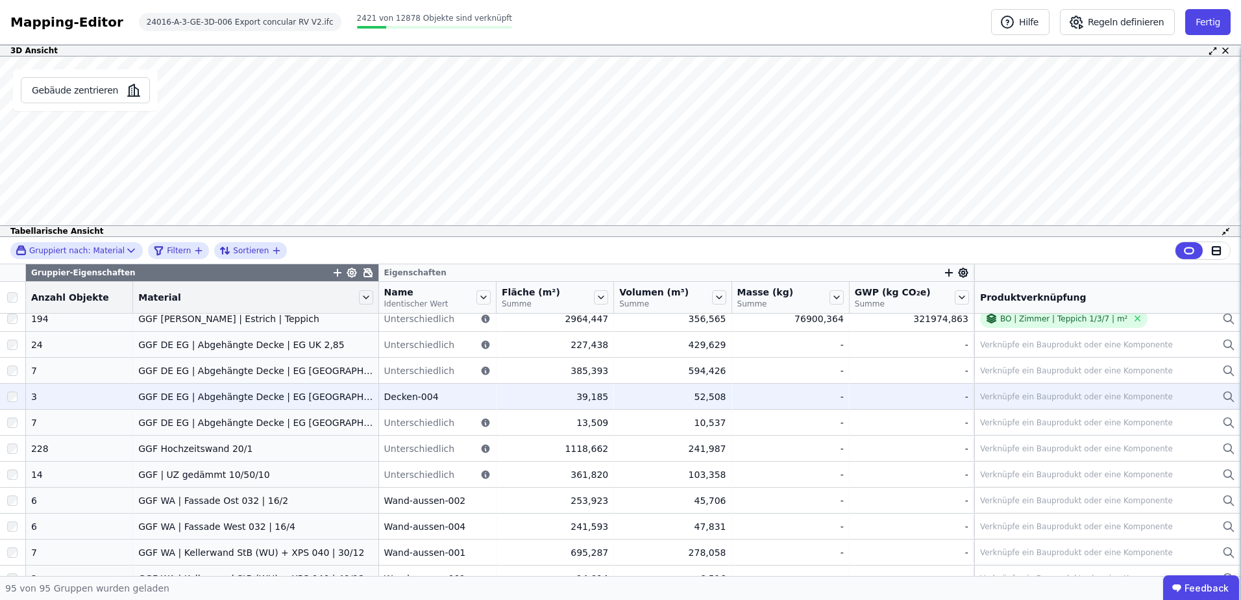
scroll to position [779, 0]
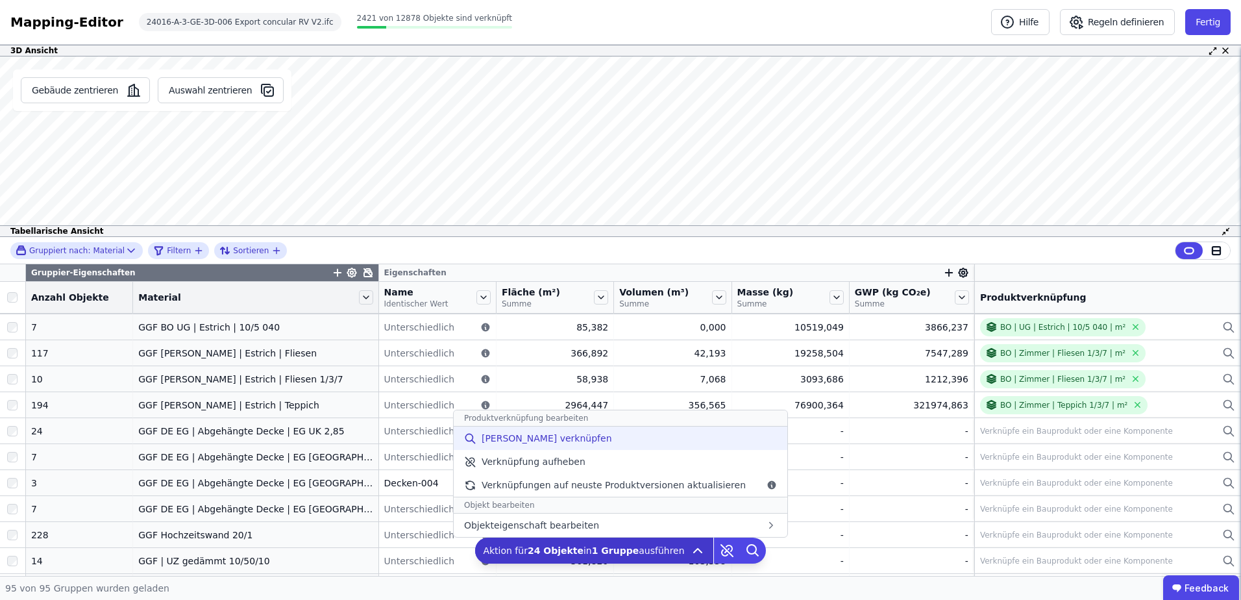
click at [605, 439] on div "[PERSON_NAME] verknüpfen" at bounding box center [621, 437] width 334 height 23
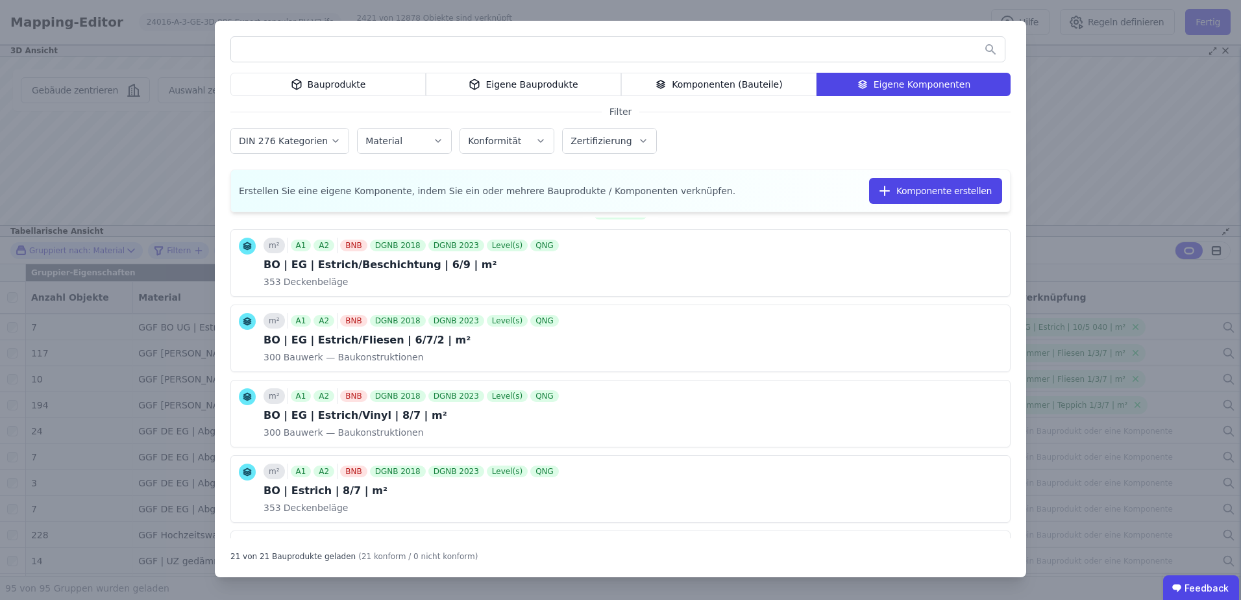
scroll to position [0, 0]
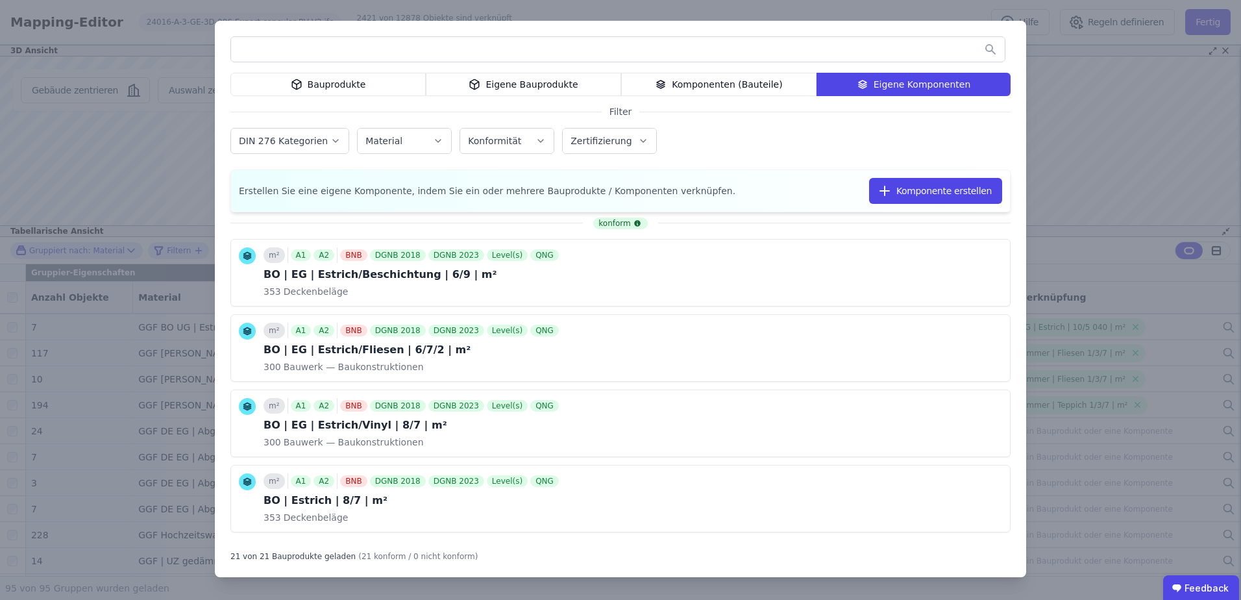
click at [549, 89] on div "Eigene Bauprodukte" at bounding box center [523, 84] width 195 height 23
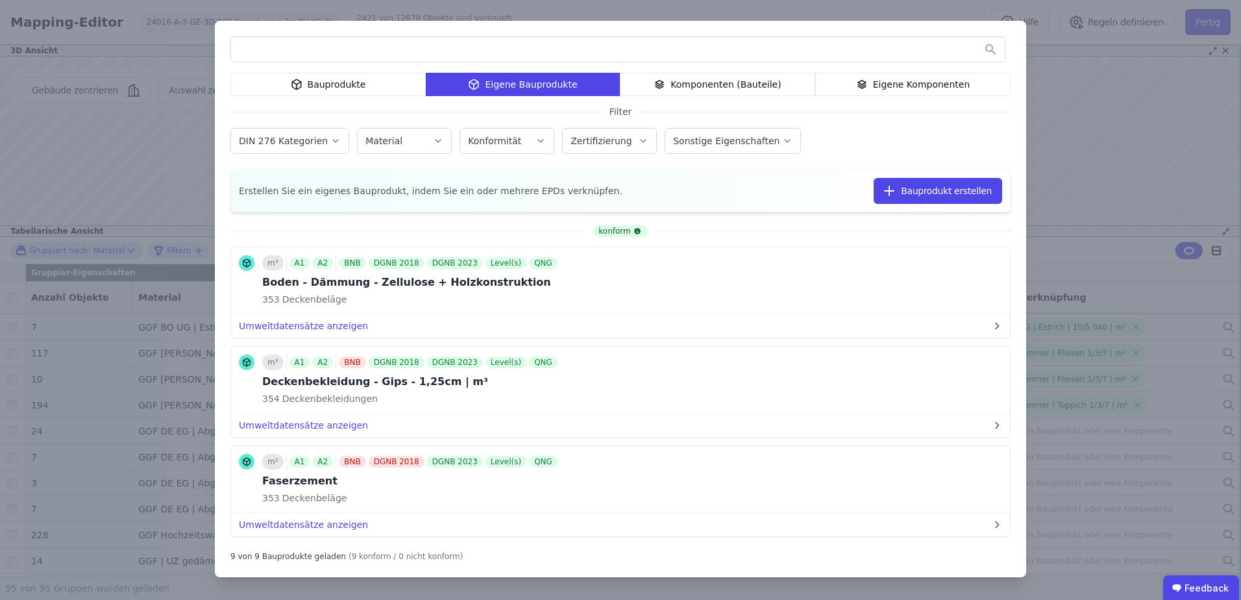
click at [663, 86] on icon at bounding box center [659, 85] width 8 height 2
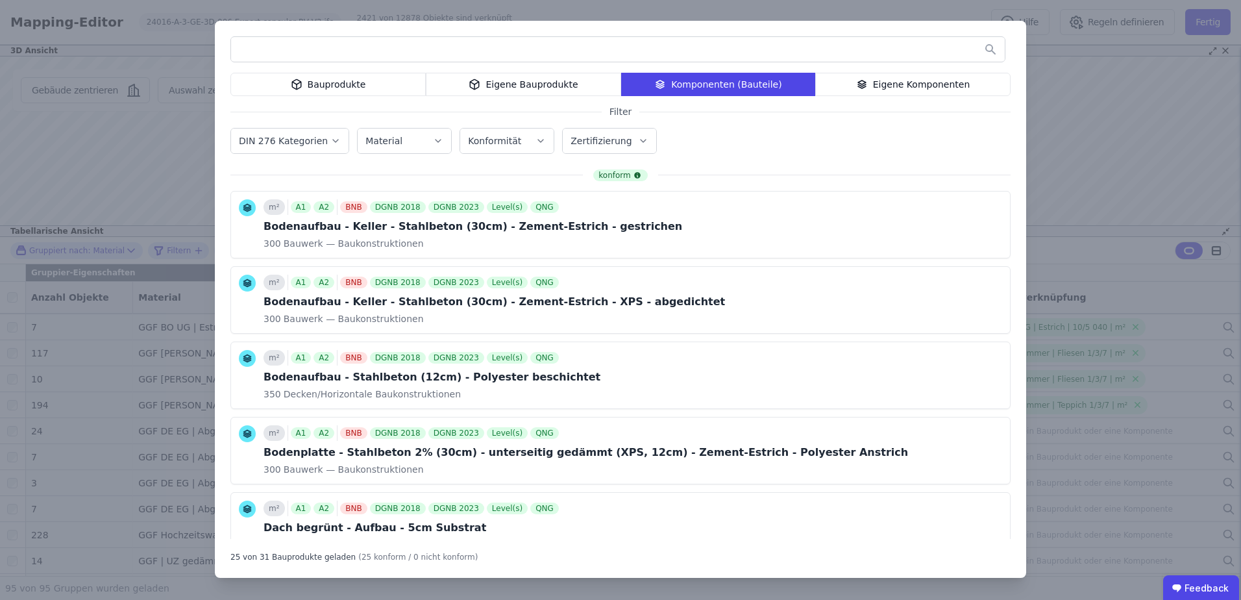
click at [378, 85] on div "Bauprodukte" at bounding box center [327, 84] width 195 height 23
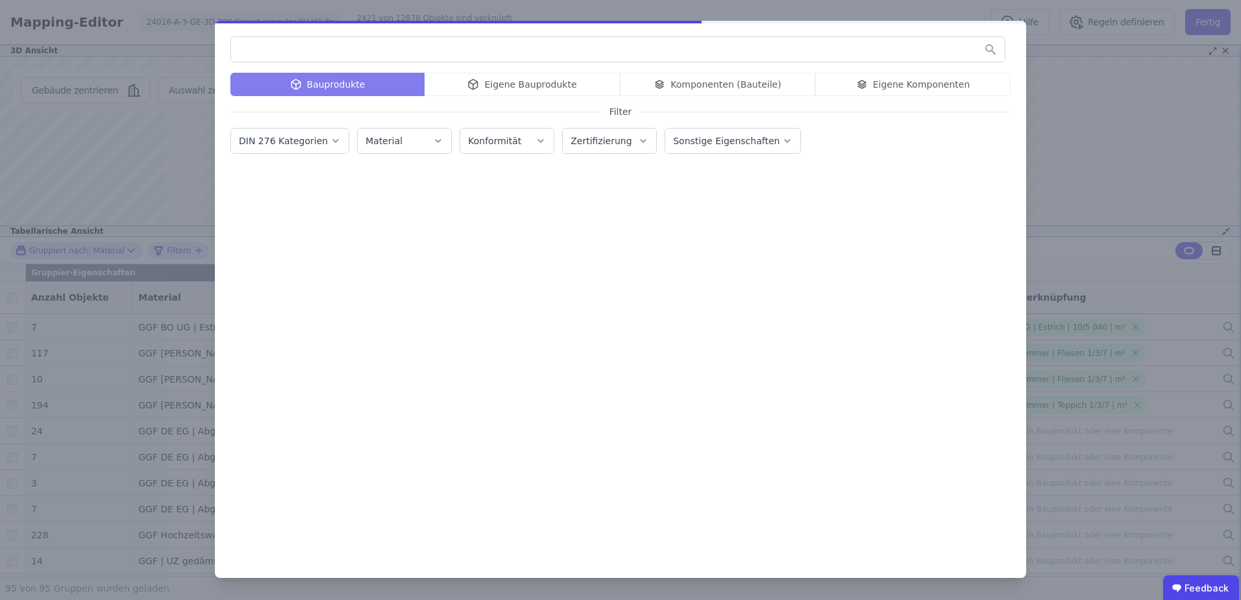
click at [502, 80] on div "Bauprodukte Eigene Bauprodukte Komponenten (Bauteile) Eigene Komponenten" at bounding box center [620, 84] width 780 height 23
click at [507, 86] on div "Bauprodukte Eigene Bauprodukte Komponenten (Bauteile) Eigene Komponenten" at bounding box center [620, 84] width 780 height 23
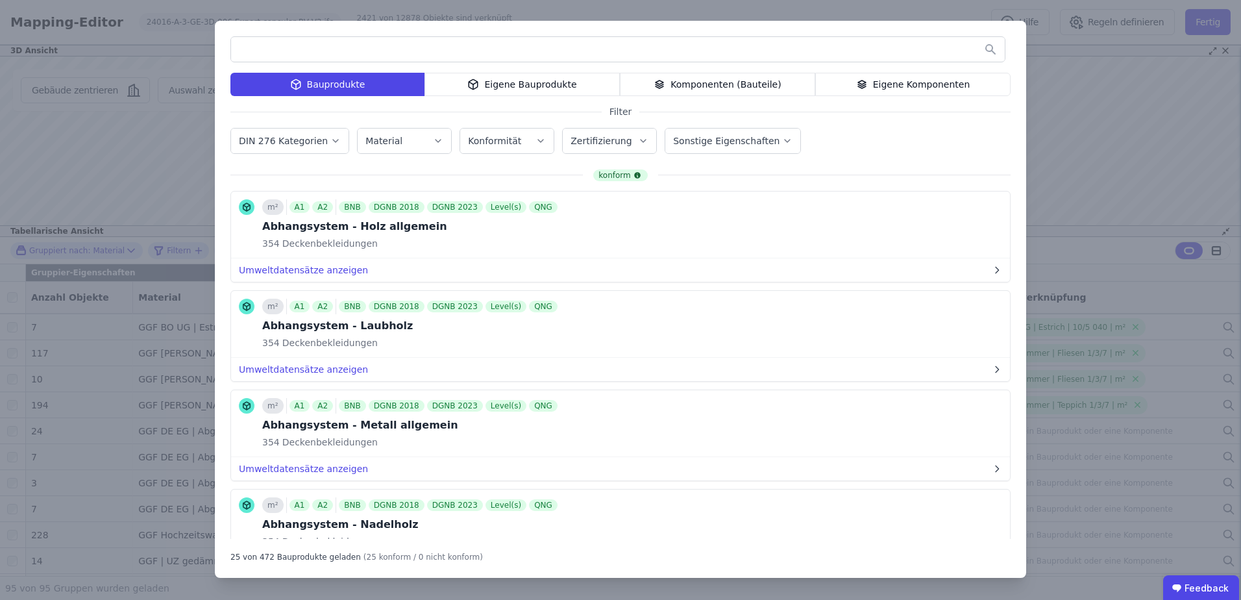
click at [511, 84] on div "Eigene Bauprodukte" at bounding box center [521, 84] width 195 height 23
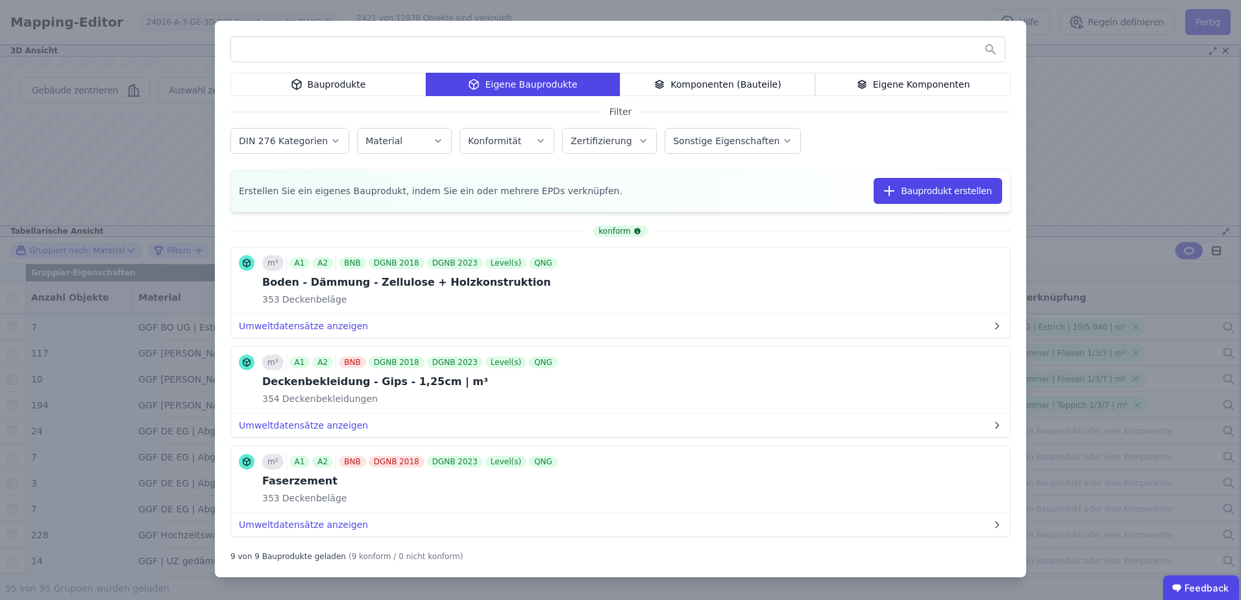
click at [529, 56] on input "text" at bounding box center [617, 49] width 773 height 23
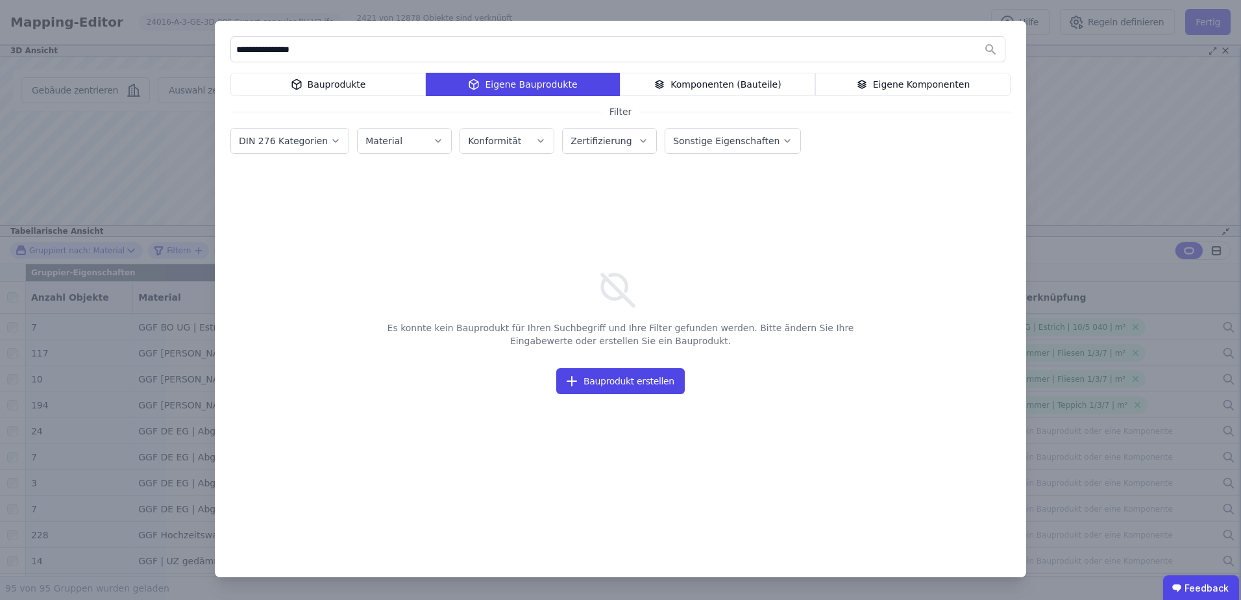
drag, startPoint x: 265, startPoint y: 52, endPoint x: 202, endPoint y: 52, distance: 62.9
click at [202, 52] on div "**********" at bounding box center [620, 300] width 1241 height 600
click at [366, 82] on div "Bauprodukte" at bounding box center [327, 84] width 195 height 23
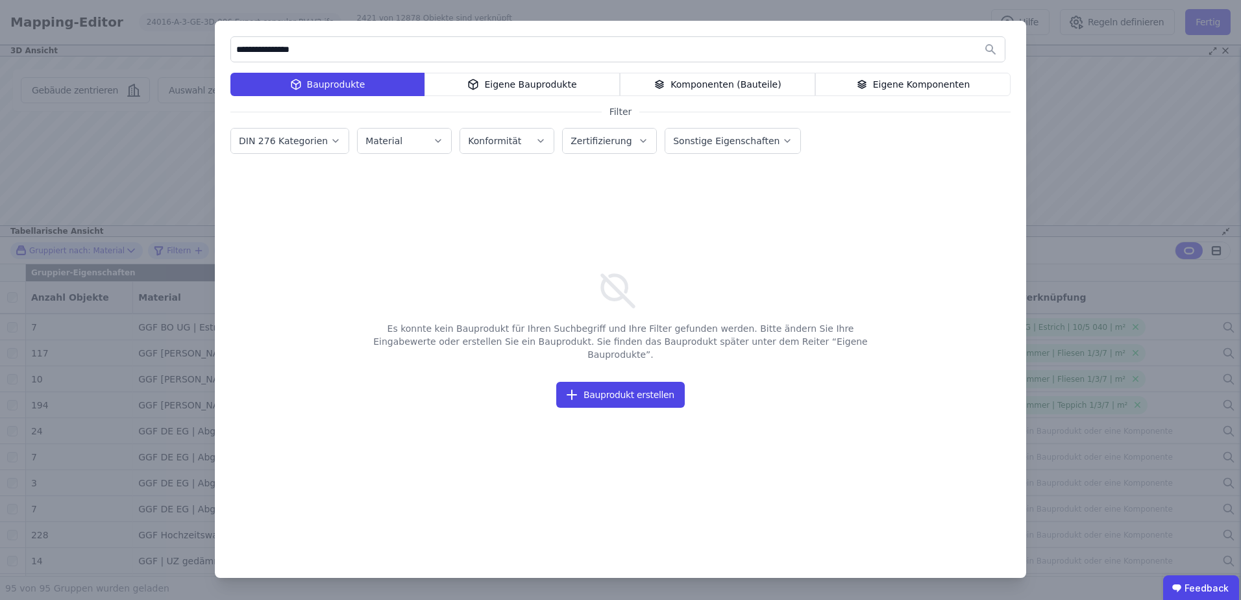
click at [690, 91] on div "Komponenten (Bauteile)" at bounding box center [717, 84] width 195 height 23
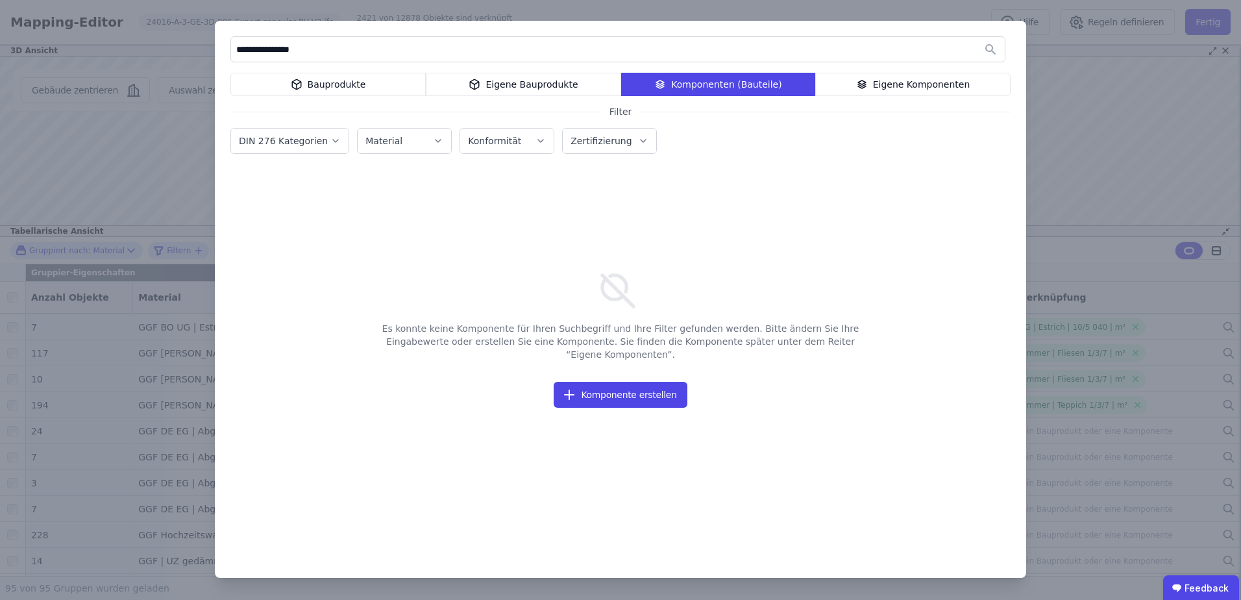
drag, startPoint x: 435, startPoint y: 57, endPoint x: 97, endPoint y: 59, distance: 337.4
click at [97, 59] on div "**********" at bounding box center [620, 300] width 1241 height 600
click at [502, 75] on div "Eigene Bauprodukte" at bounding box center [523, 84] width 195 height 23
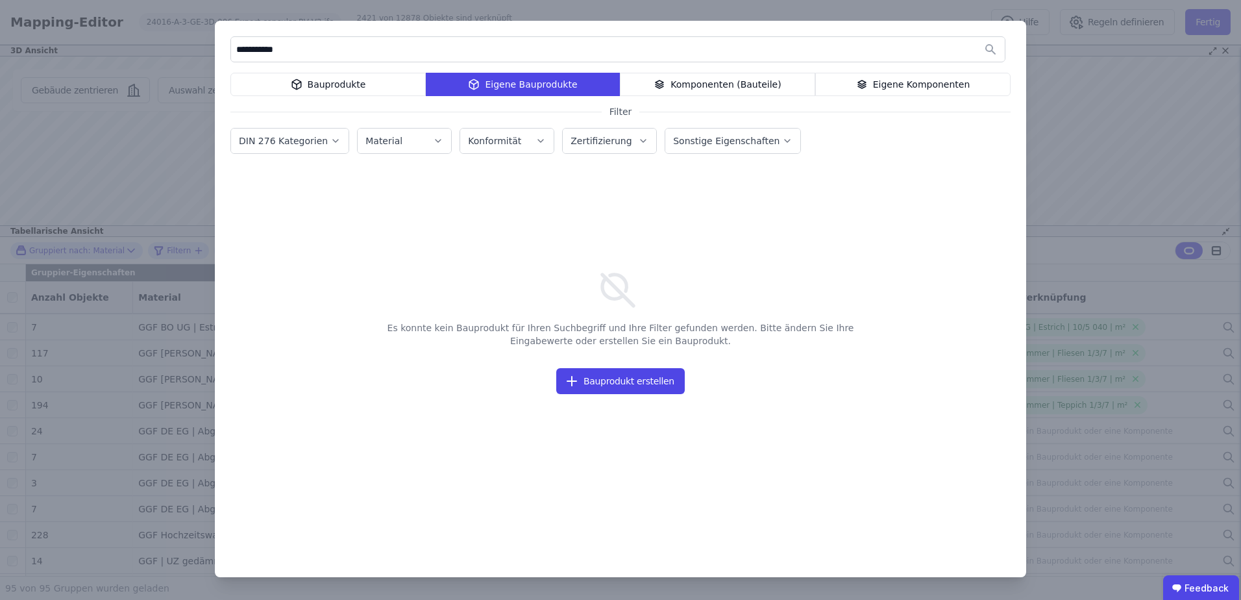
click at [360, 80] on div "Bauprodukte" at bounding box center [327, 84] width 195 height 23
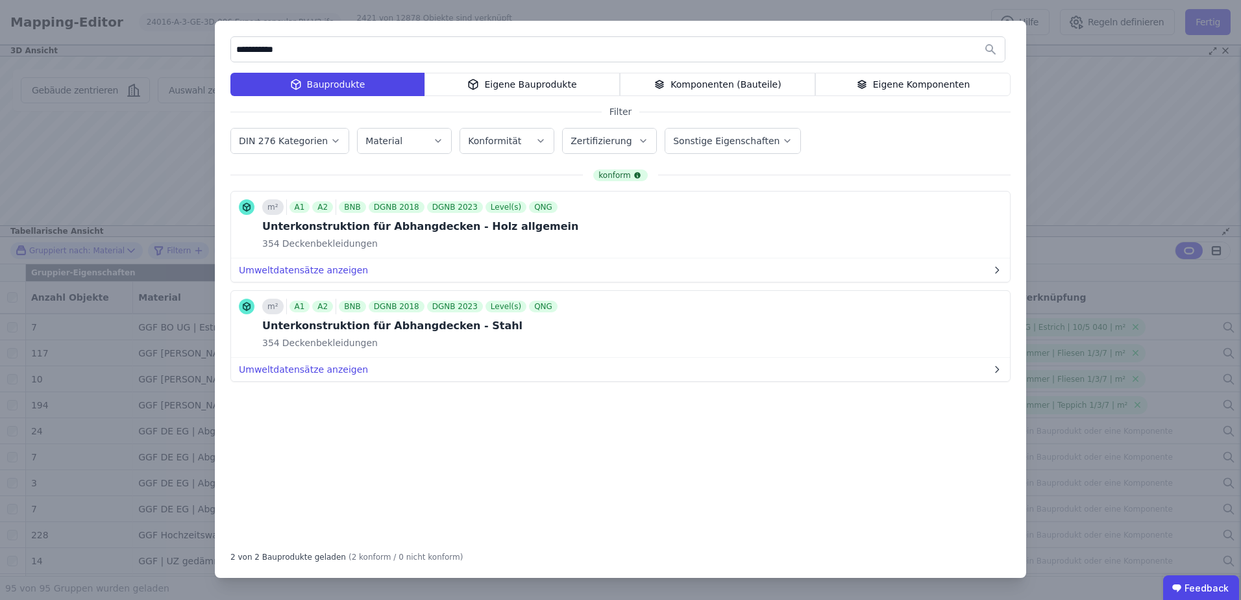
click at [746, 77] on div "Komponenten (Bauteile)" at bounding box center [717, 84] width 195 height 23
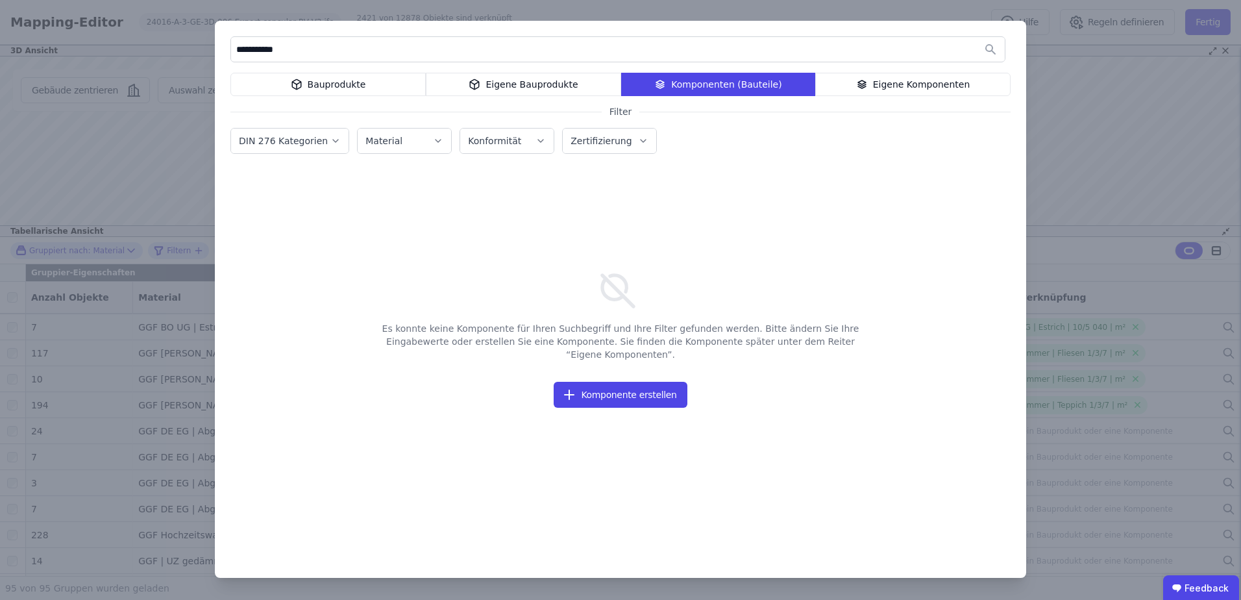
drag, startPoint x: 378, startPoint y: 47, endPoint x: 34, endPoint y: 30, distance: 343.7
click at [34, 30] on div "**********" at bounding box center [620, 300] width 1241 height 600
drag, startPoint x: 321, startPoint y: 56, endPoint x: 217, endPoint y: 47, distance: 103.6
click at [217, 47] on div "**********" at bounding box center [620, 299] width 811 height 557
click at [567, 88] on div "Eigene Bauprodukte" at bounding box center [523, 84] width 195 height 23
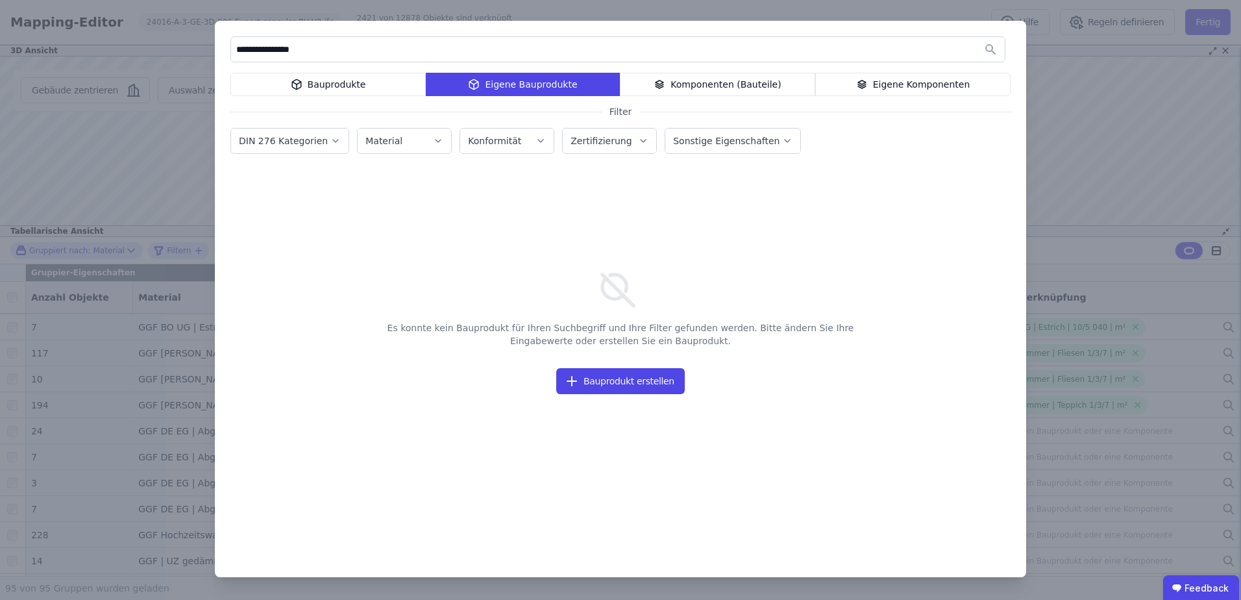
click at [864, 84] on icon at bounding box center [862, 85] width 12 height 16
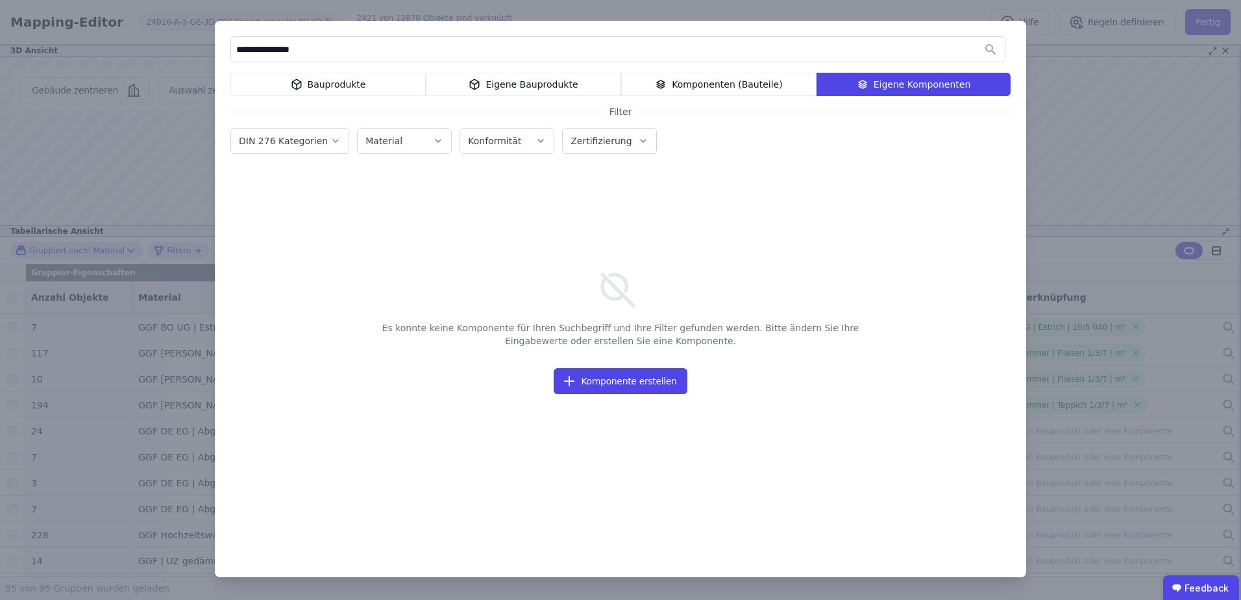
click at [385, 84] on div "Bauprodukte" at bounding box center [327, 84] width 195 height 23
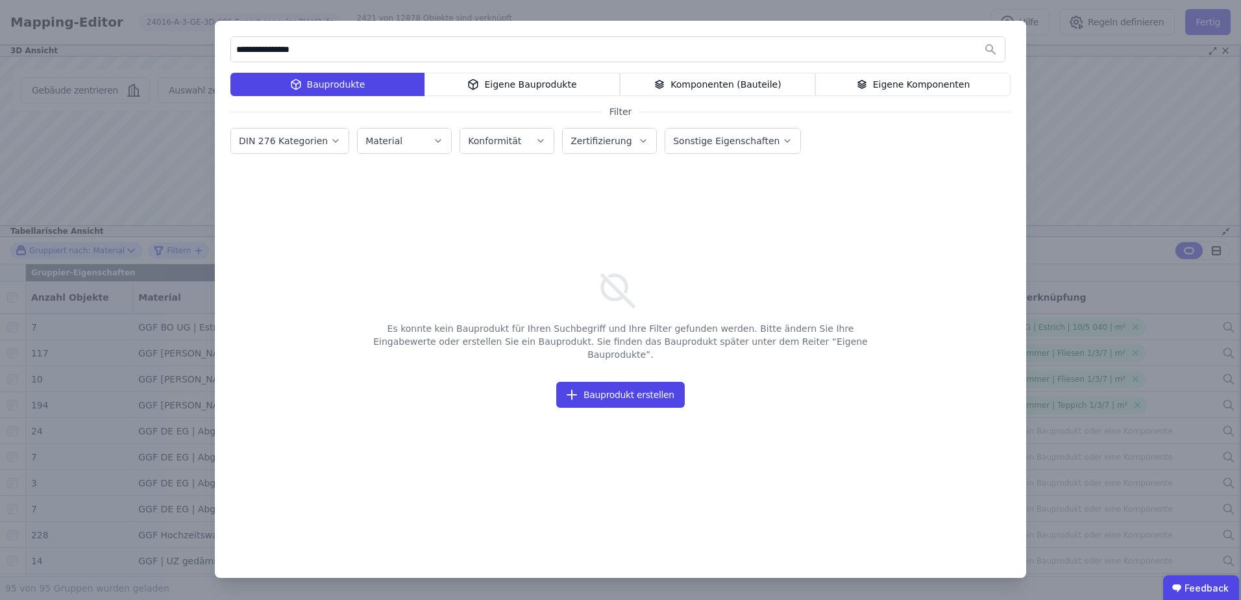
click at [371, 51] on input "**********" at bounding box center [617, 49] width 773 height 23
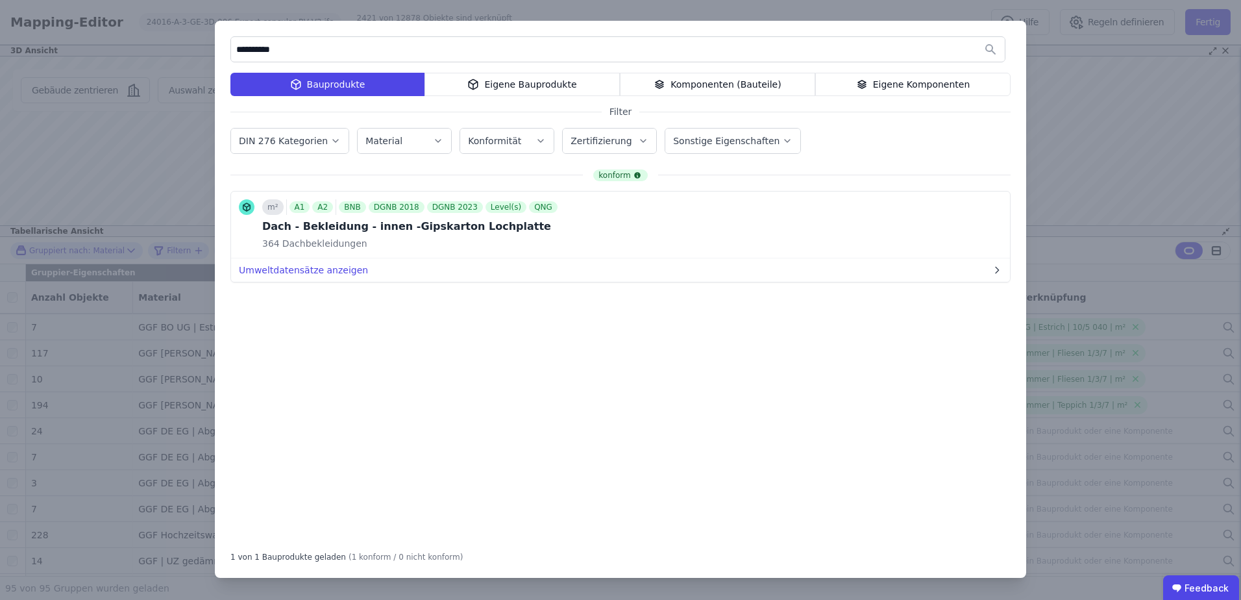
type input "**********"
click at [489, 93] on div "Eigene Bauprodukte" at bounding box center [521, 84] width 195 height 23
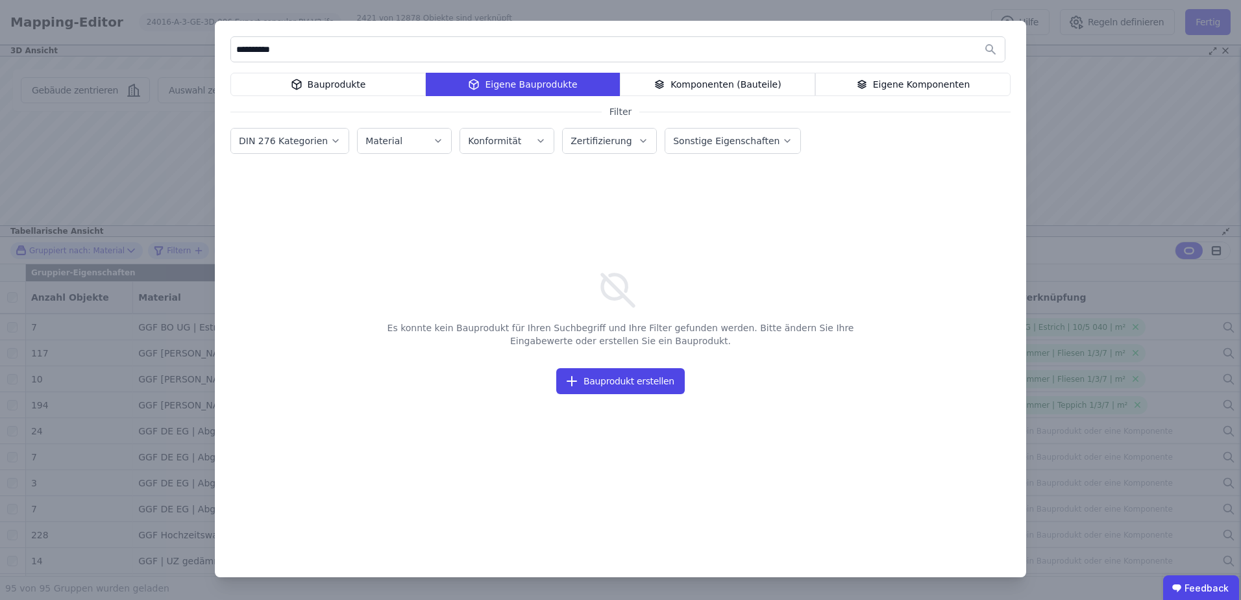
click at [665, 81] on icon at bounding box center [659, 85] width 12 height 16
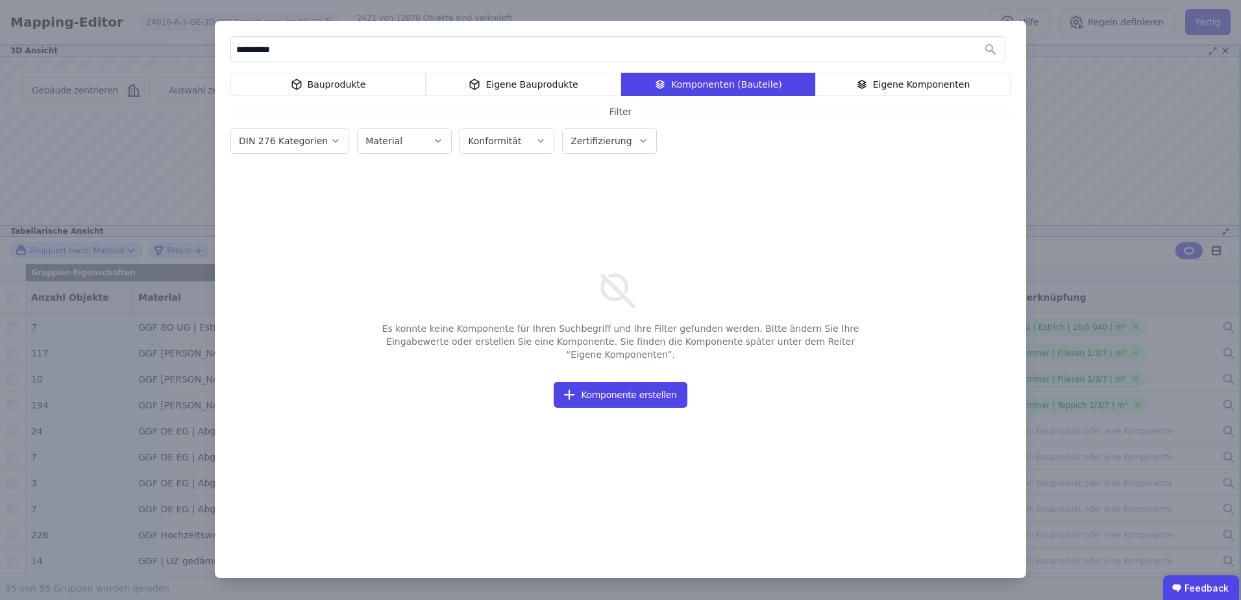
click at [877, 76] on div "Eigene Komponenten" at bounding box center [912, 84] width 195 height 23
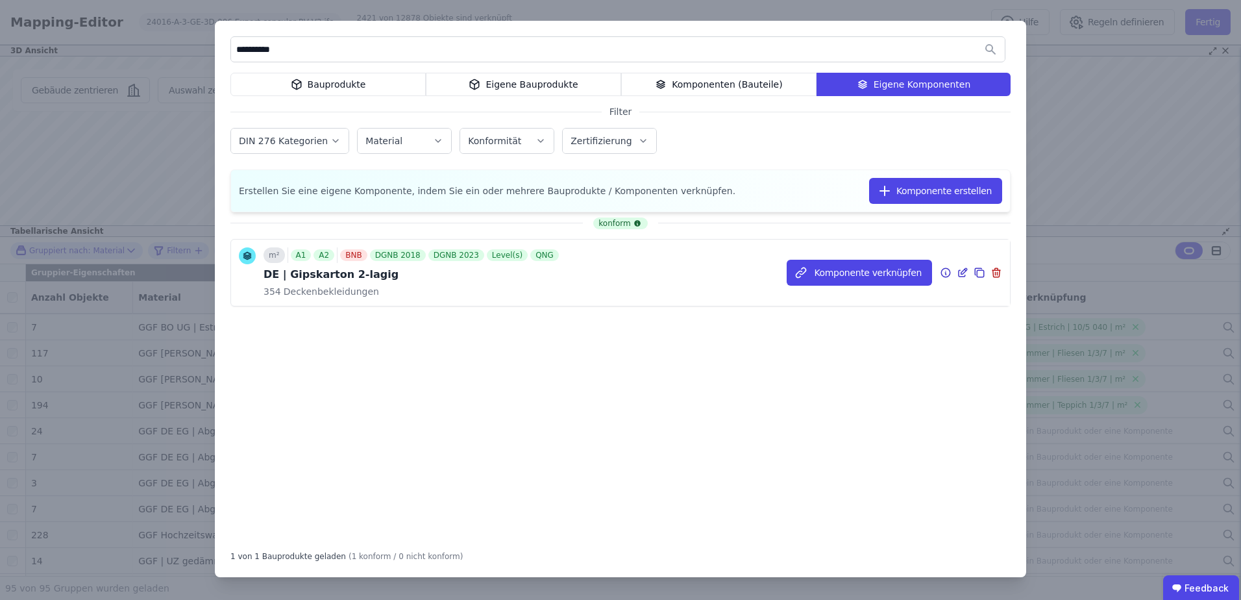
click at [967, 270] on icon at bounding box center [962, 273] width 12 height 16
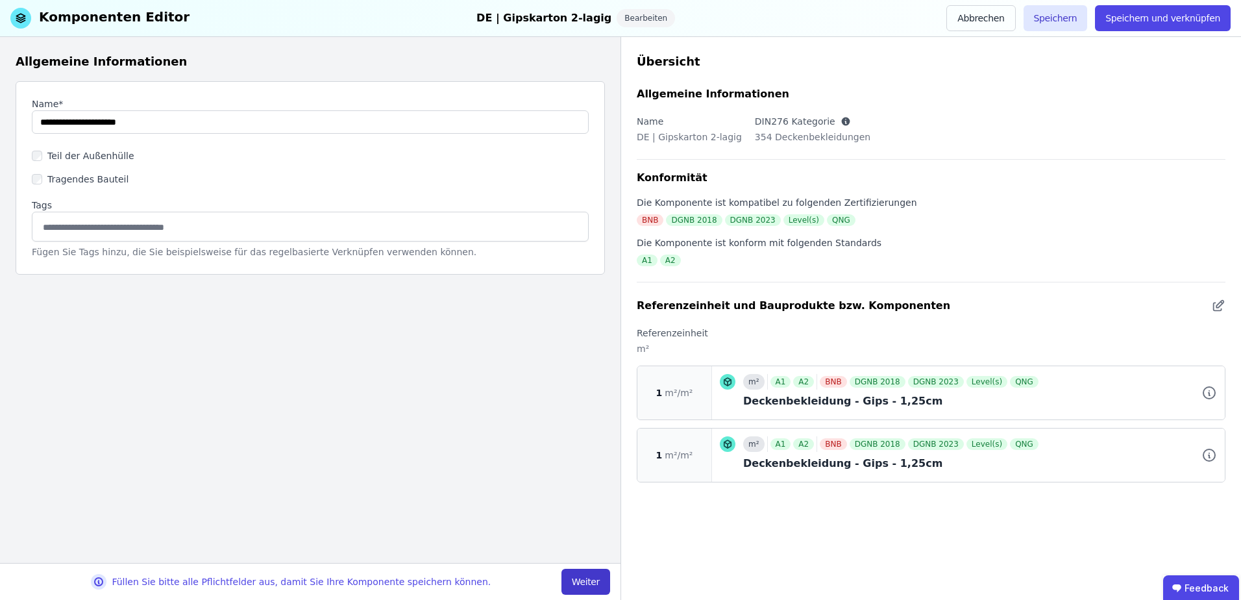
click at [595, 577] on button "Weiter" at bounding box center [585, 581] width 49 height 26
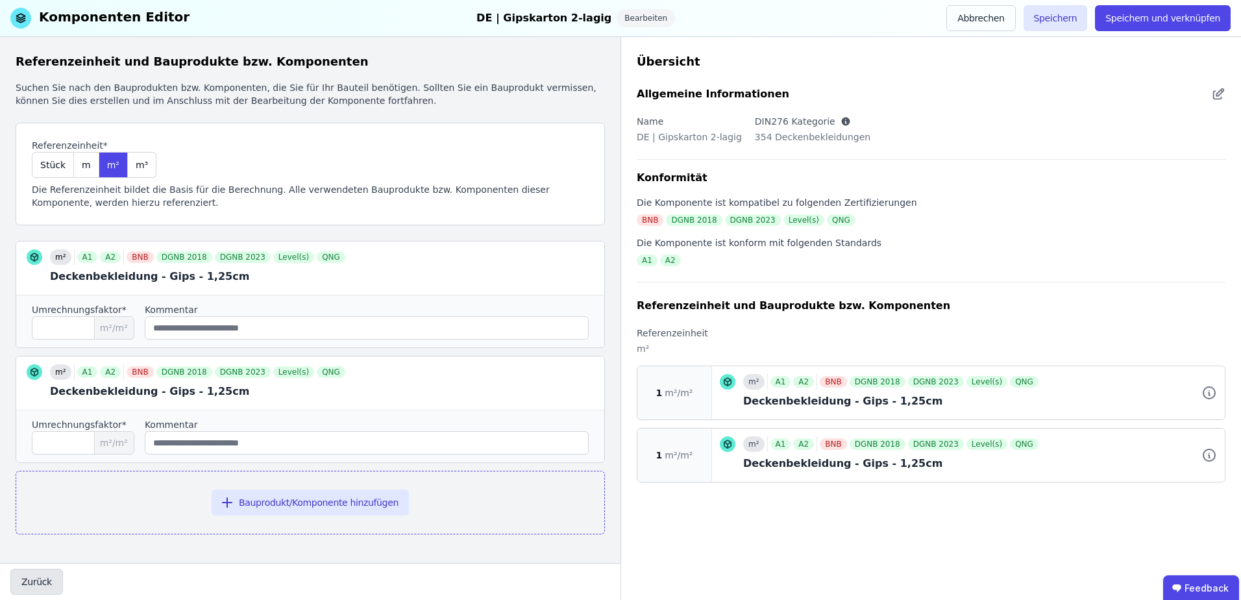
click at [40, 577] on button "Zurück" at bounding box center [36, 581] width 53 height 26
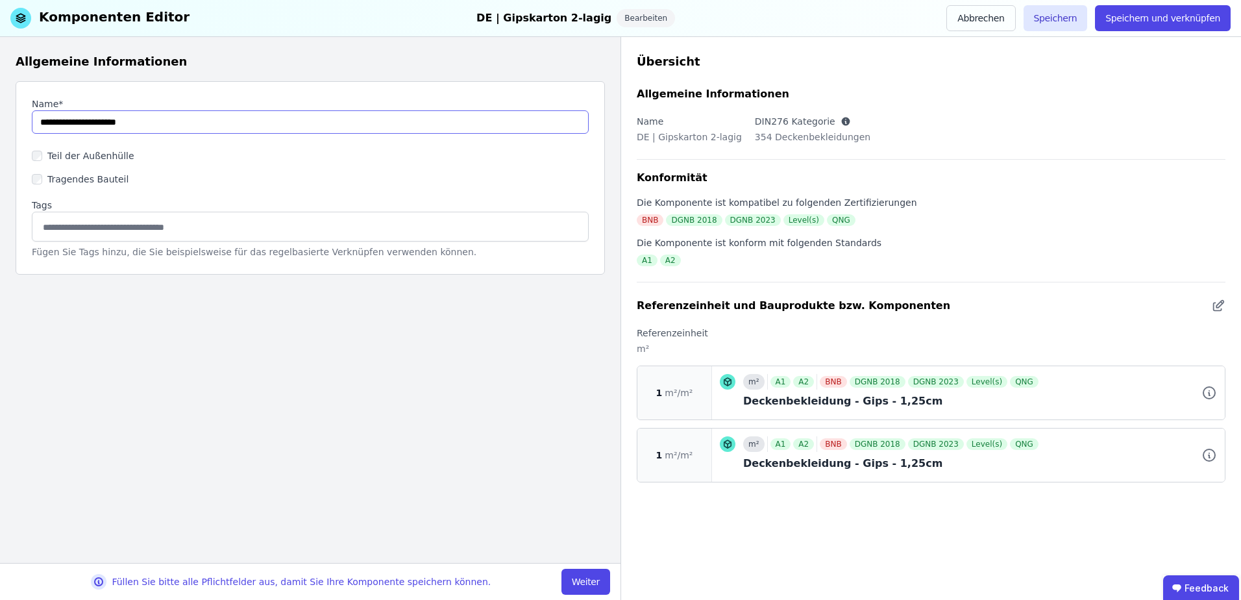
click at [144, 131] on input "string" at bounding box center [310, 121] width 557 height 23
click at [56, 122] on input "string" at bounding box center [310, 121] width 557 height 23
click at [54, 123] on input "string" at bounding box center [310, 121] width 557 height 23
click at [57, 121] on input "string" at bounding box center [310, 121] width 557 height 23
click at [62, 125] on input "string" at bounding box center [310, 121] width 557 height 23
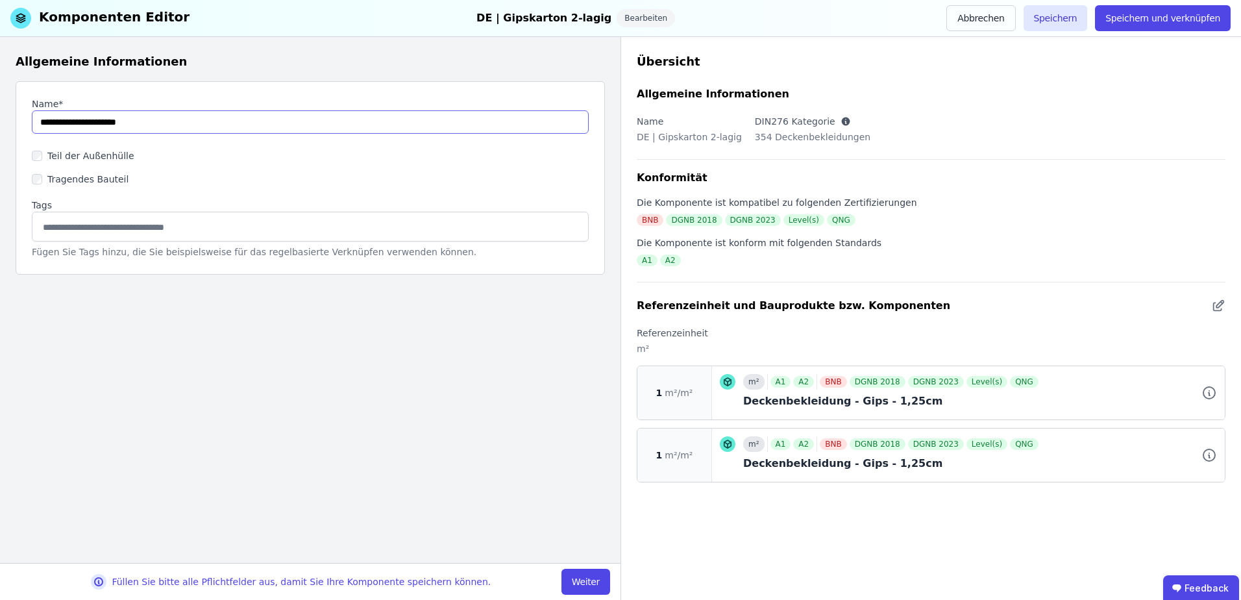
click at [58, 125] on input "string" at bounding box center [310, 121] width 557 height 23
paste input "*"
type input "**********"
click at [356, 387] on div "Allgemeine Informationen Name* Teil der Außenhülle Tragendes Bauteil Tags Fügen…" at bounding box center [310, 300] width 620 height 526
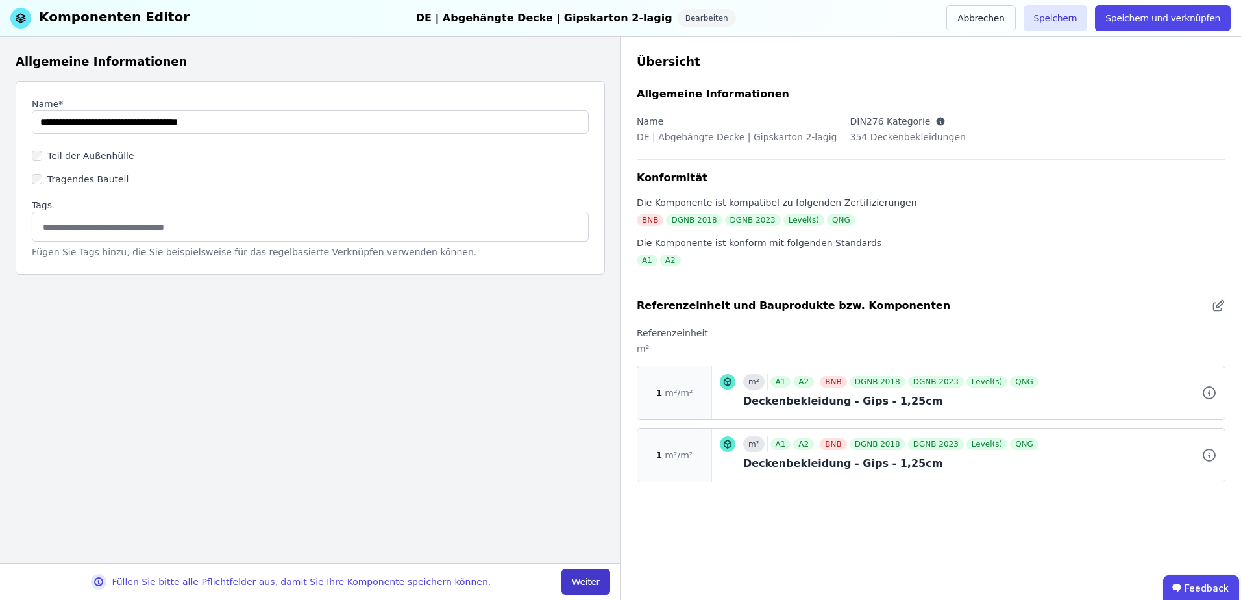
click at [578, 583] on button "Weiter" at bounding box center [585, 581] width 49 height 26
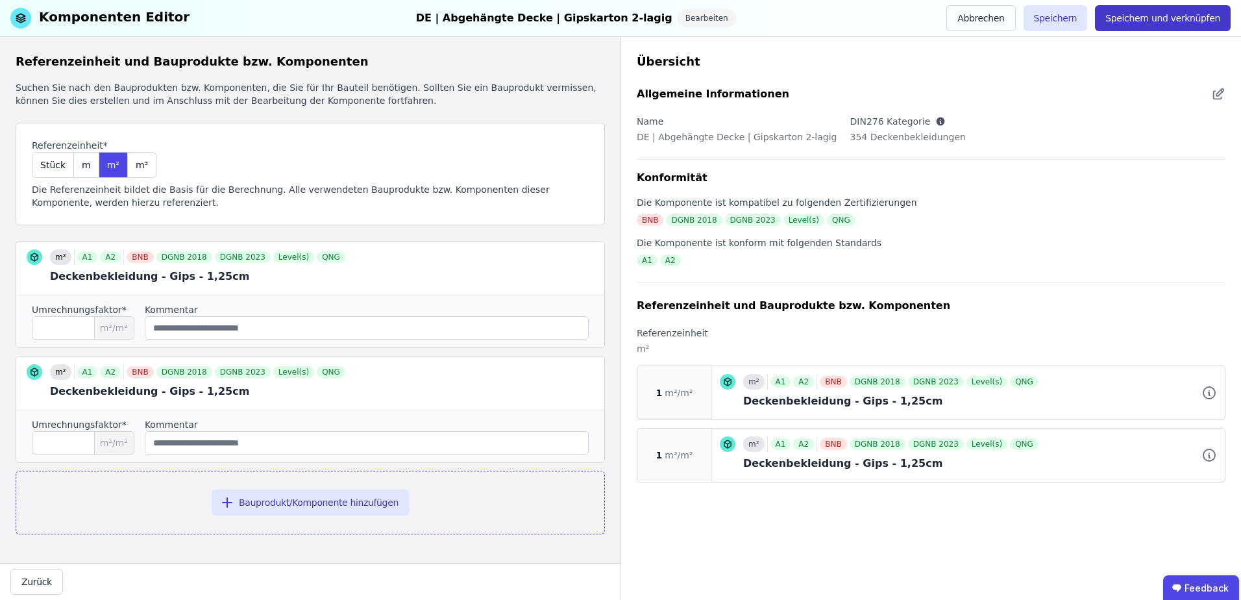
click at [1137, 13] on button "Speichern und verknüpfen" at bounding box center [1163, 18] width 136 height 26
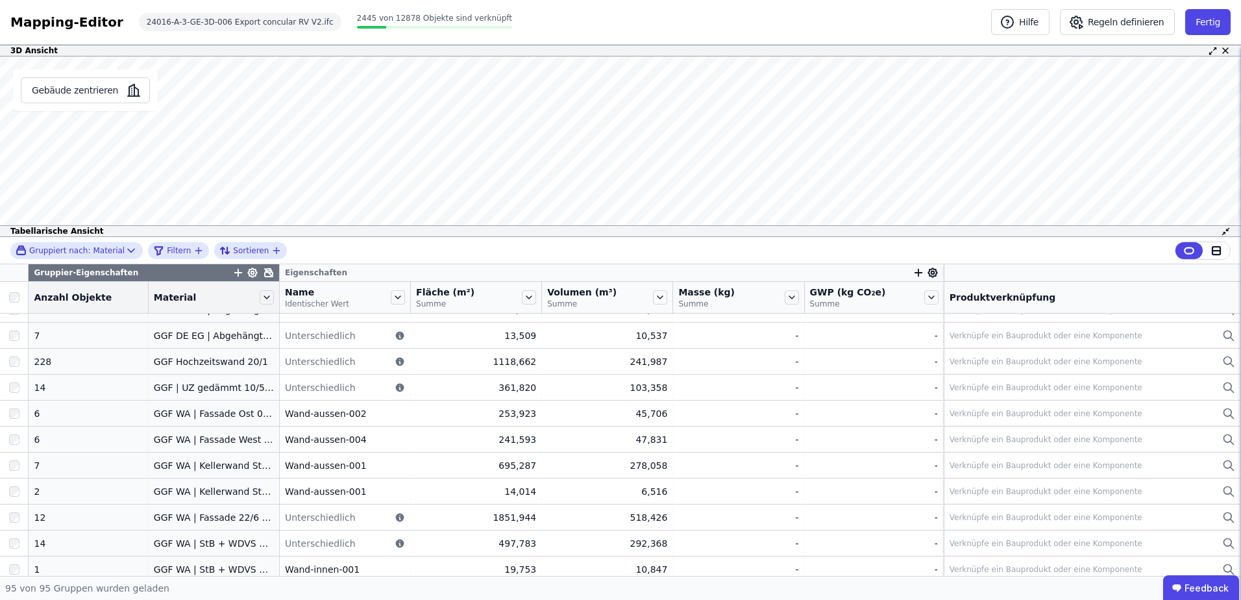
scroll to position [779, 0]
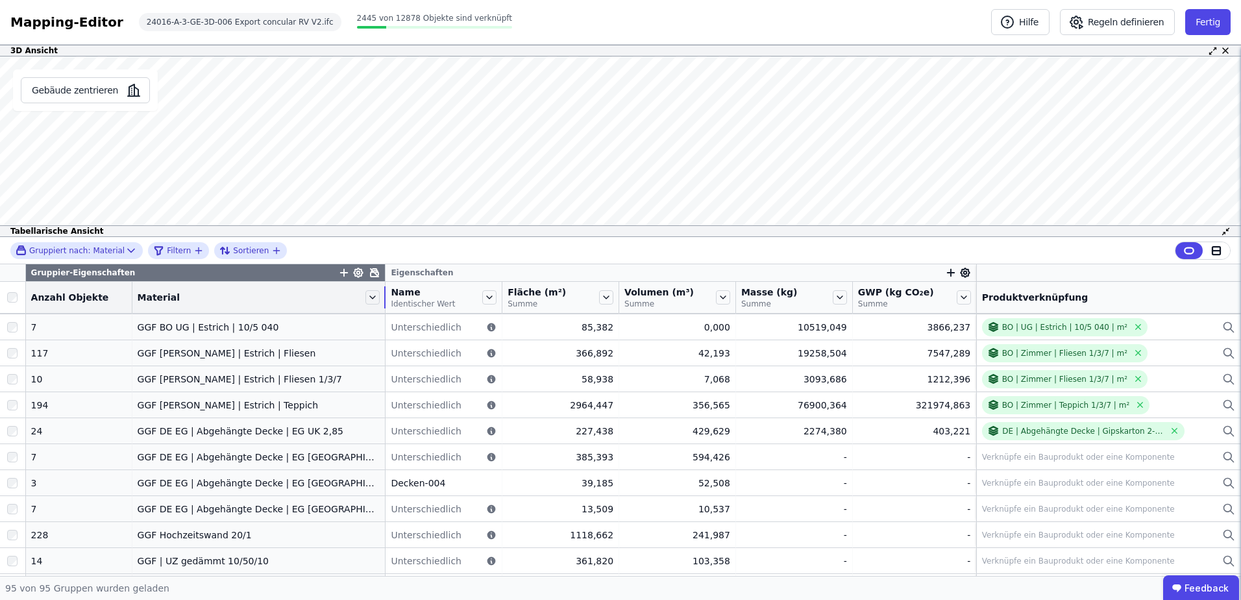
drag, startPoint x: 261, startPoint y: 296, endPoint x: 380, endPoint y: 296, distance: 118.7
click at [380, 296] on tr "Anzahl Objekte Material Name Identischer Wert Fläche (m²) Summe Volumen (m³) Su…" at bounding box center [620, 298] width 1241 height 32
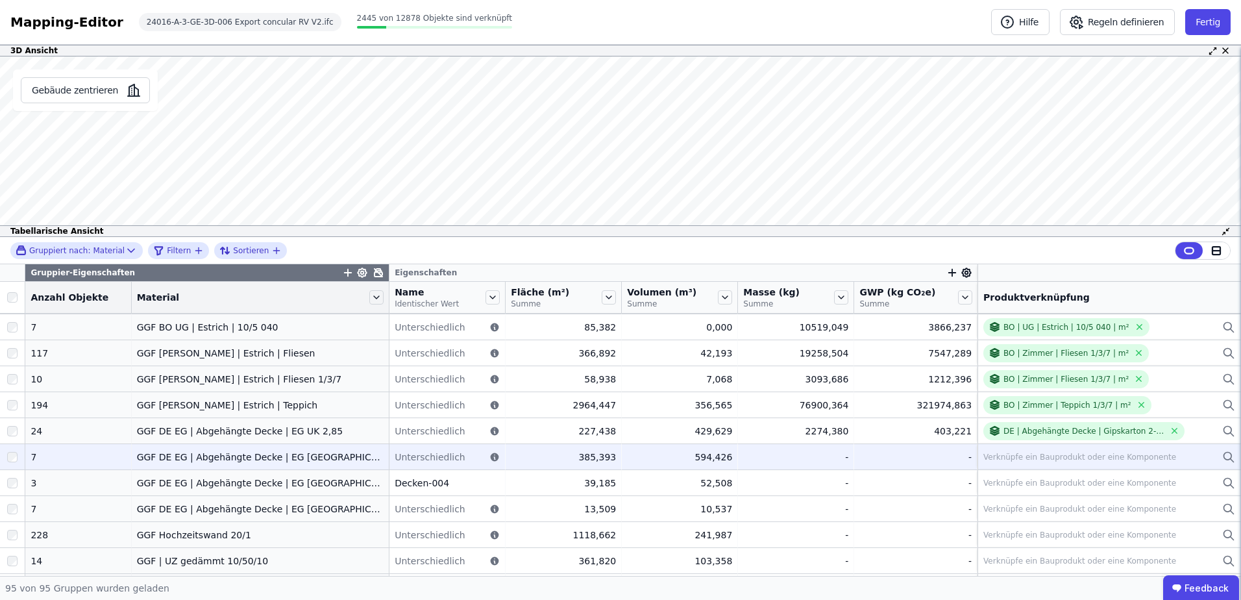
click at [1059, 458] on div "Verknüpfe ein Bauprodukt oder eine Komponente" at bounding box center [1079, 457] width 193 height 10
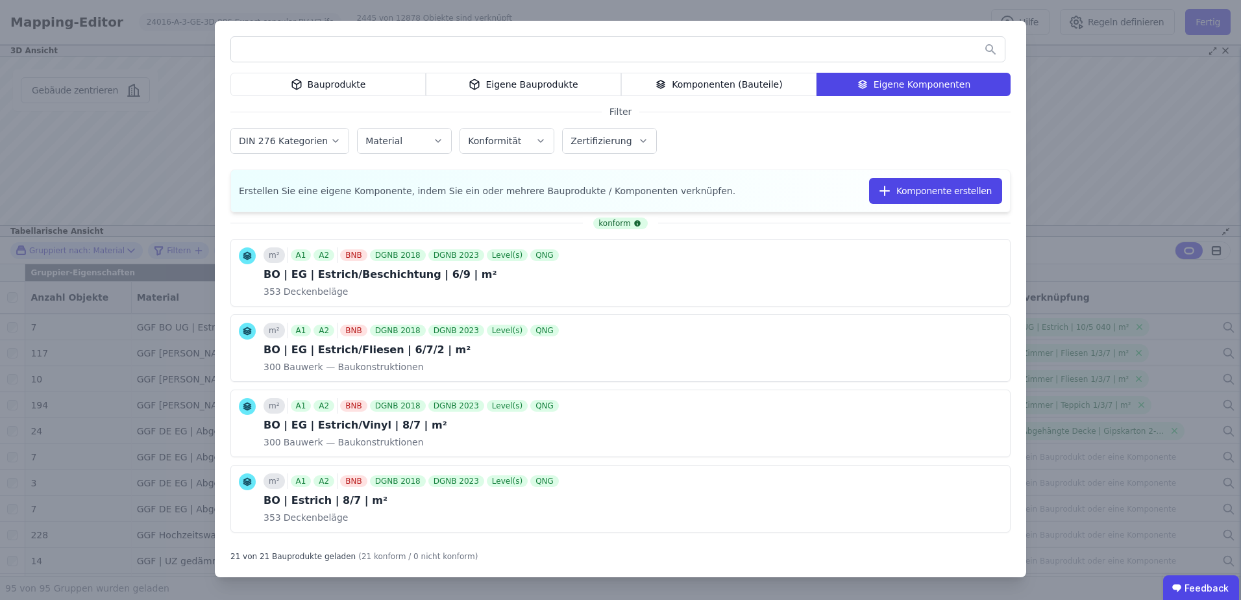
click at [1072, 150] on div "Bauprodukte Eigene Bauprodukte Komponenten (Bauteile) Eigene Komponenten Filter…" at bounding box center [620, 300] width 1241 height 600
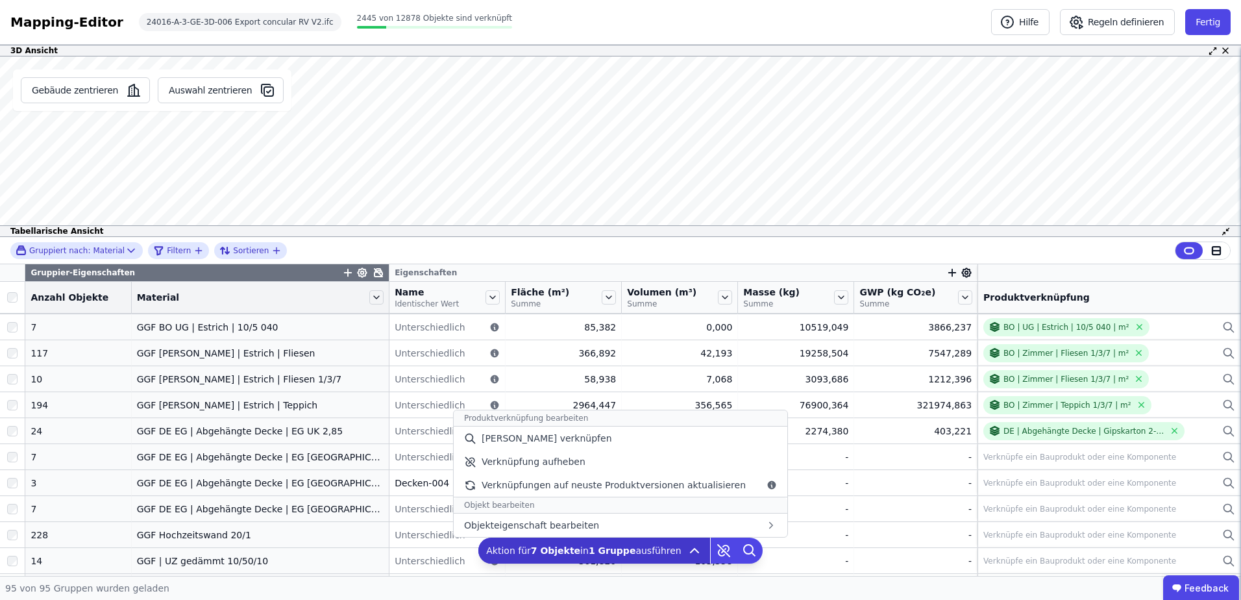
click at [690, 551] on icon at bounding box center [694, 550] width 8 height 4
click at [603, 443] on div "[PERSON_NAME] verknüpfen" at bounding box center [621, 437] width 334 height 23
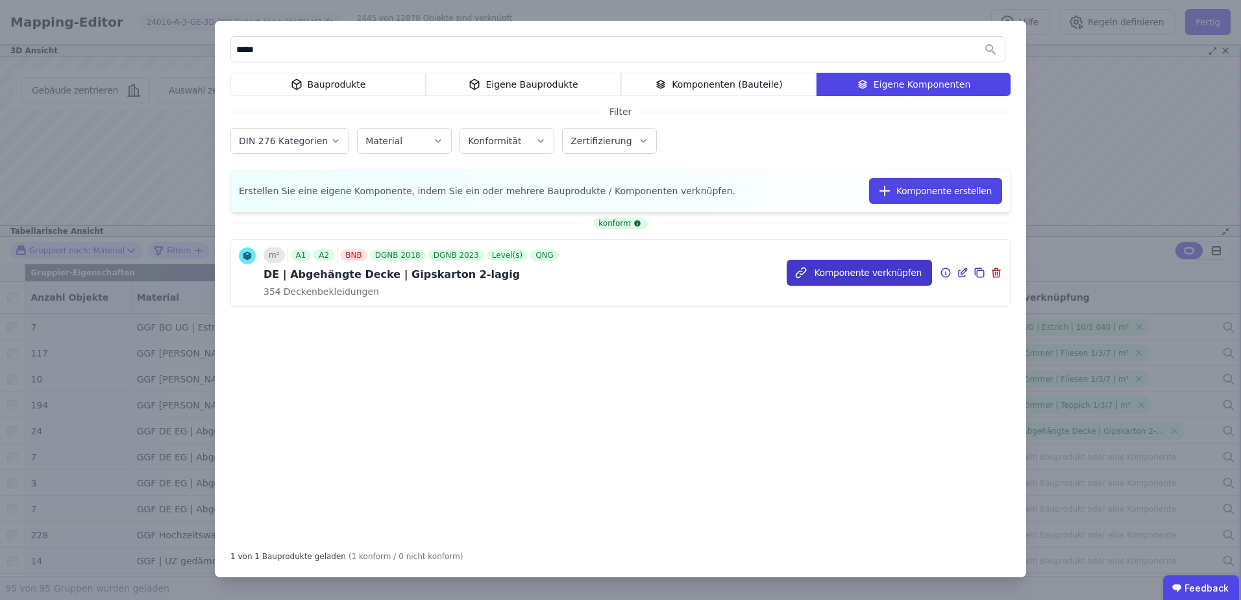
type input "*****"
click at [829, 271] on button "Komponente verknüpfen" at bounding box center [858, 273] width 145 height 26
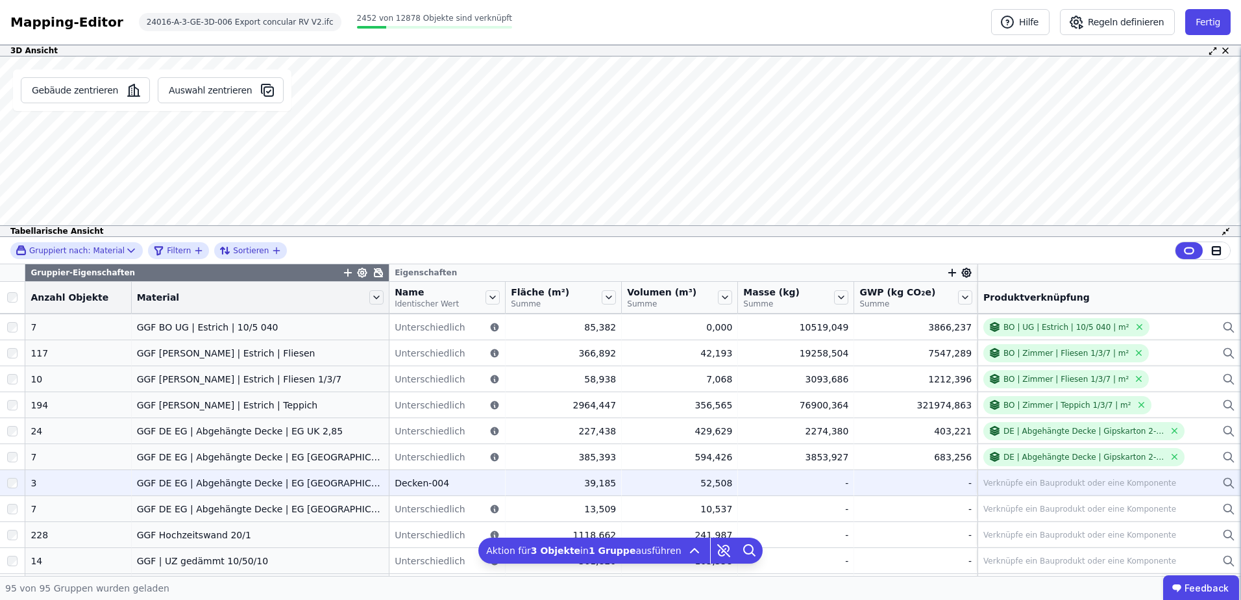
click at [1008, 481] on div "Verknüpfe ein Bauprodukt oder eine Komponente" at bounding box center [1079, 483] width 193 height 10
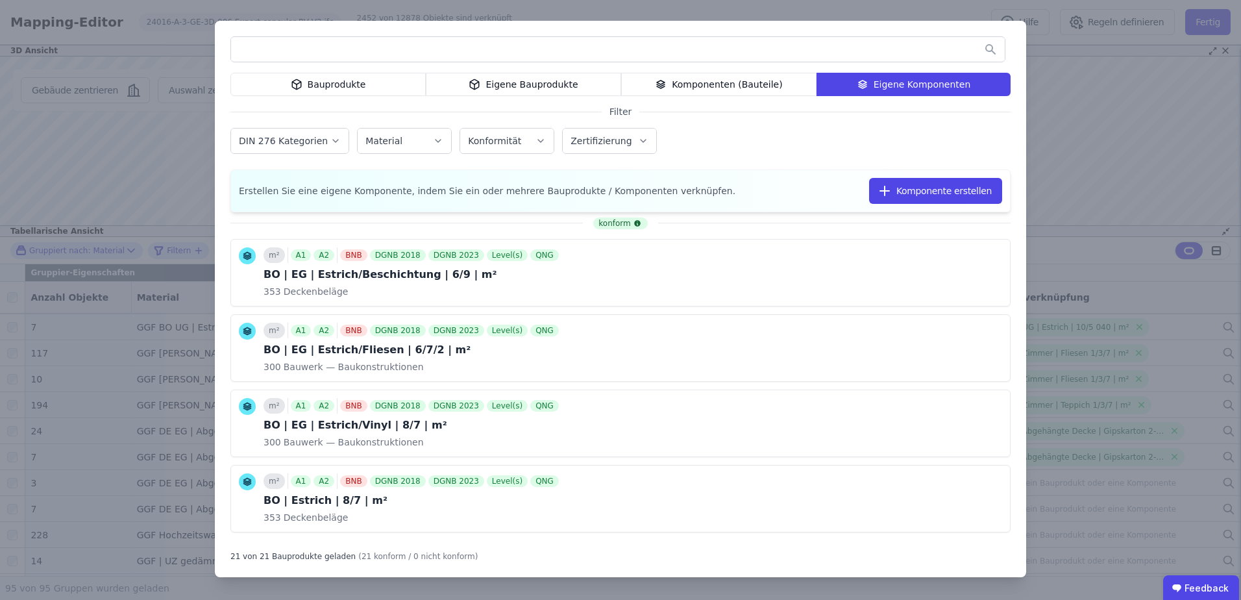
click at [480, 49] on input "text" at bounding box center [617, 49] width 773 height 23
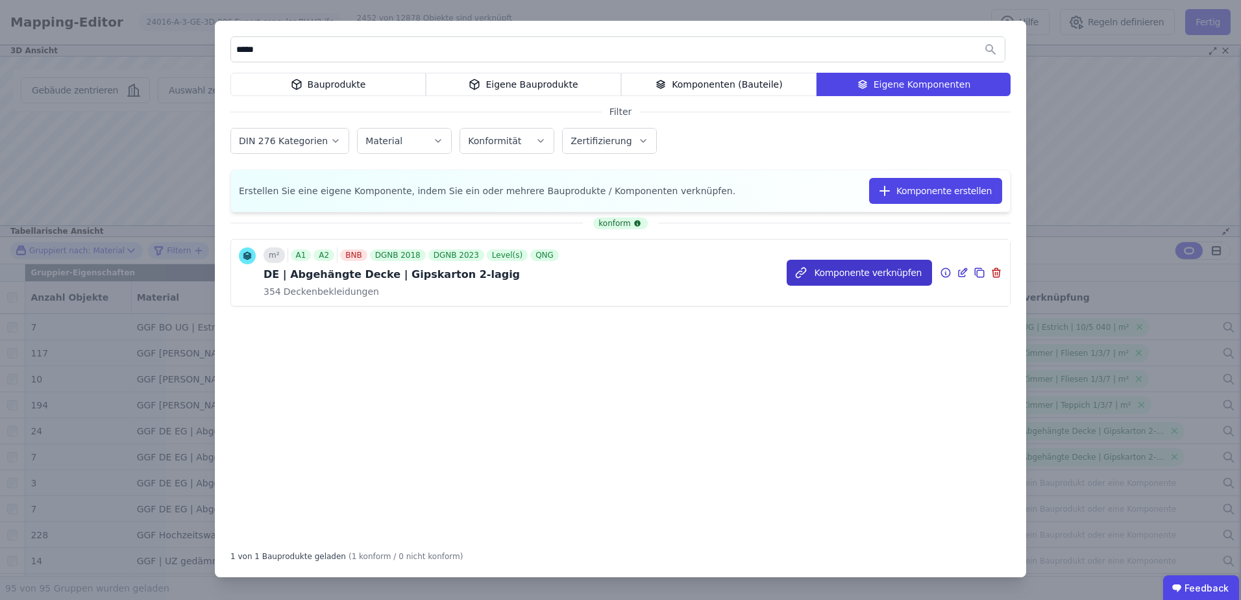
type input "*****"
click at [835, 274] on button "Komponente verknüpfen" at bounding box center [858, 273] width 145 height 26
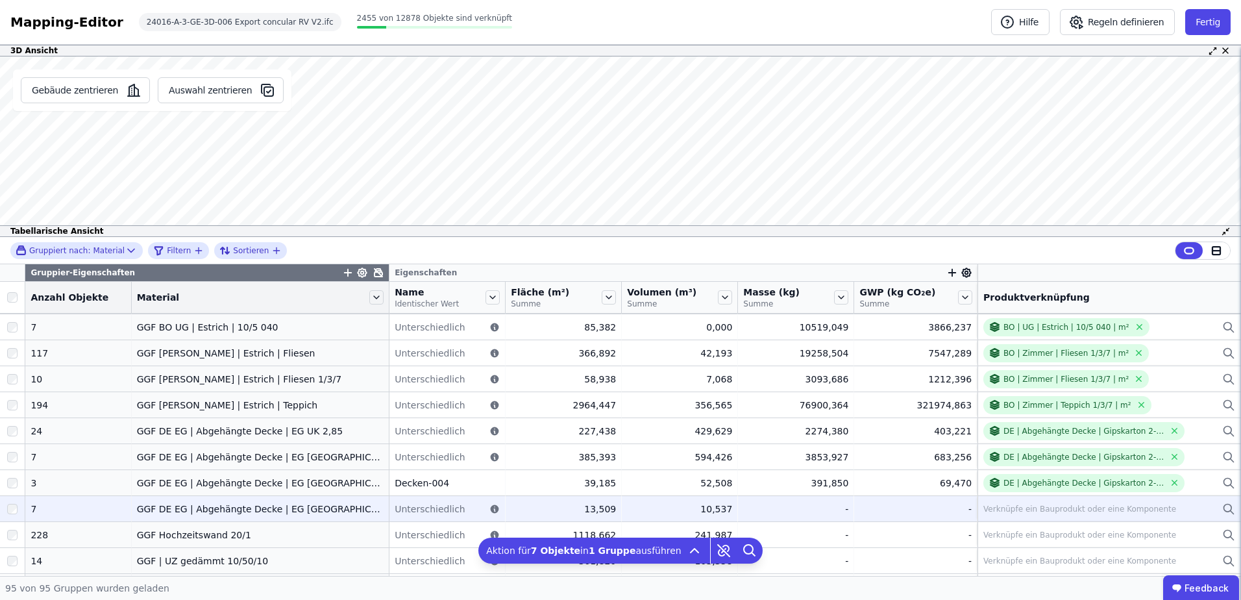
click at [1065, 511] on div "Verknüpfe ein Bauprodukt oder eine Komponente" at bounding box center [1079, 509] width 193 height 10
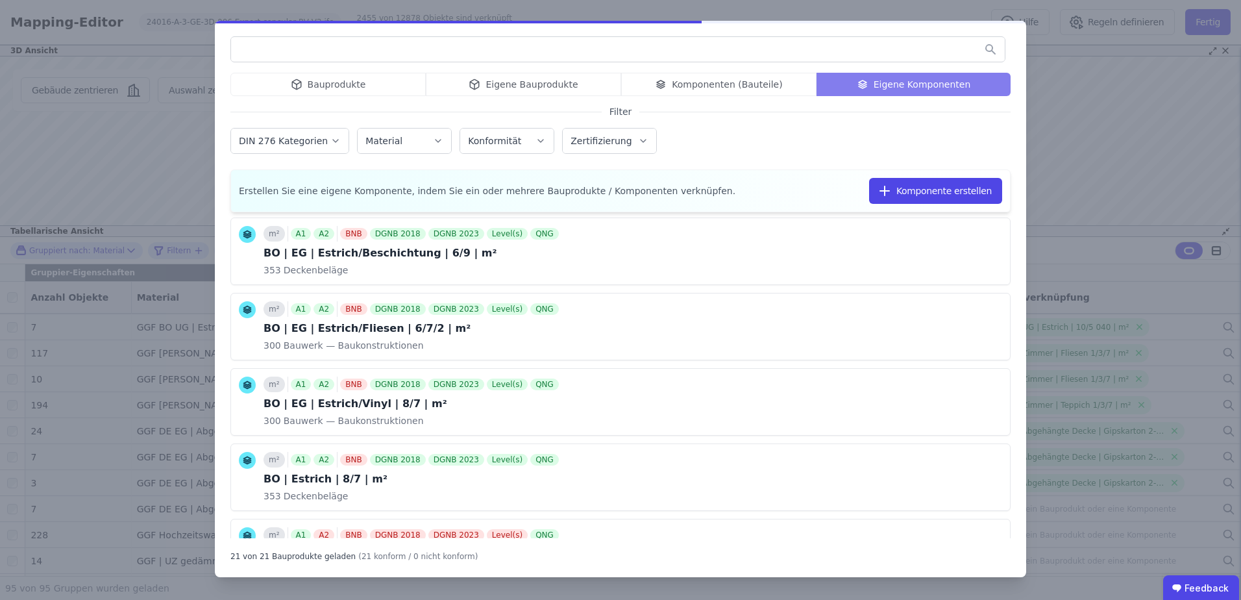
click at [553, 48] on input "text" at bounding box center [617, 49] width 773 height 23
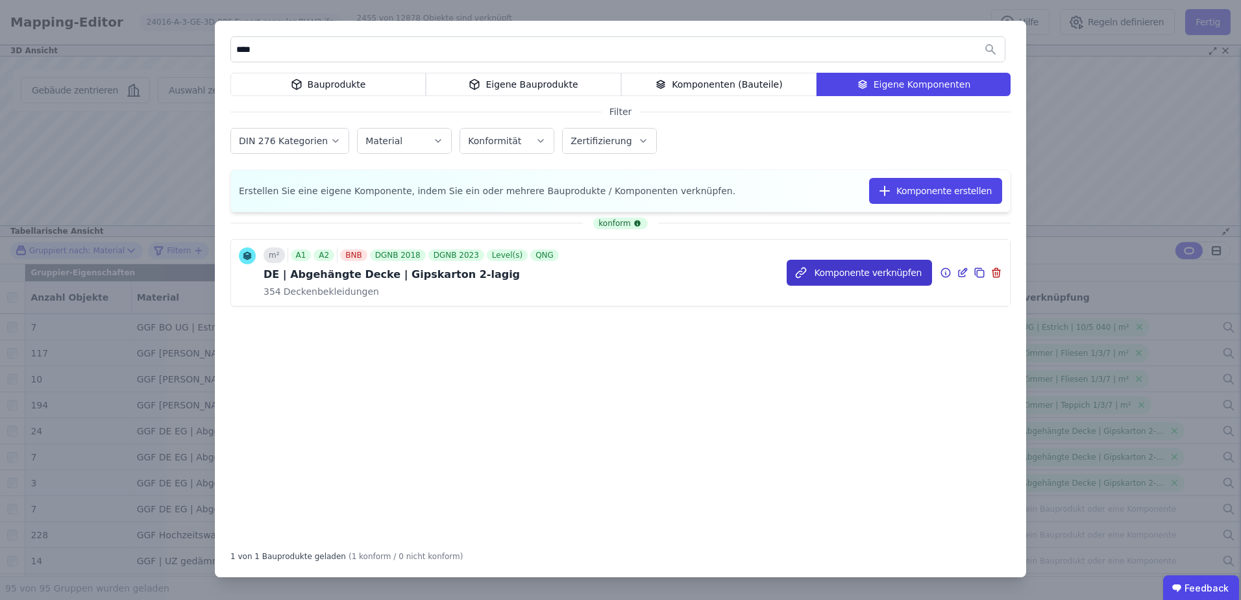
type input "****"
click at [835, 274] on button "Komponente verknüpfen" at bounding box center [858, 273] width 145 height 26
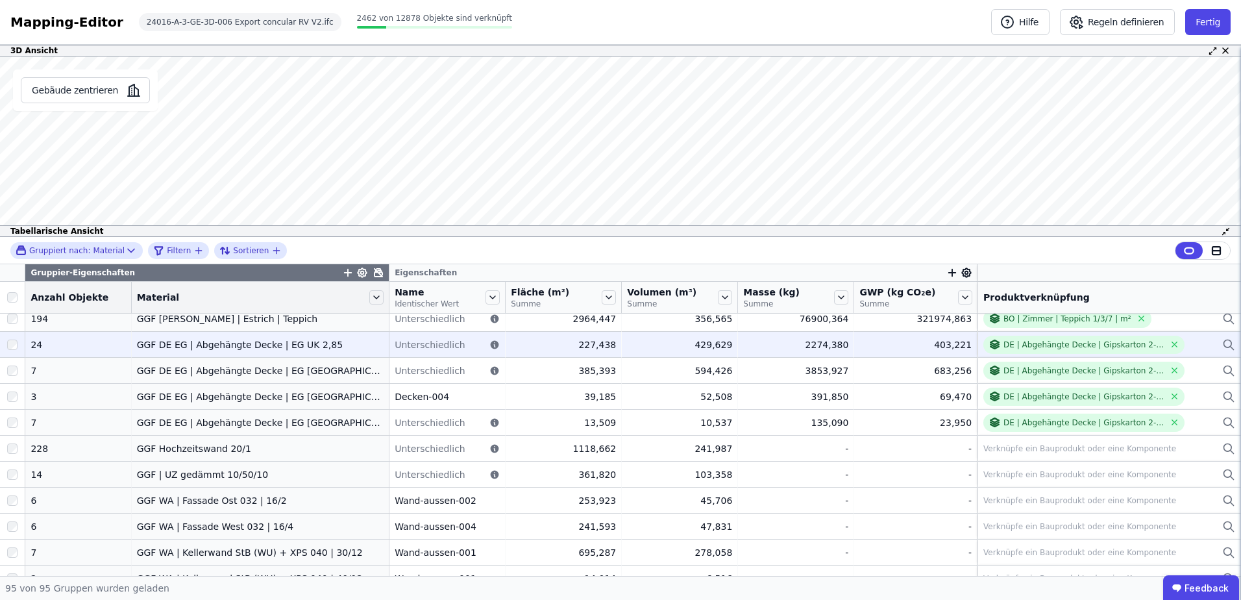
scroll to position [952, 0]
